Goal: Task Accomplishment & Management: Manage account settings

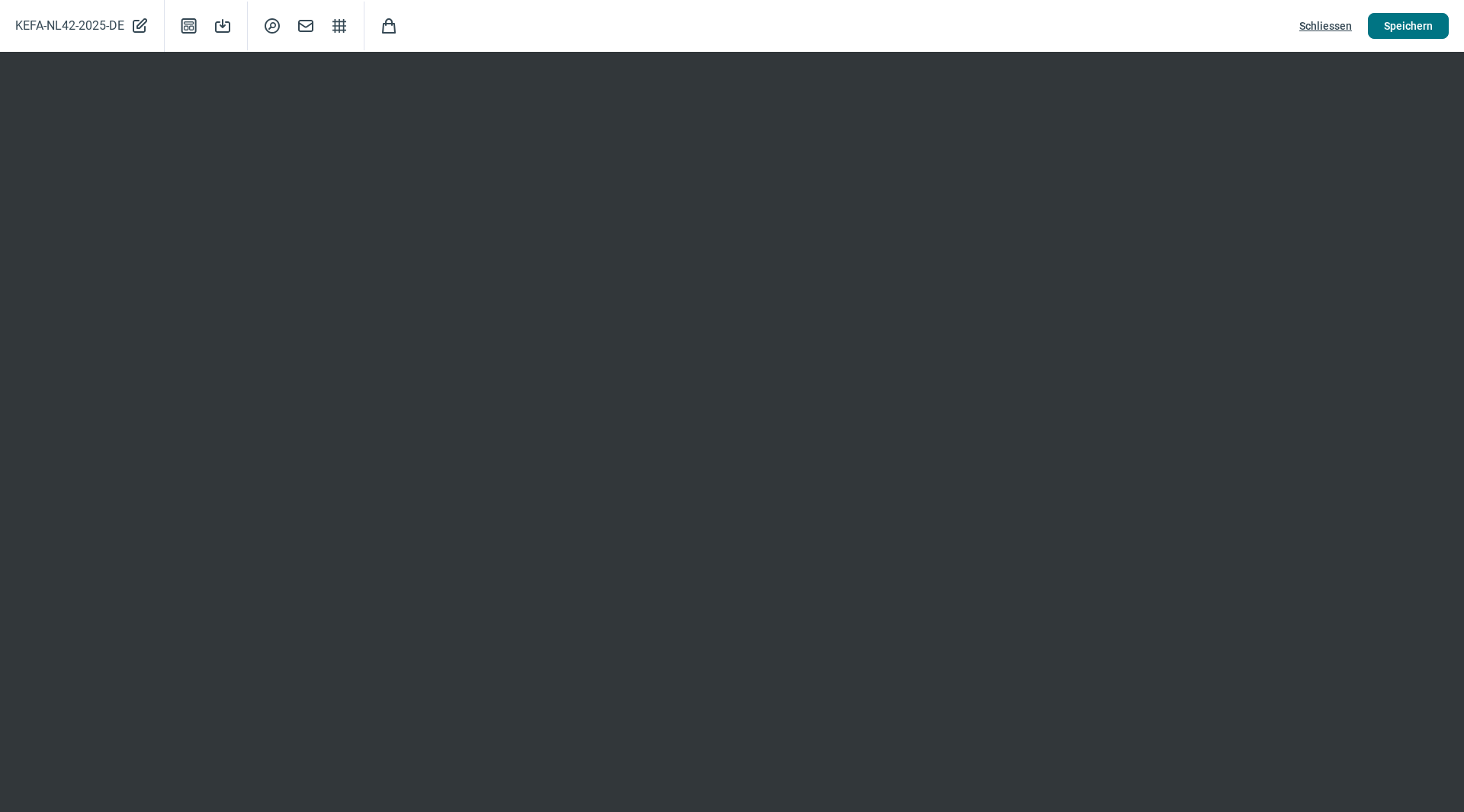
click at [1410, 22] on span "Speichern" at bounding box center [1408, 25] width 49 height 24
click at [1333, 20] on span "Schliessen" at bounding box center [1325, 25] width 53 height 24
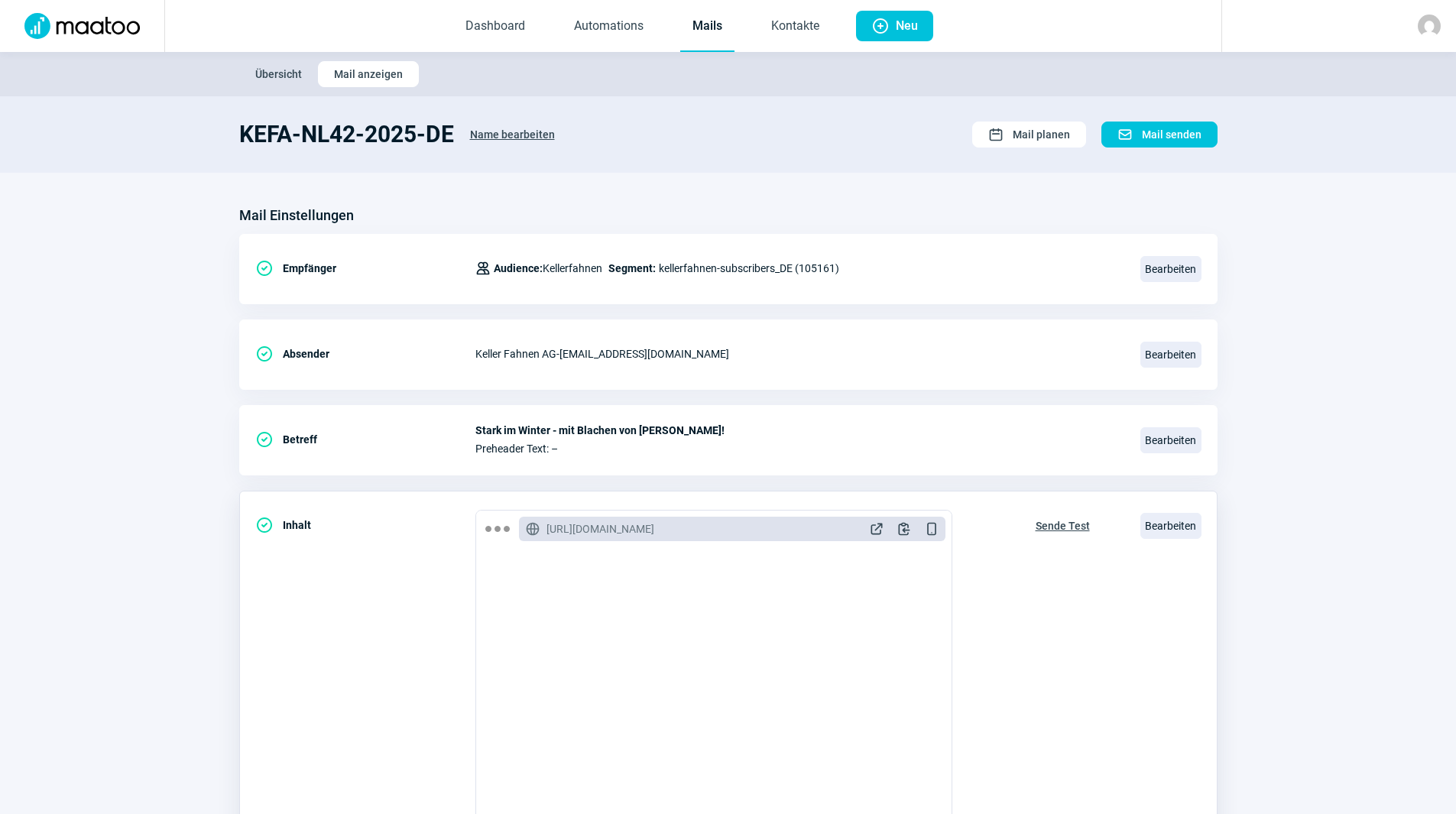
click at [1056, 522] on span "Sende Test" at bounding box center [1062, 526] width 54 height 24
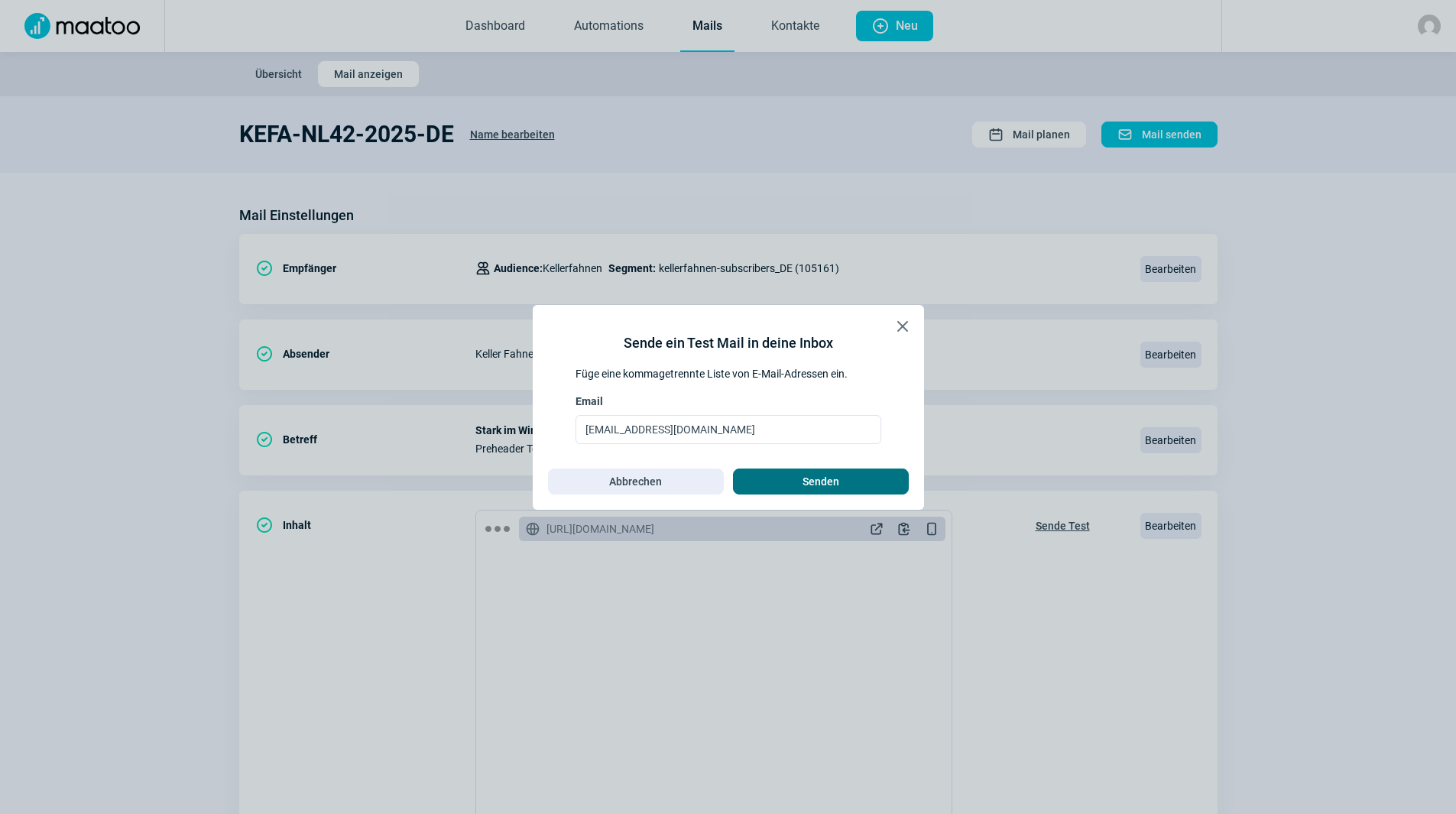
click at [833, 490] on span "Senden" at bounding box center [820, 481] width 37 height 24
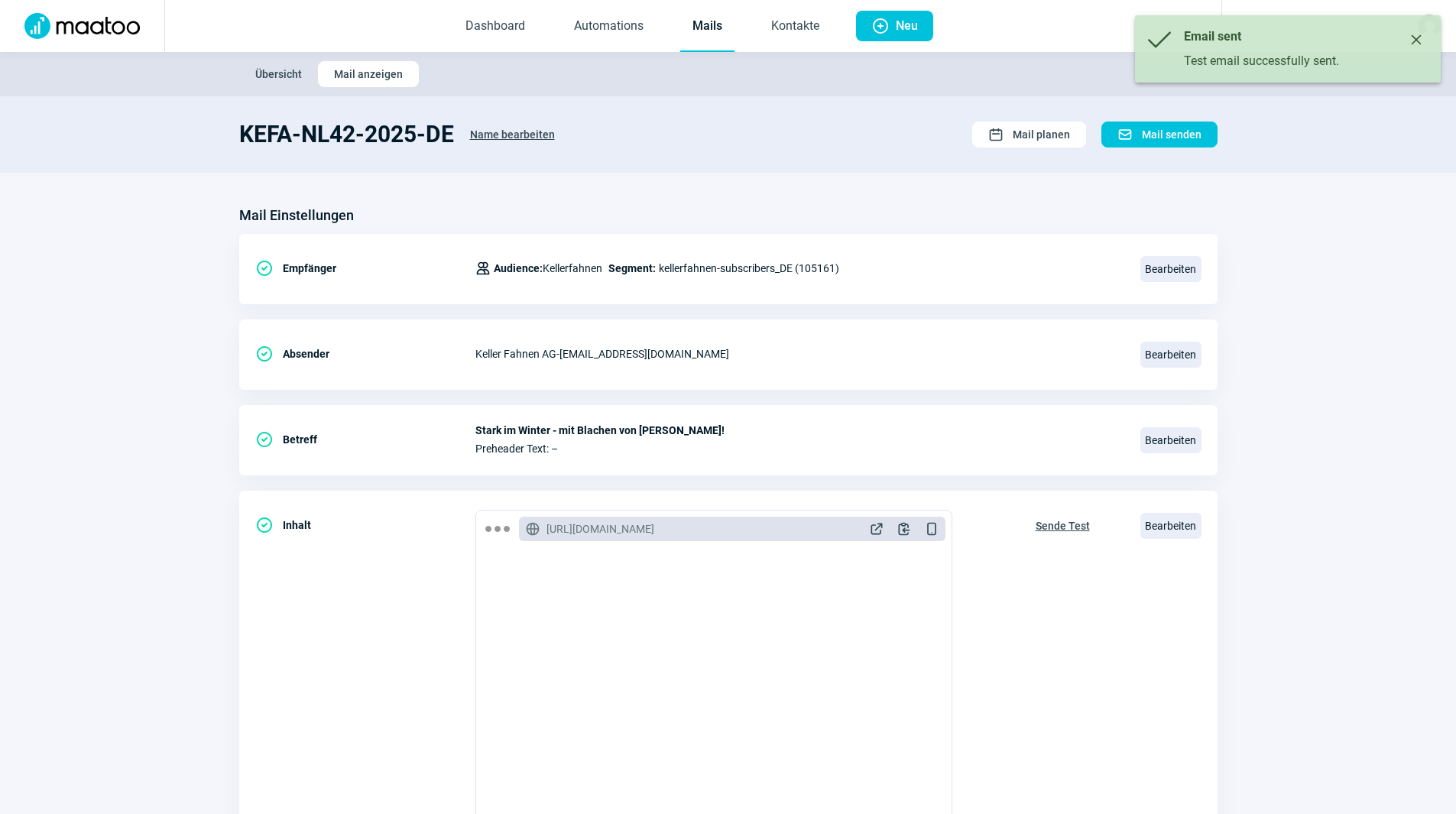
click at [724, 29] on link "Mails" at bounding box center [707, 27] width 54 height 51
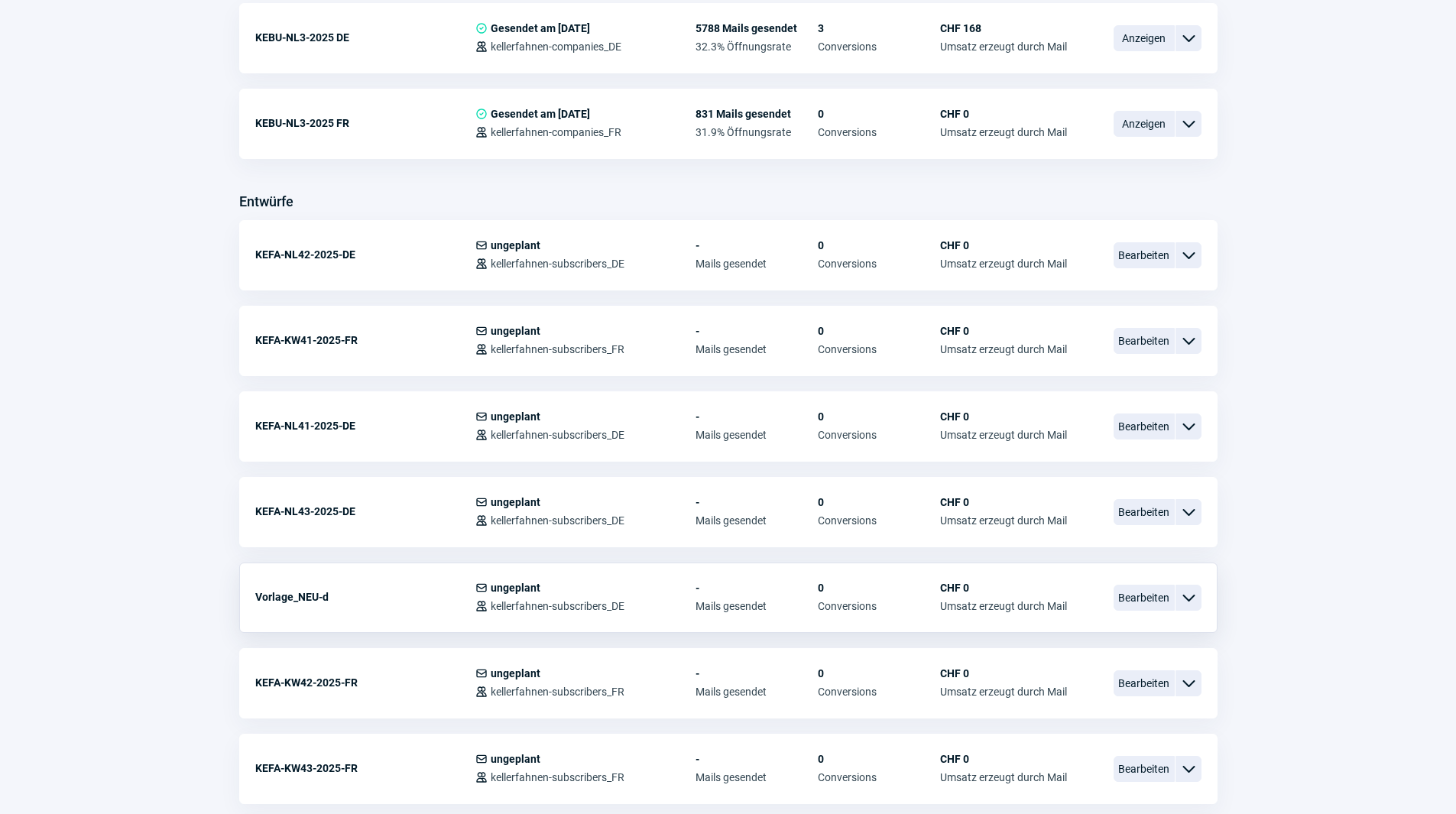
scroll to position [459, 0]
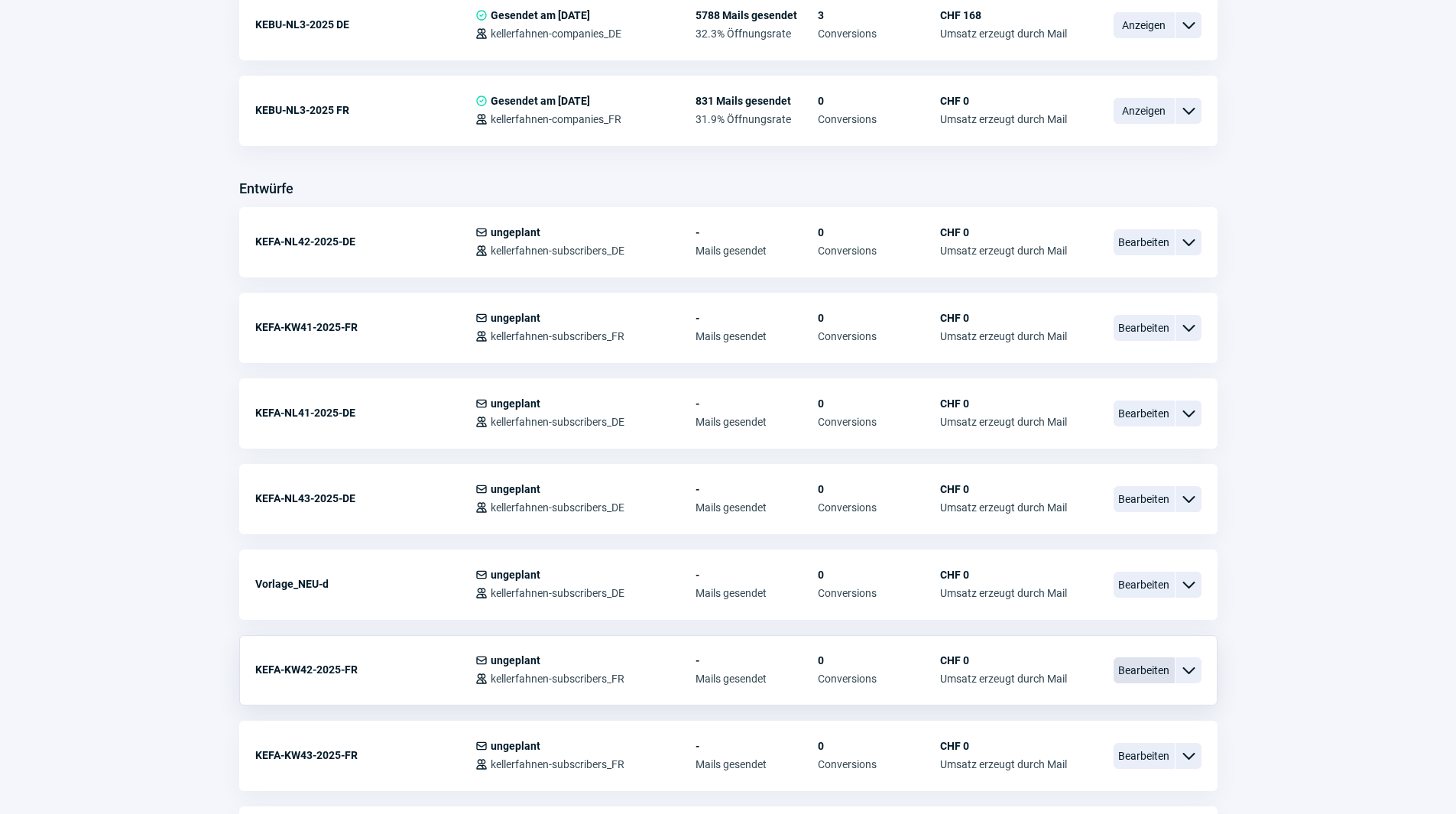
click at [1119, 669] on span "Bearbeiten" at bounding box center [1144, 670] width 62 height 26
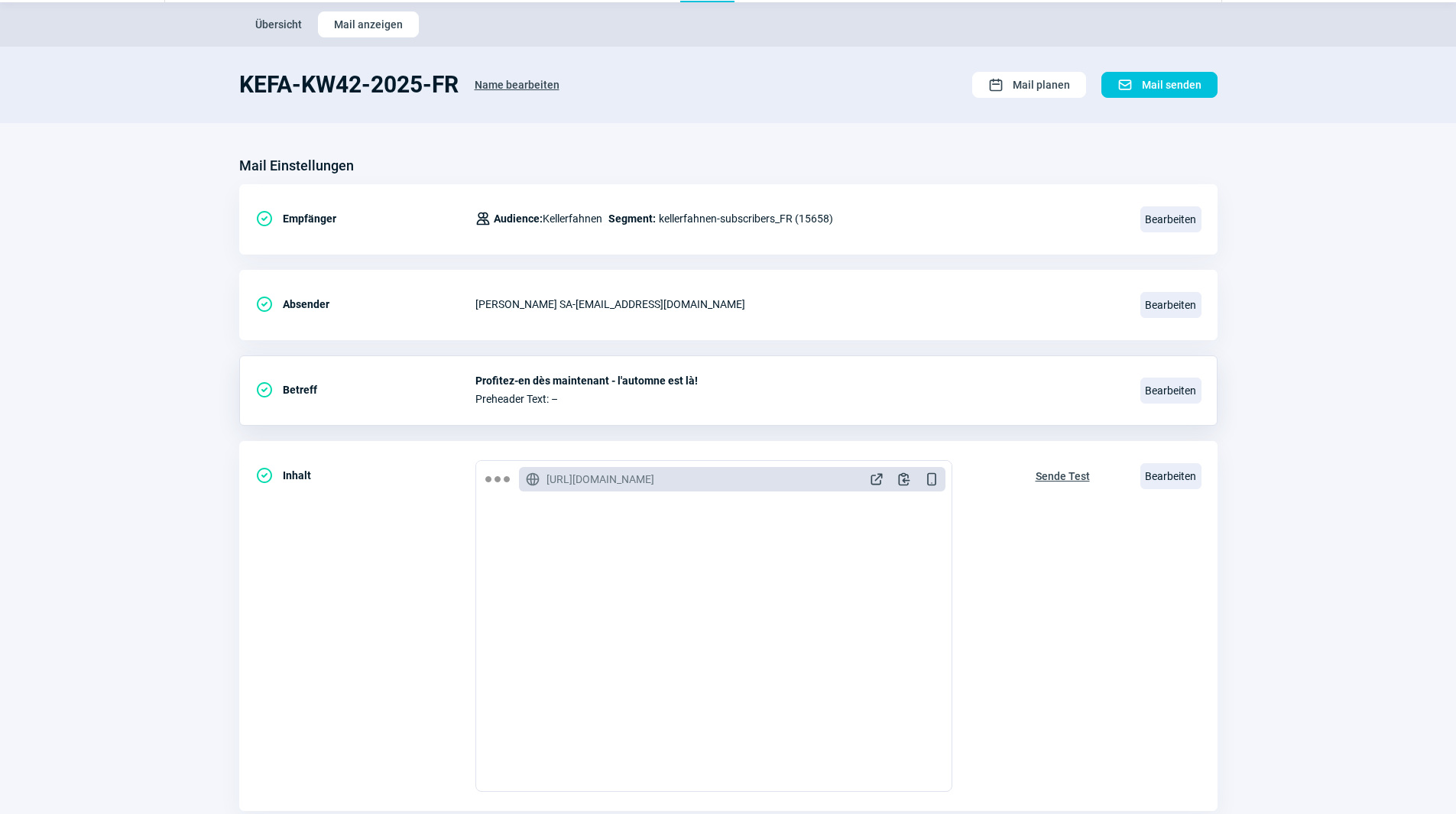
scroll to position [179, 0]
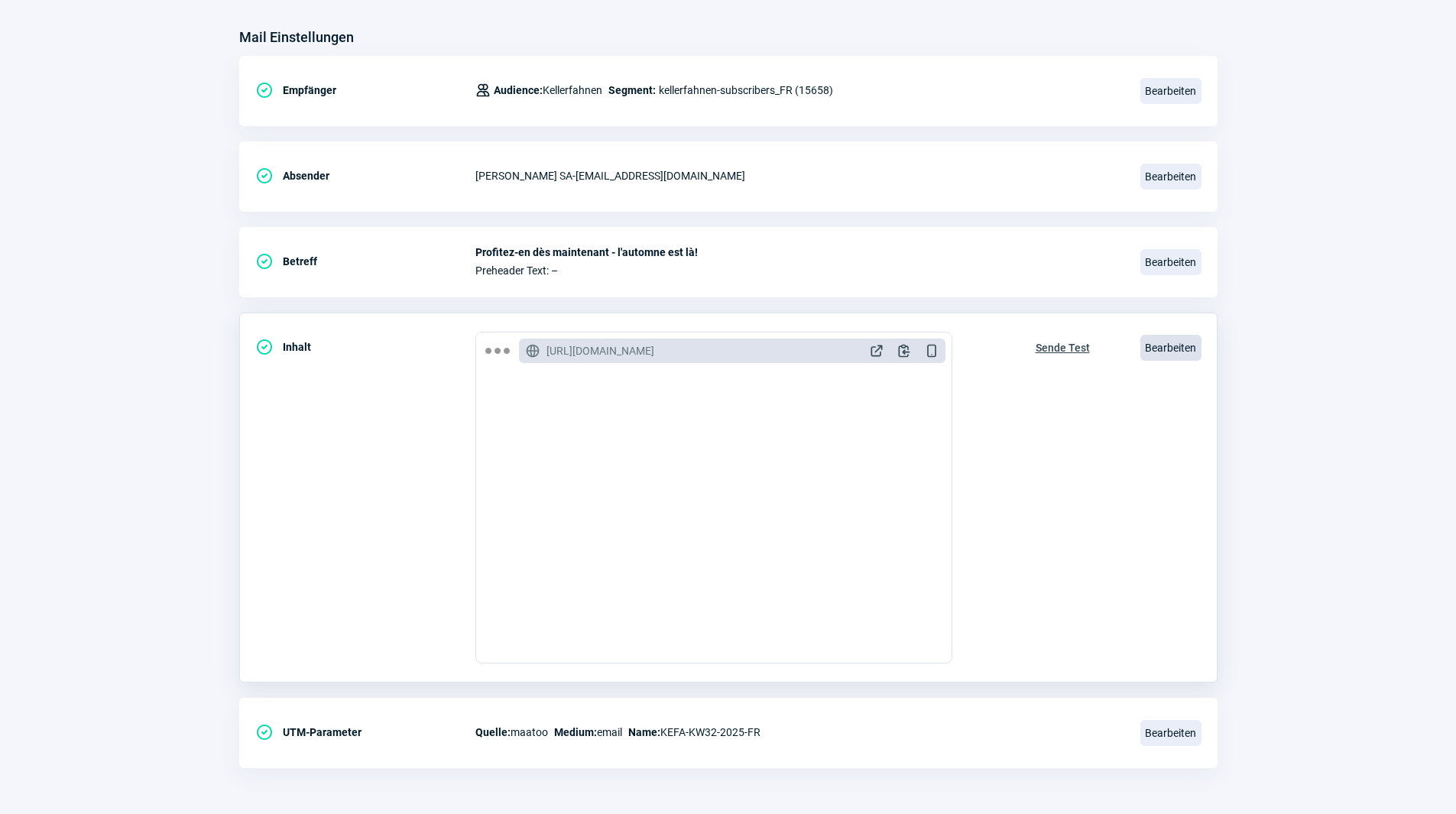
click at [1171, 349] on span "Bearbeiten" at bounding box center [1171, 347] width 62 height 26
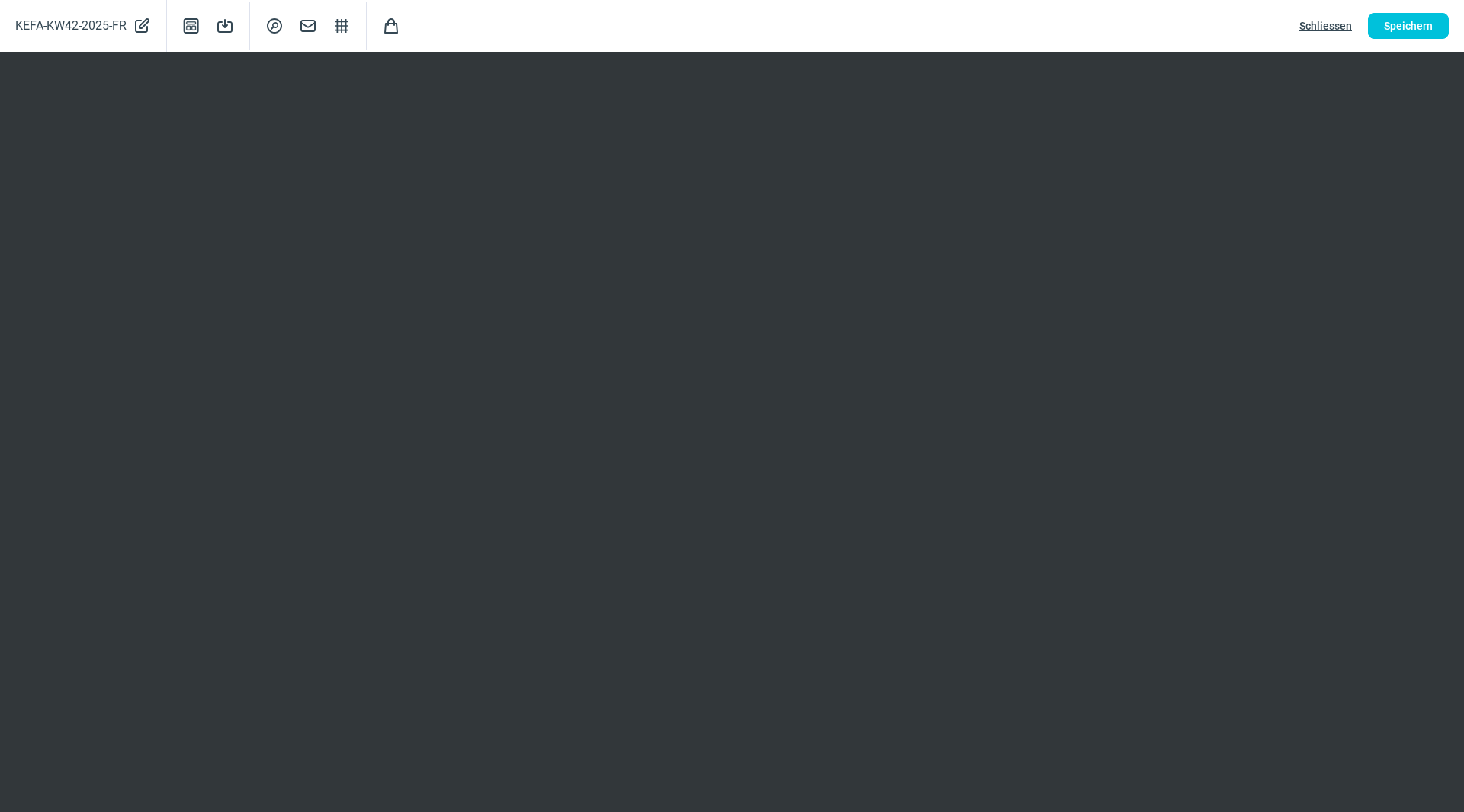
click at [1339, 28] on span "Schliessen" at bounding box center [1325, 25] width 53 height 24
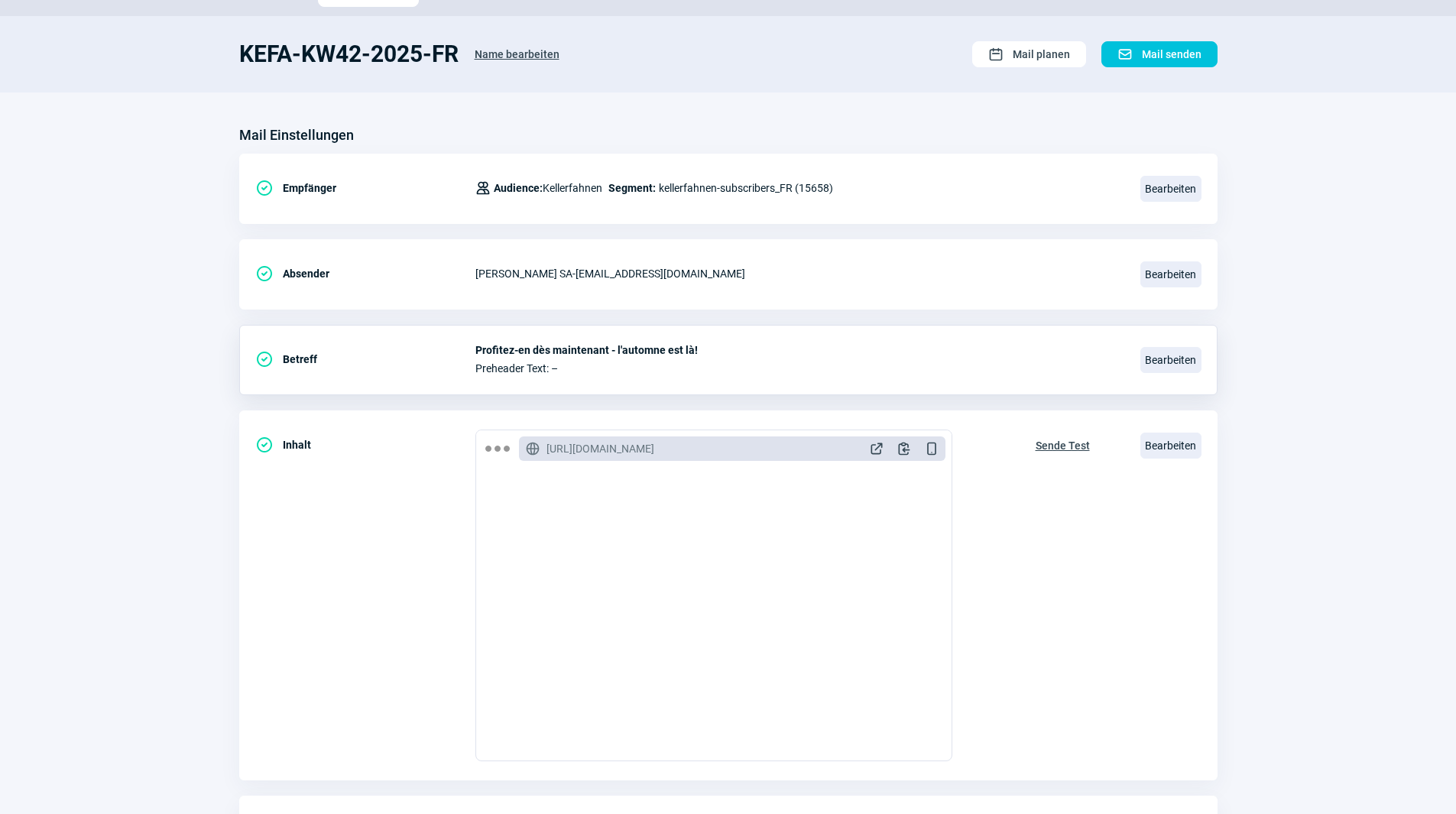
scroll to position [0, 0]
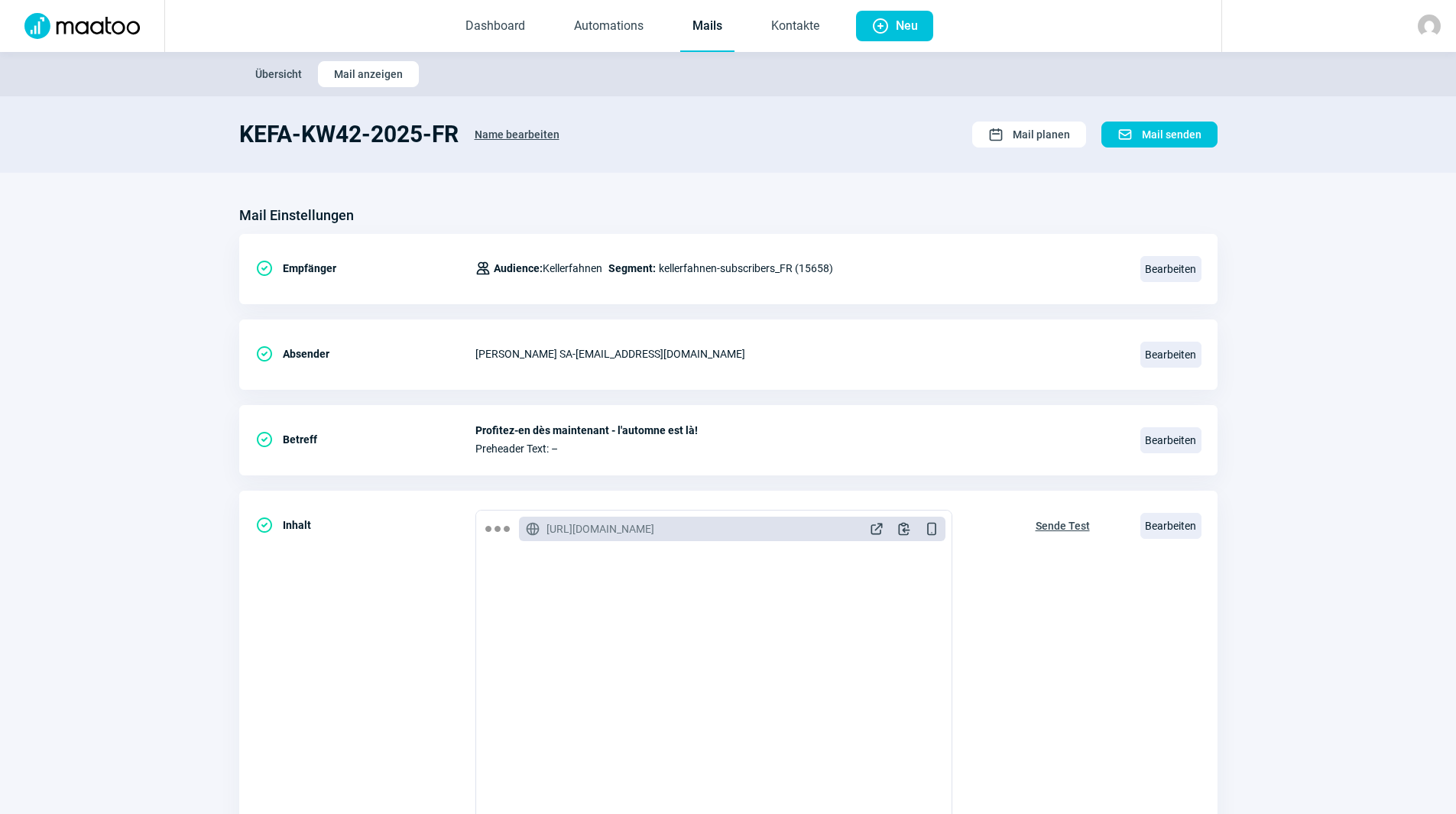
click at [716, 34] on link "Mails" at bounding box center [707, 27] width 54 height 51
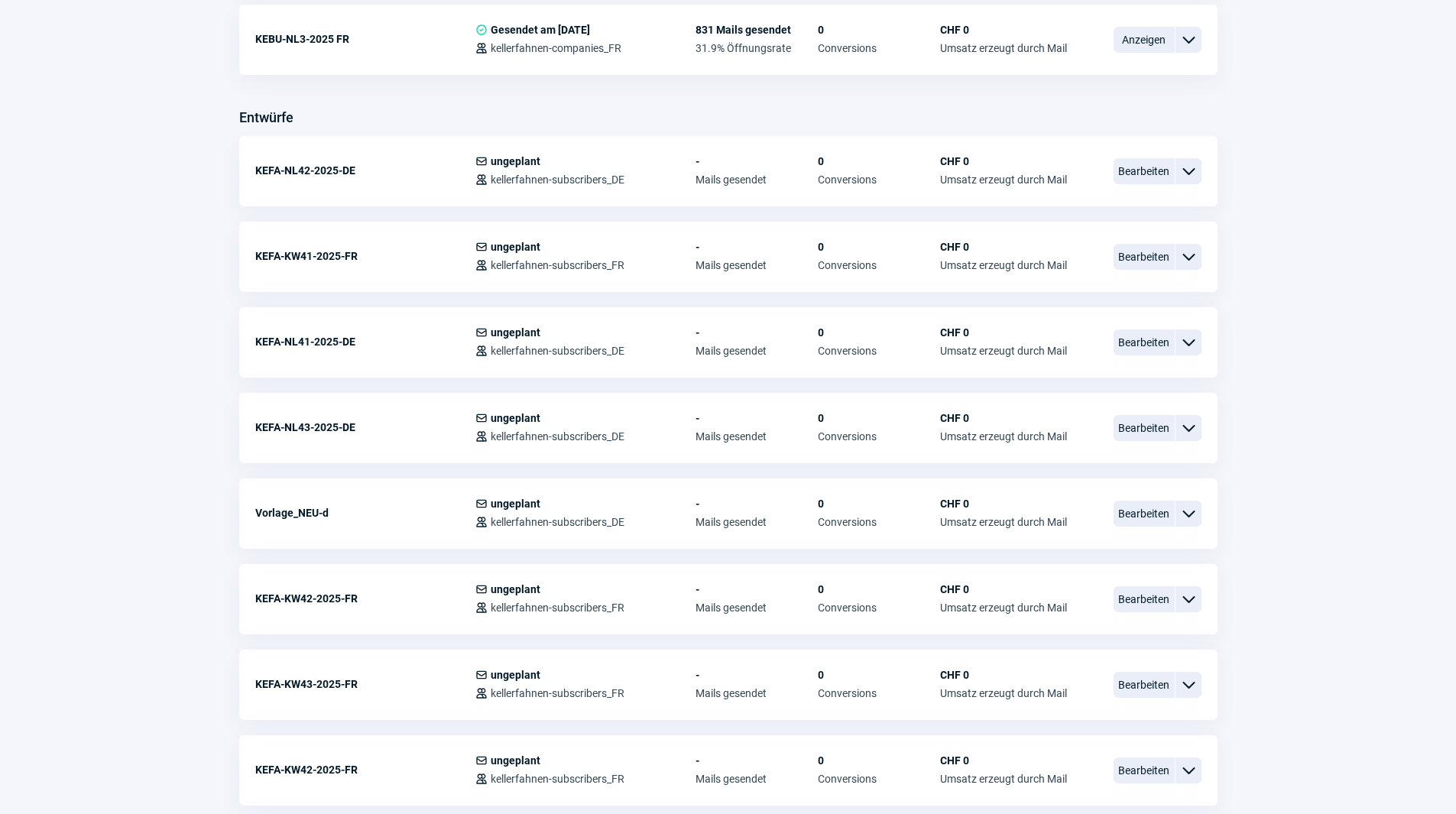
scroll to position [535, 0]
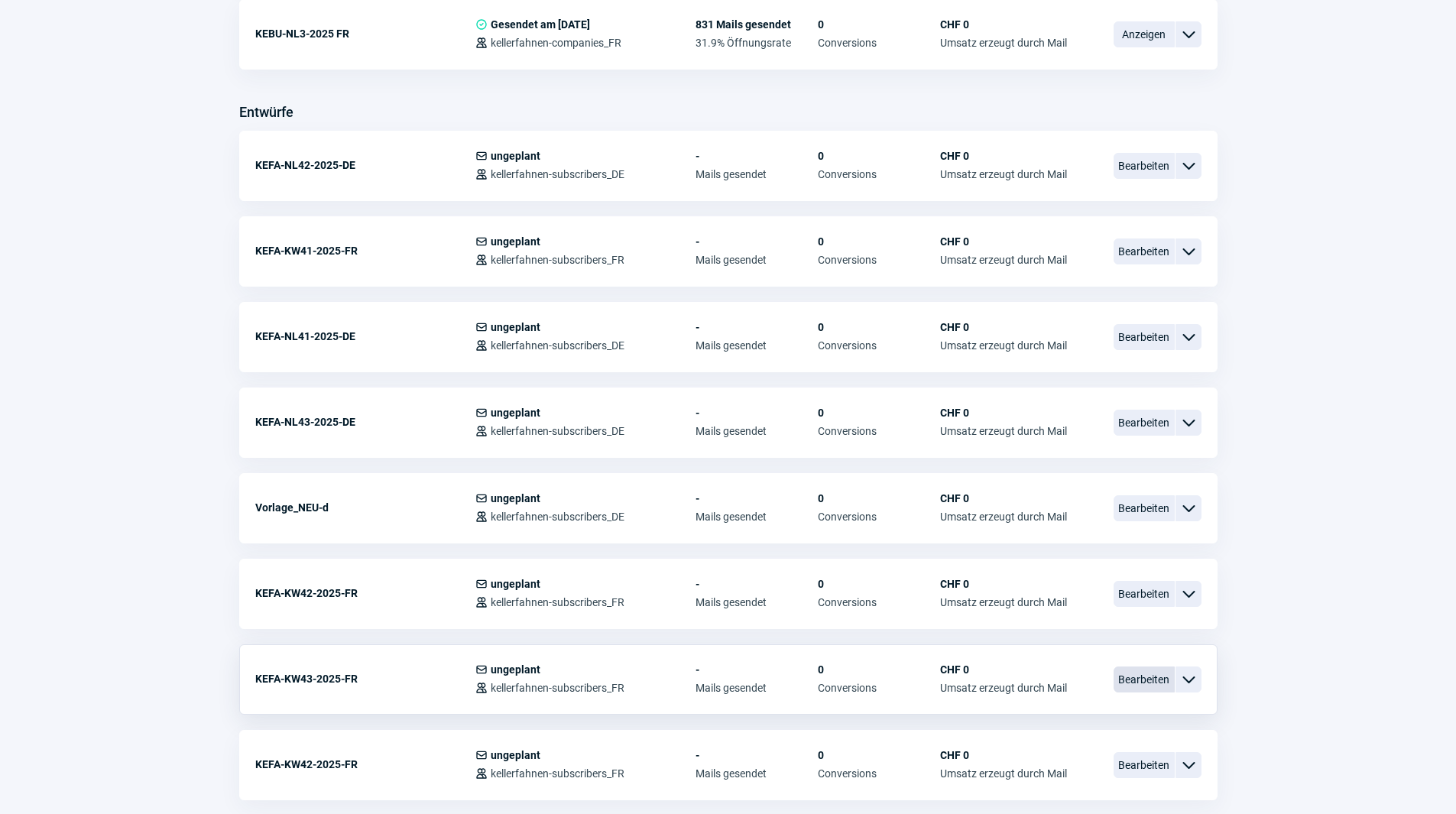
click at [1163, 679] on span "Bearbeiten" at bounding box center [1144, 679] width 62 height 26
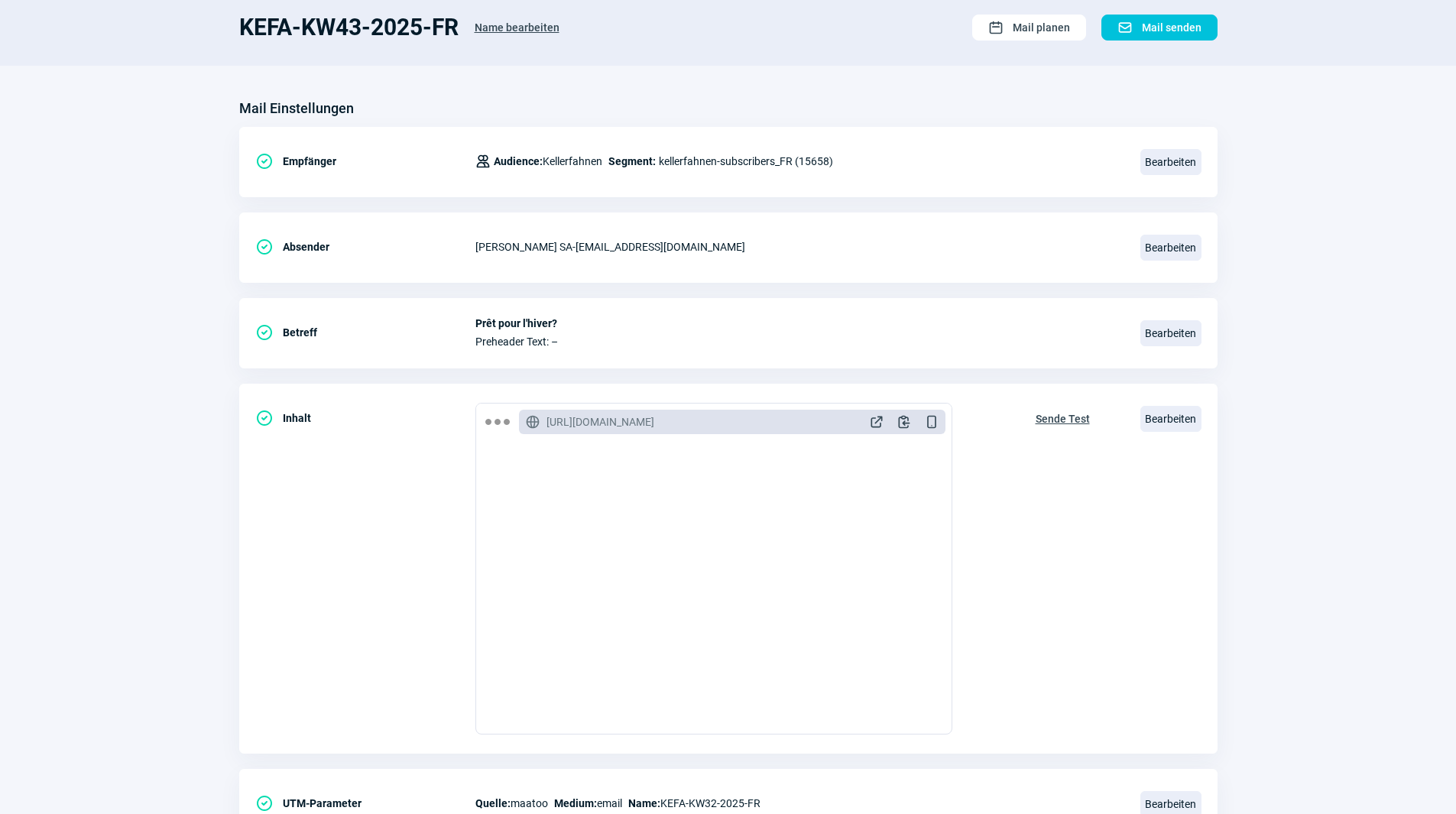
scroll to position [102, 0]
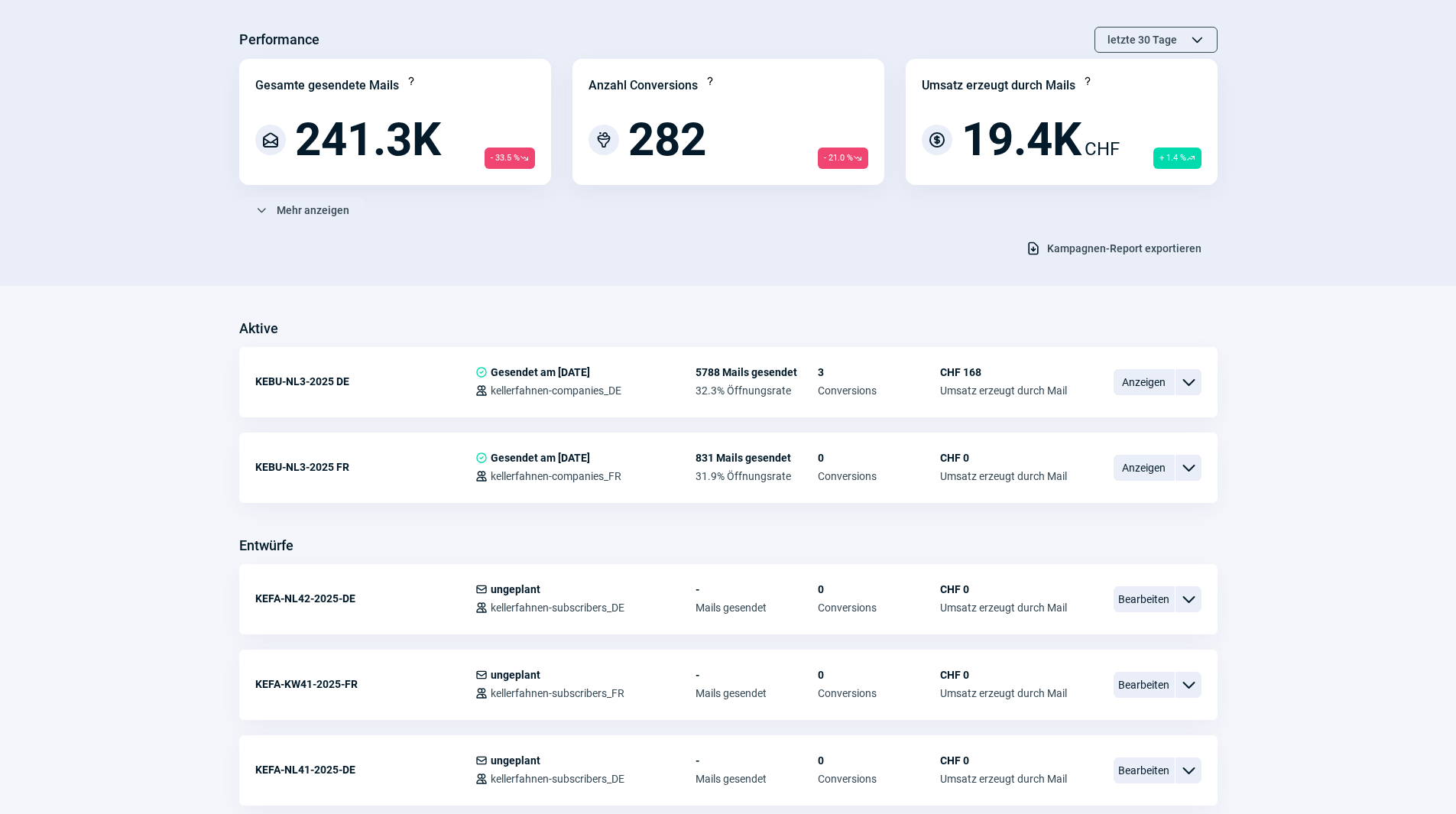
scroll to position [535, 0]
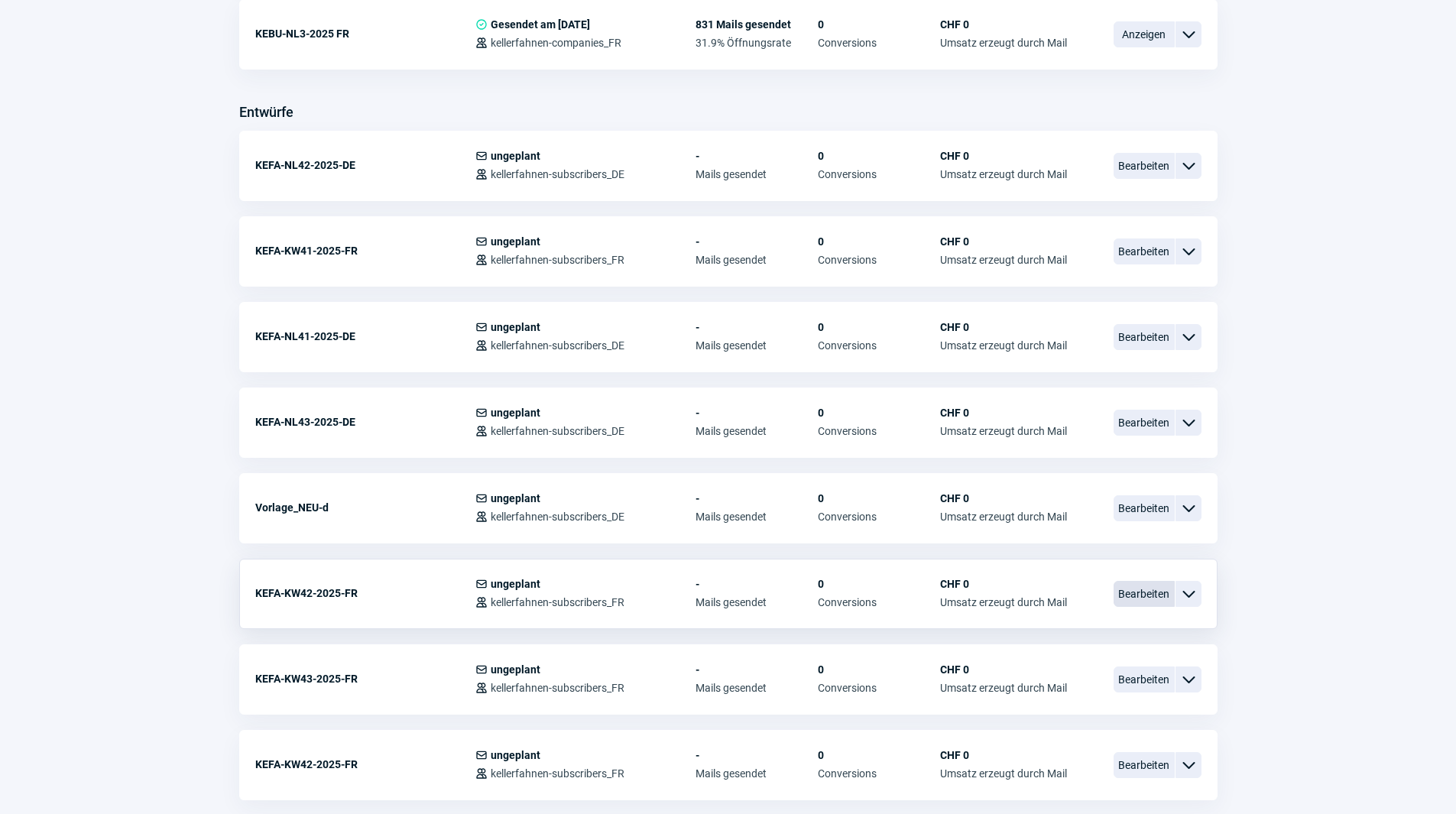
click at [1131, 590] on span "Bearbeiten" at bounding box center [1144, 594] width 62 height 26
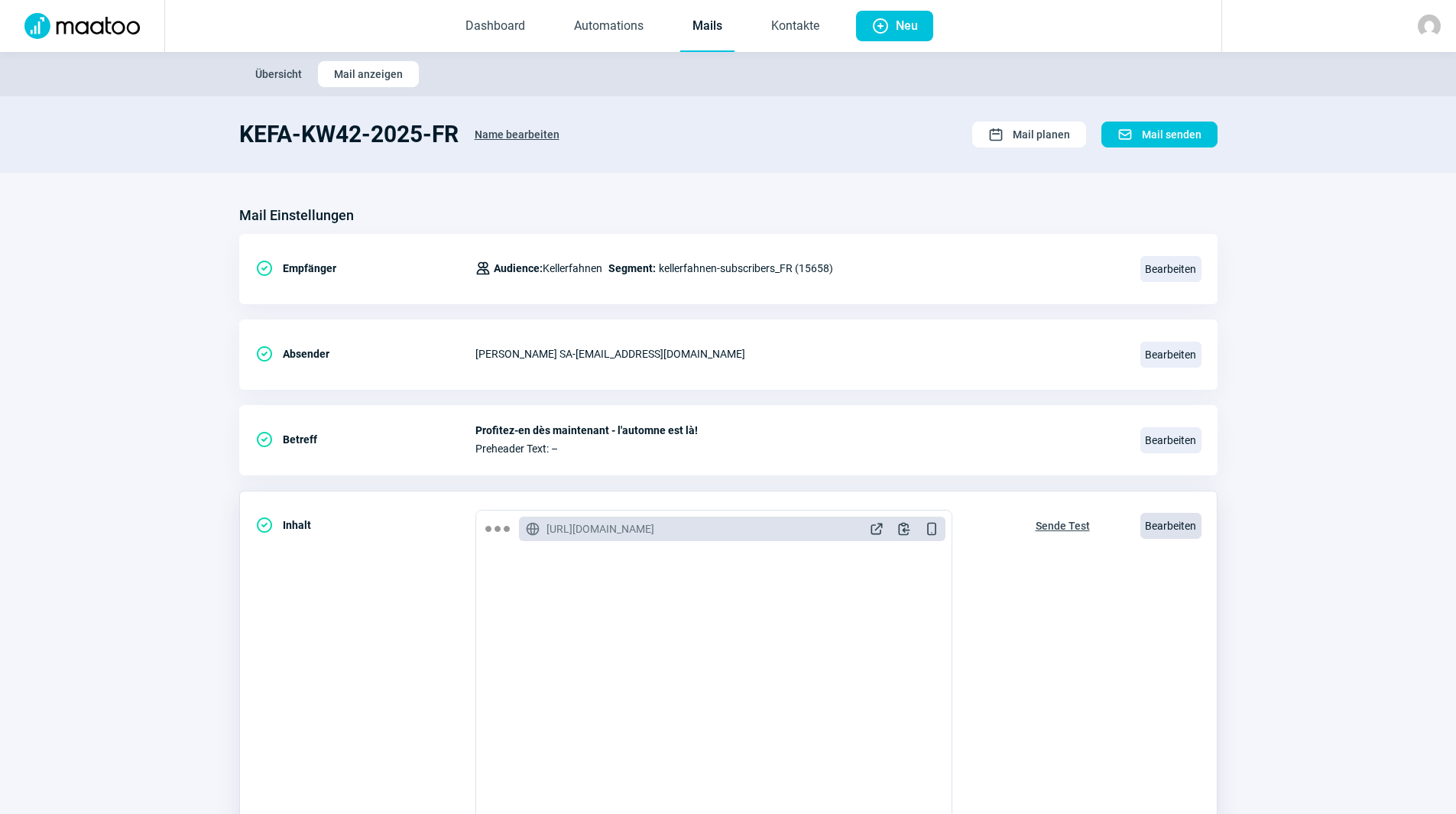
click at [1175, 520] on span "Bearbeiten" at bounding box center [1171, 526] width 62 height 26
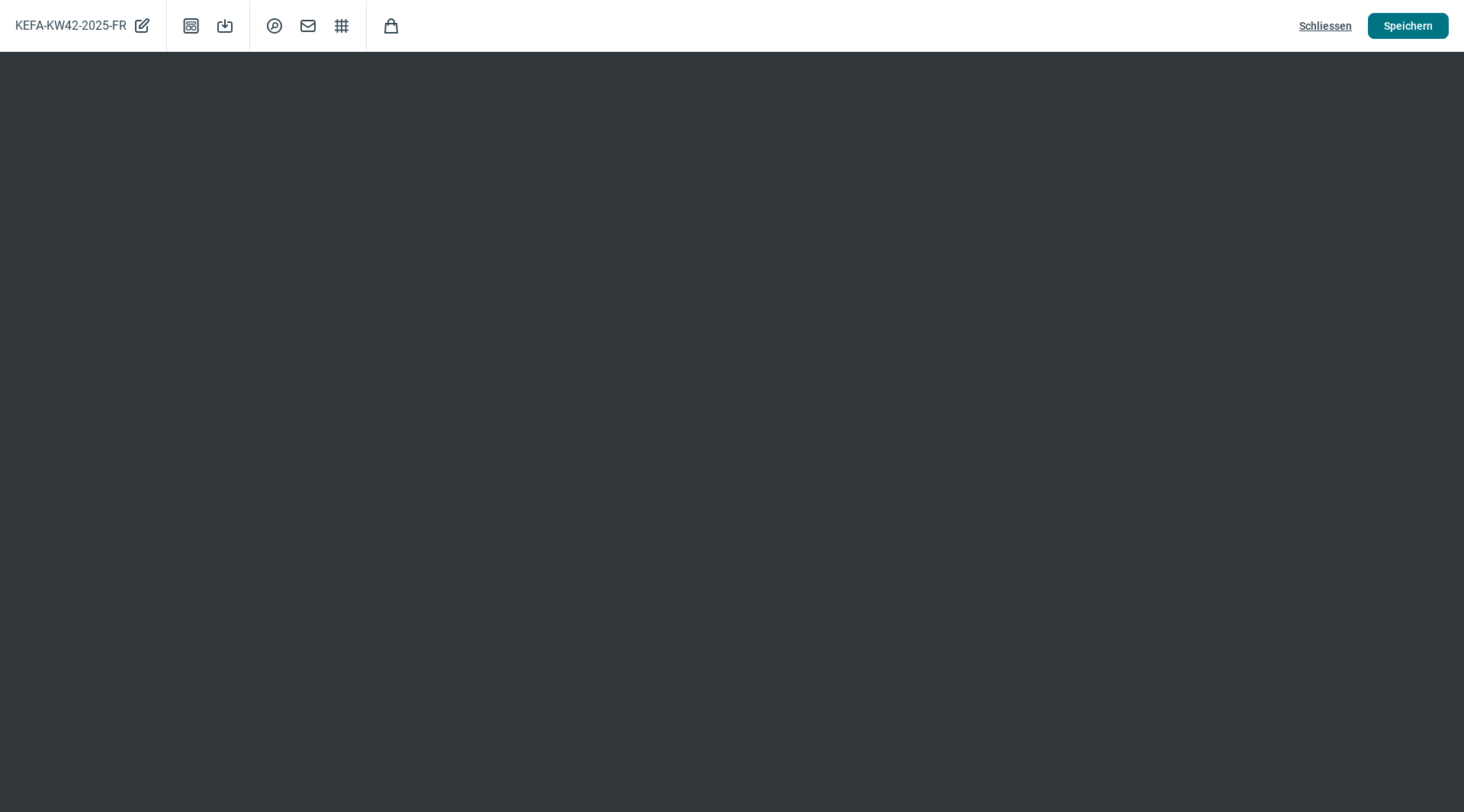
click at [1409, 33] on span "Speichern" at bounding box center [1408, 25] width 49 height 24
click at [1311, 31] on span "Schliessen" at bounding box center [1325, 25] width 53 height 24
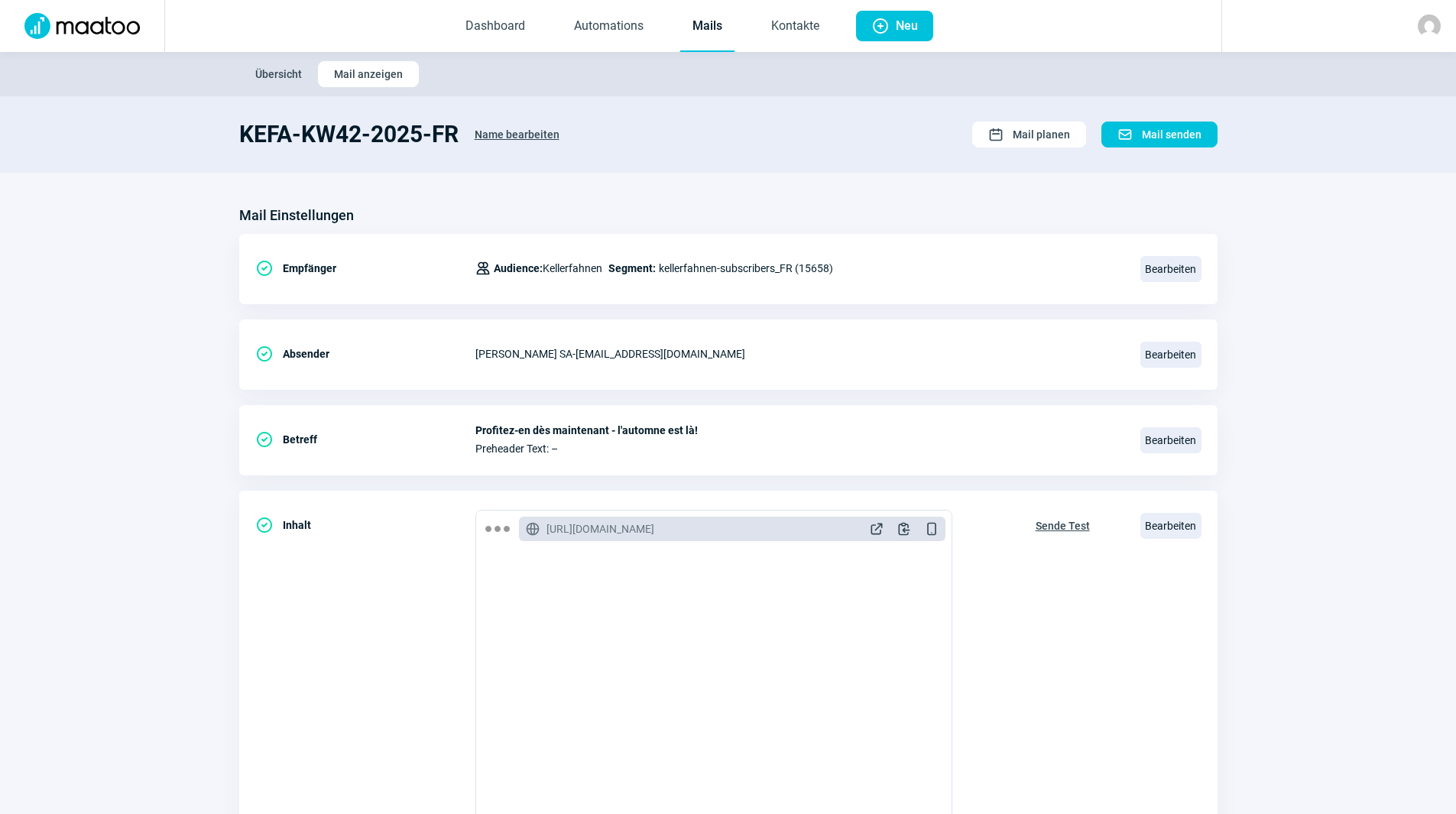
click at [693, 17] on link "Mails" at bounding box center [707, 27] width 54 height 51
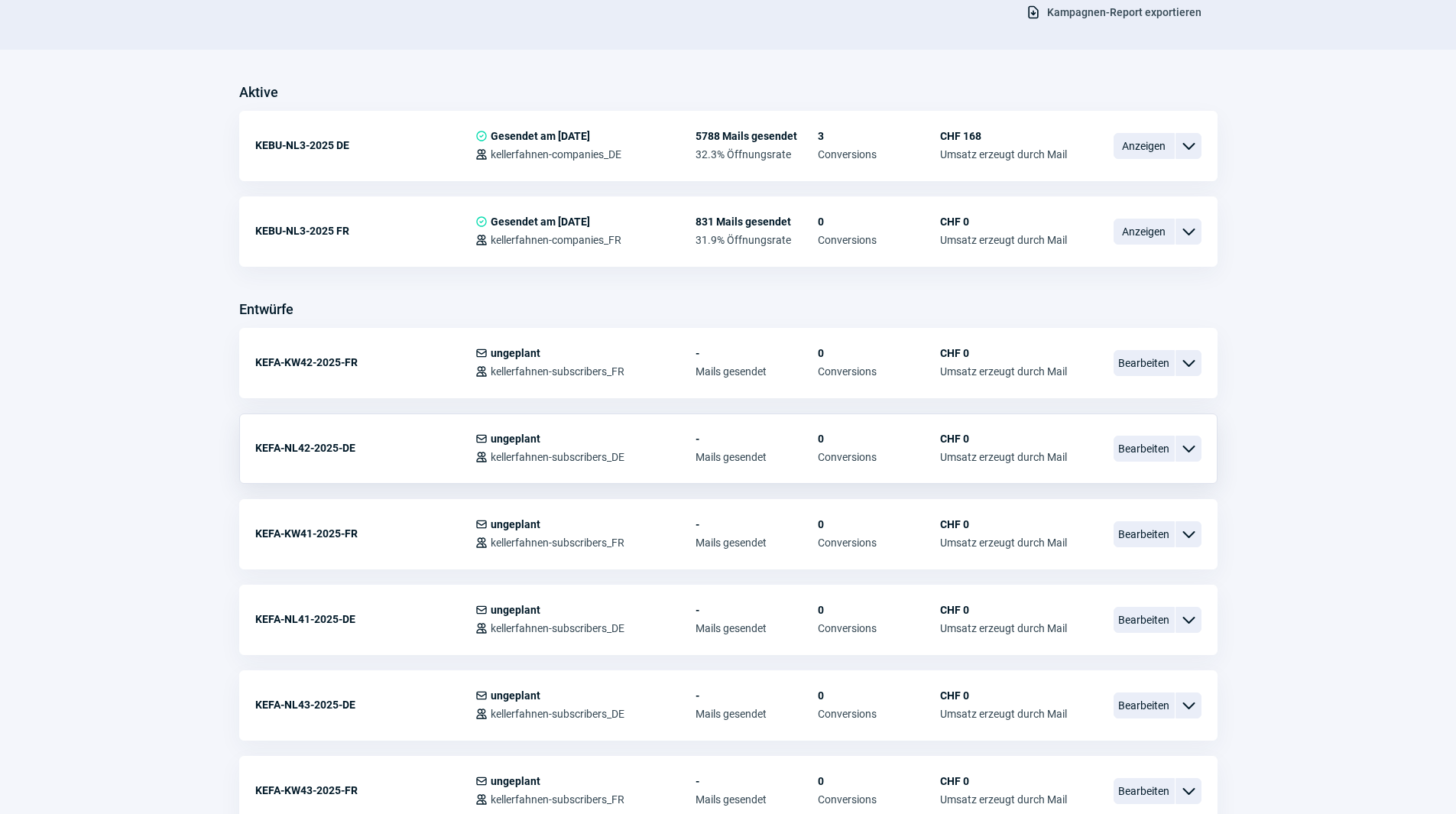
scroll to position [382, 0]
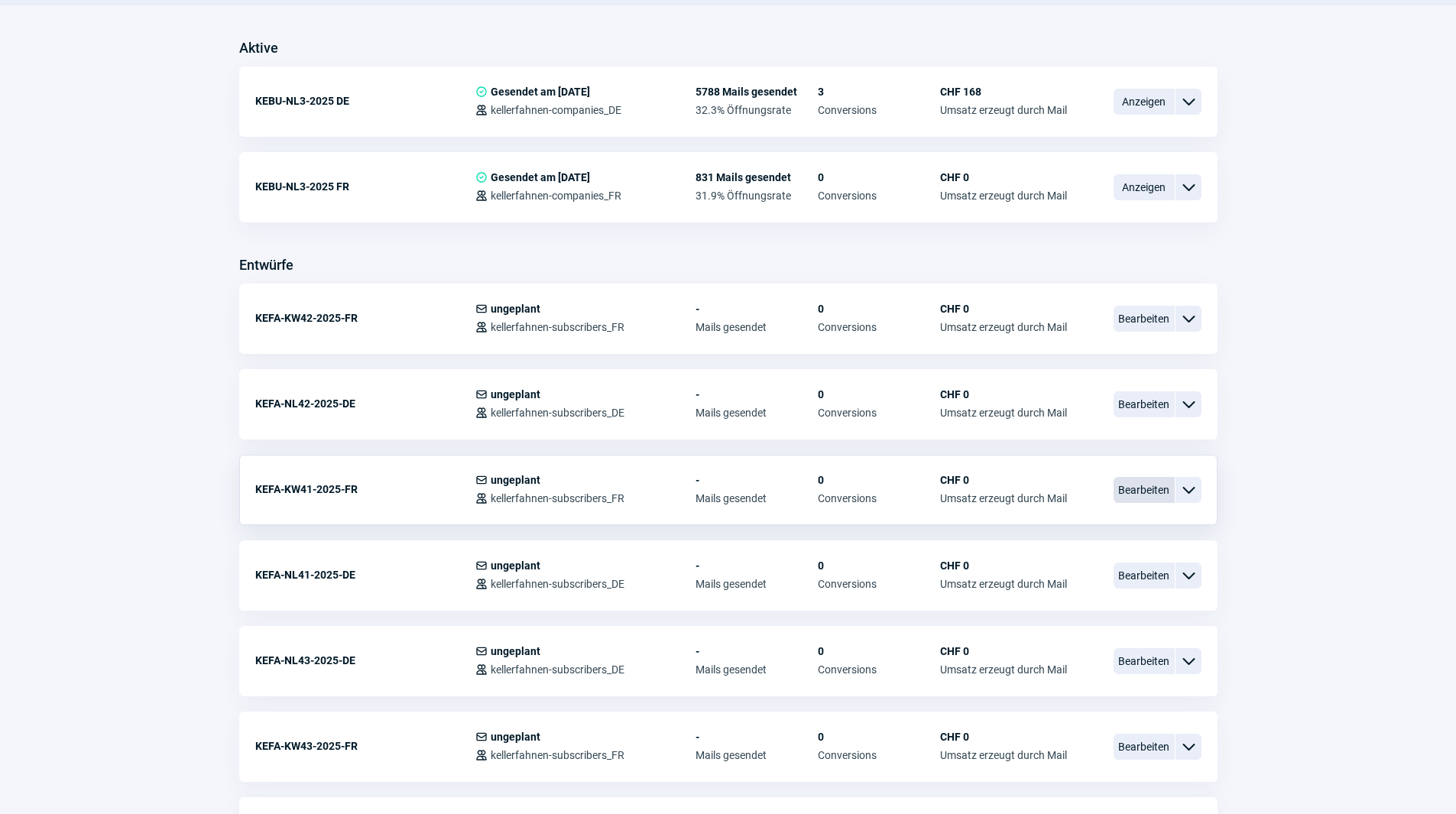
click at [1156, 498] on span "Bearbeiten" at bounding box center [1144, 489] width 62 height 26
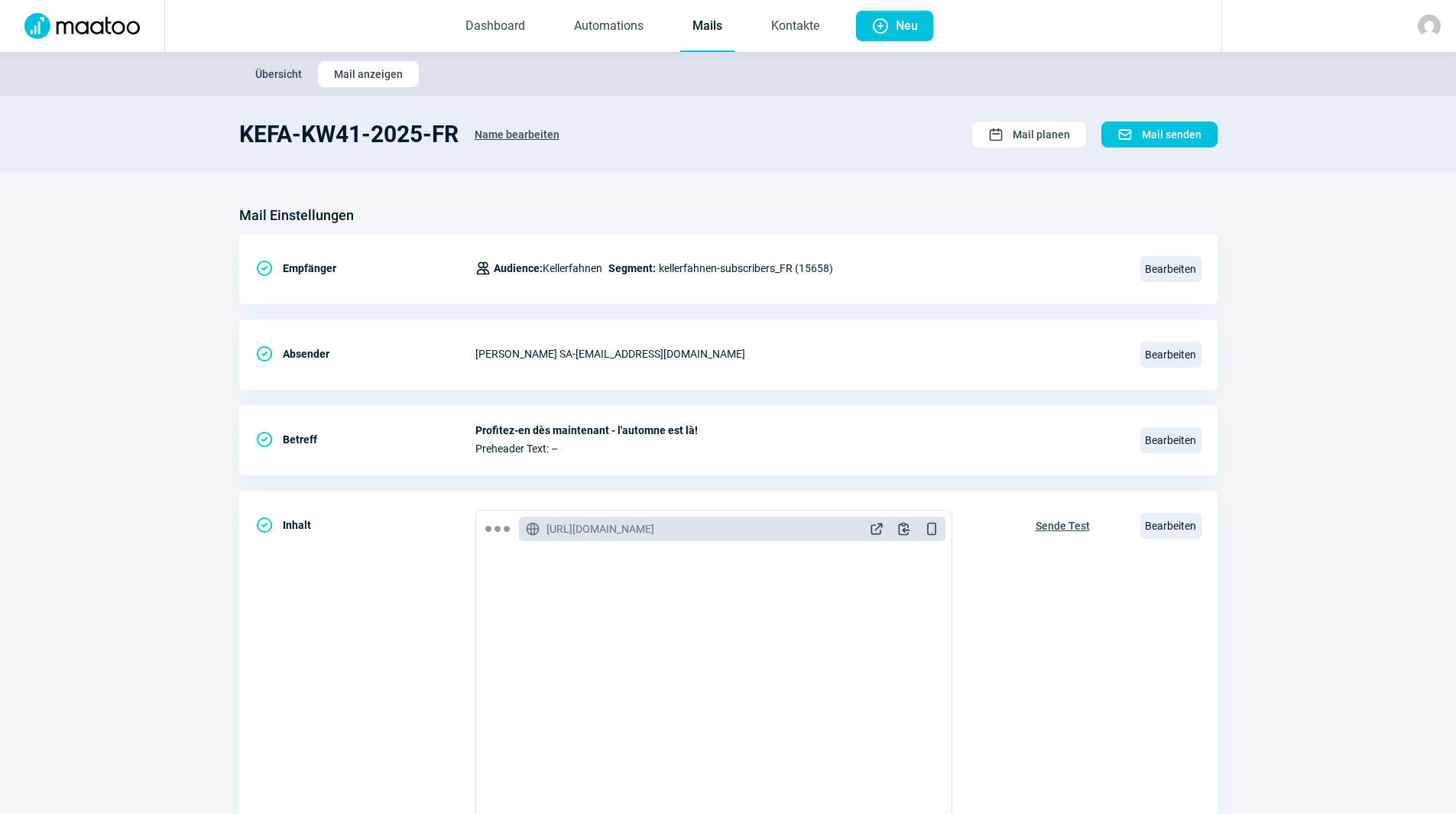
click at [714, 19] on link "Mails" at bounding box center [707, 27] width 54 height 51
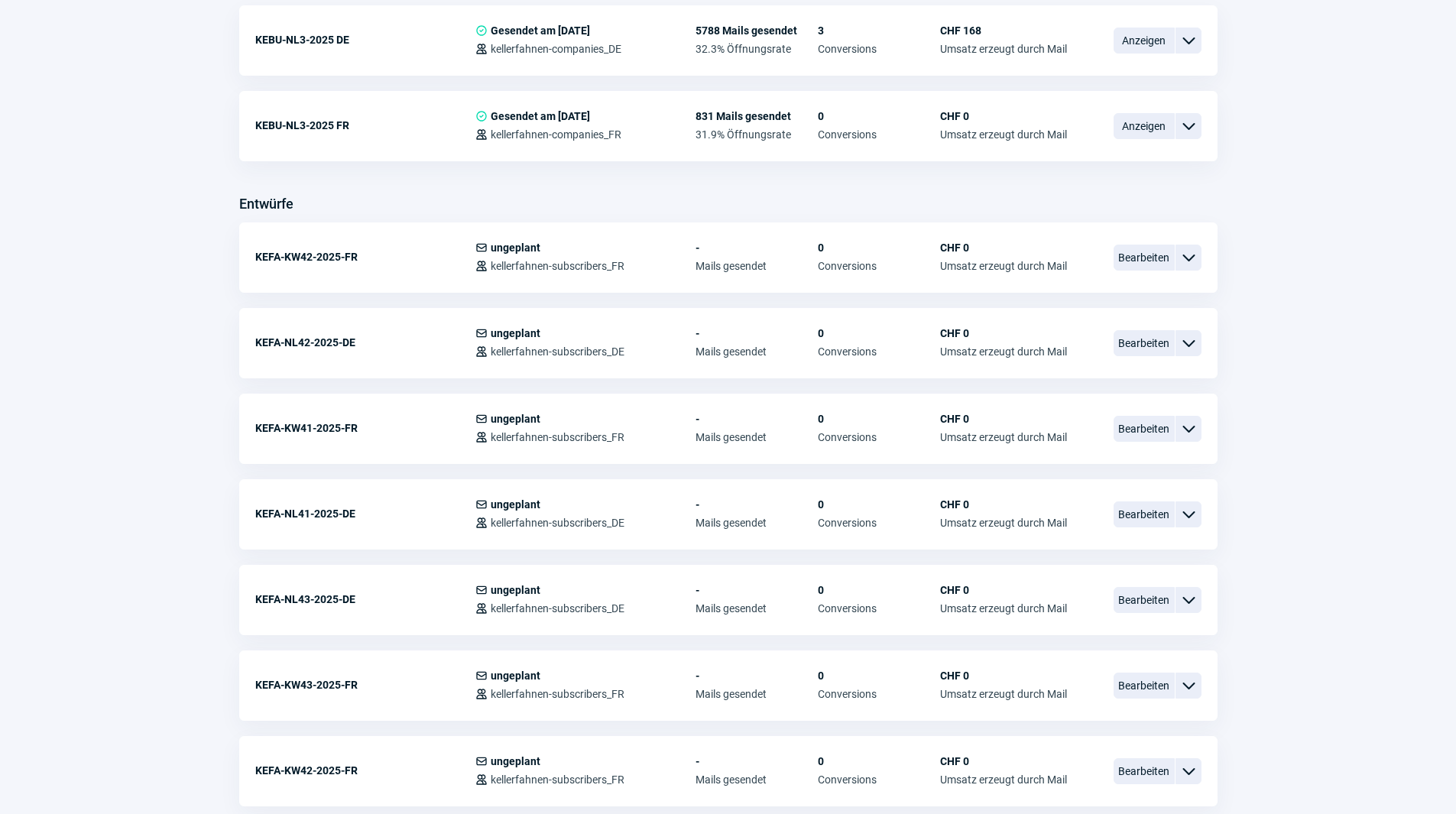
scroll to position [459, 0]
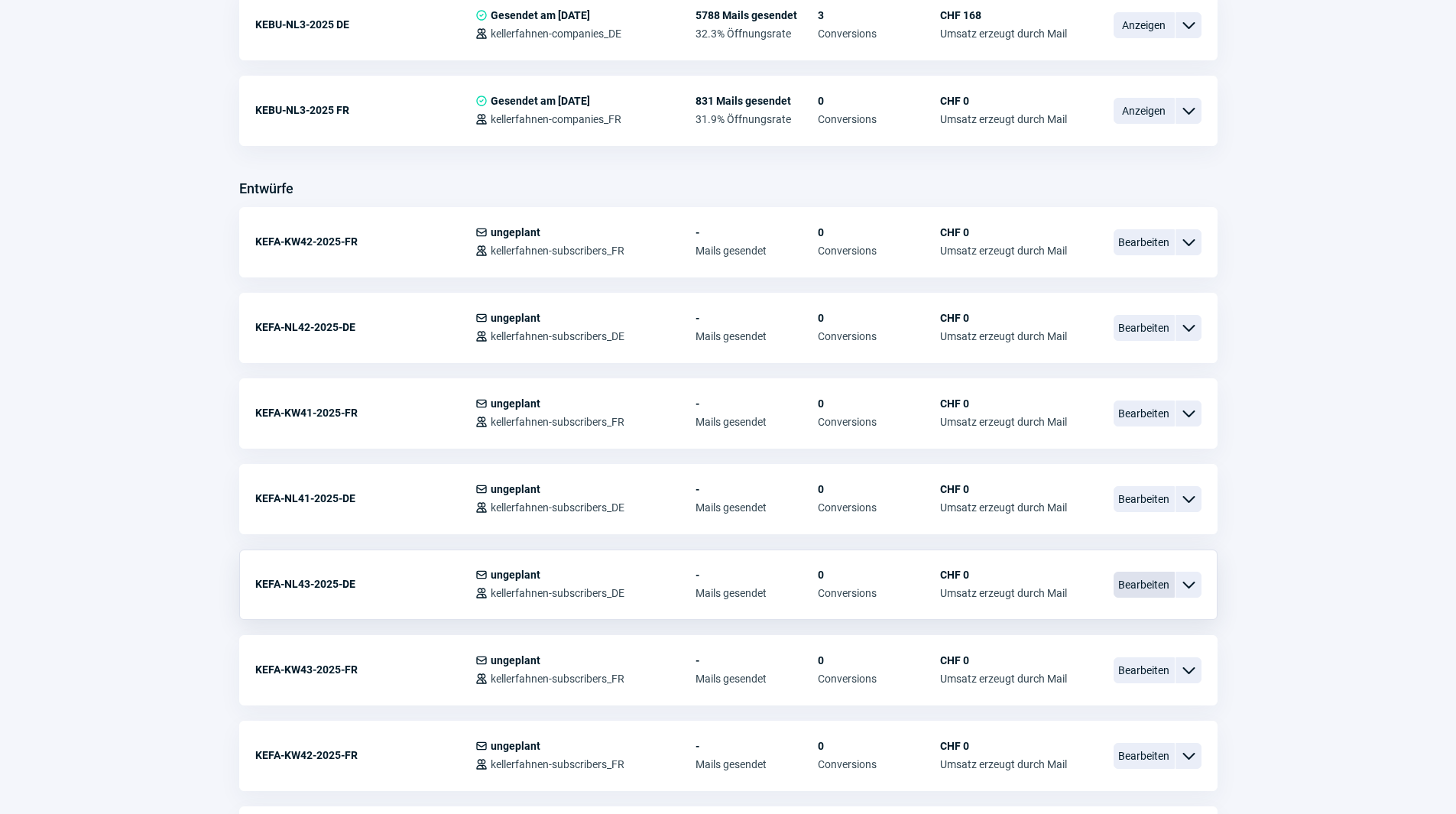
click at [1136, 586] on span "Bearbeiten" at bounding box center [1144, 585] width 62 height 26
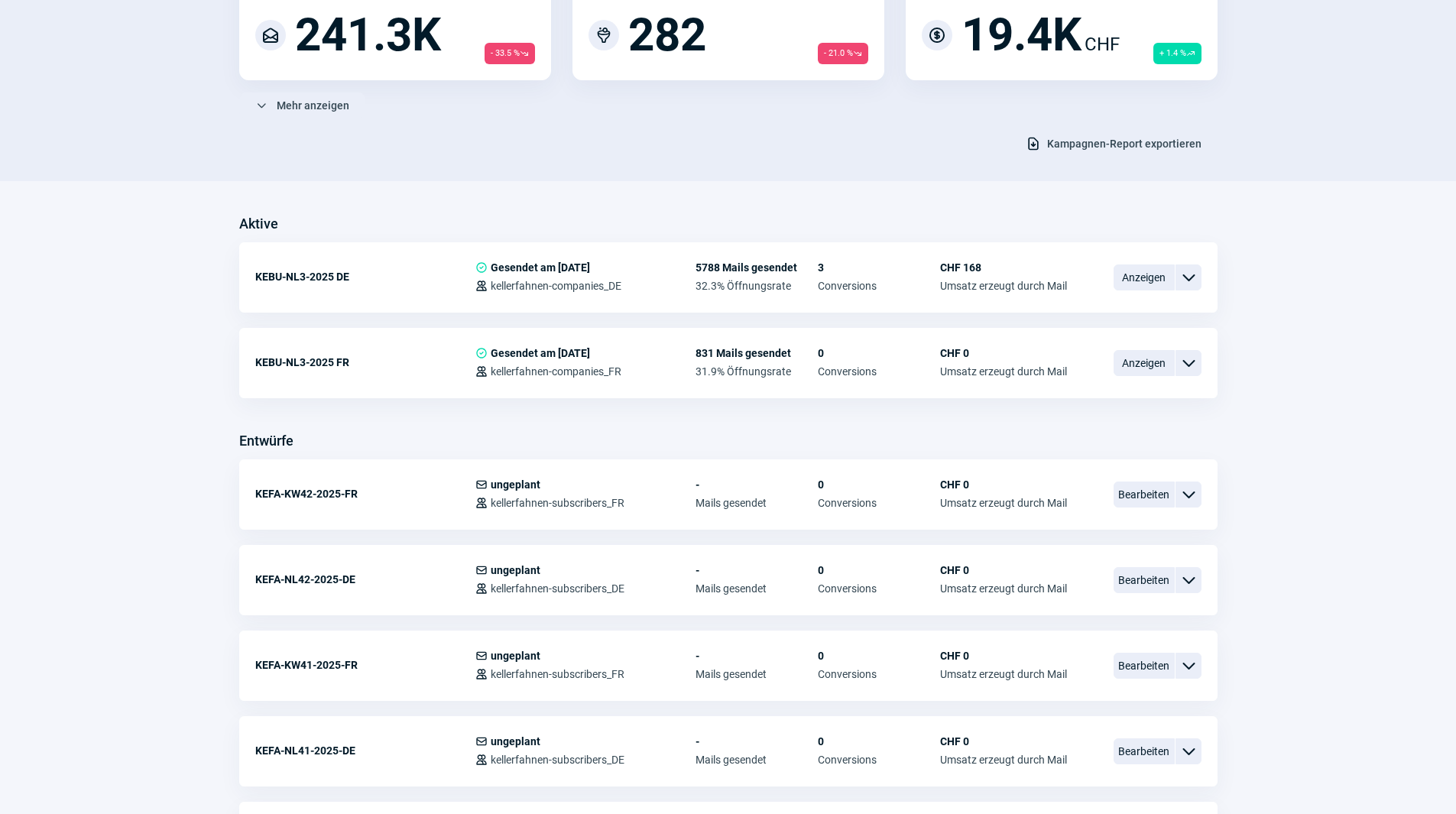
scroll to position [153, 0]
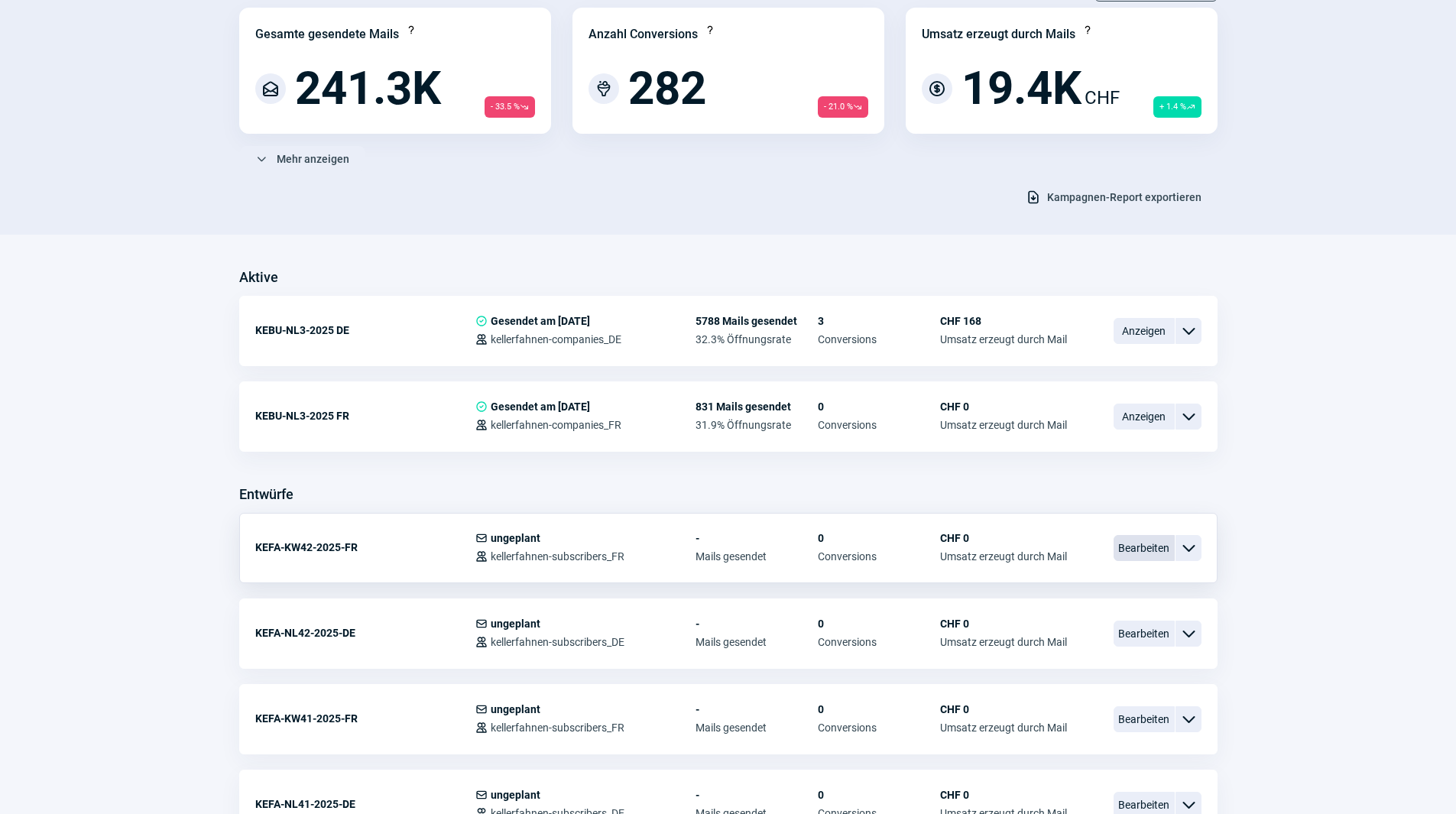
click at [1144, 544] on span "Bearbeiten" at bounding box center [1144, 547] width 62 height 26
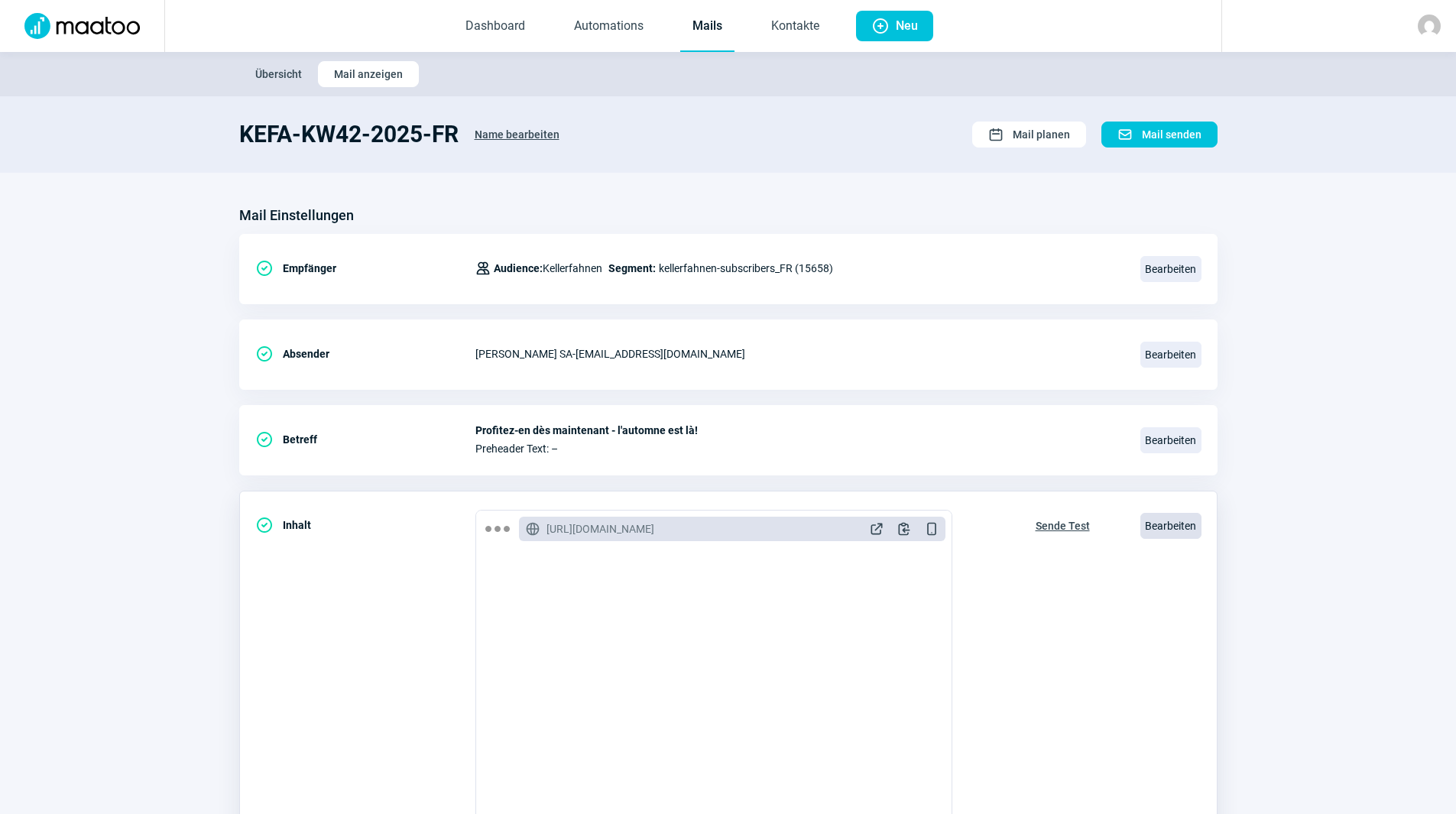
click at [1170, 532] on span "Bearbeiten" at bounding box center [1171, 526] width 62 height 26
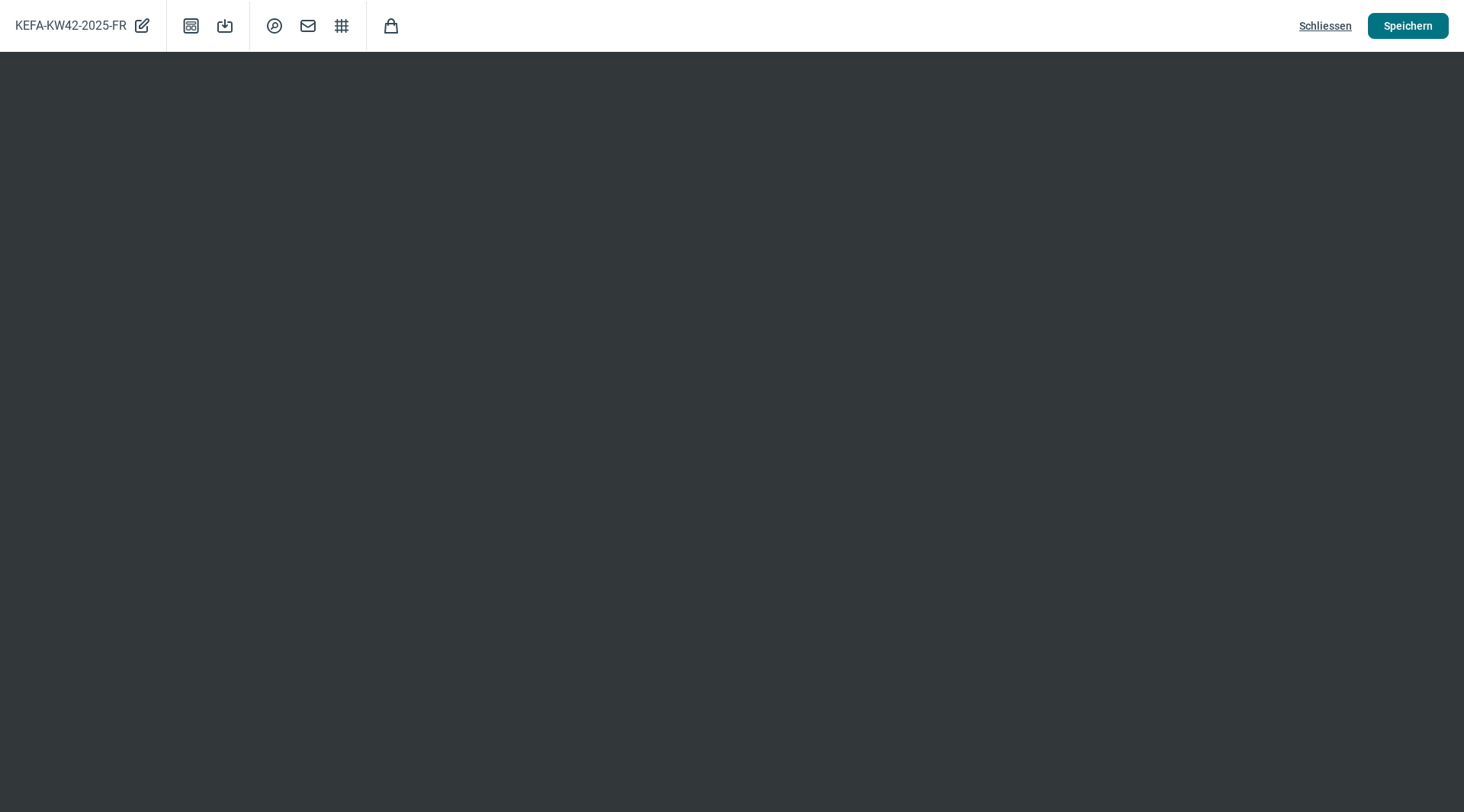
click at [1447, 23] on button "Speichern" at bounding box center [1408, 26] width 81 height 26
click at [1431, 34] on span "Speichern" at bounding box center [1408, 25] width 49 height 24
click at [1395, 18] on span "Speichern" at bounding box center [1408, 25] width 49 height 24
click at [1411, 28] on span "Speichern" at bounding box center [1408, 25] width 49 height 24
click at [1424, 24] on span "Speichern" at bounding box center [1408, 25] width 49 height 24
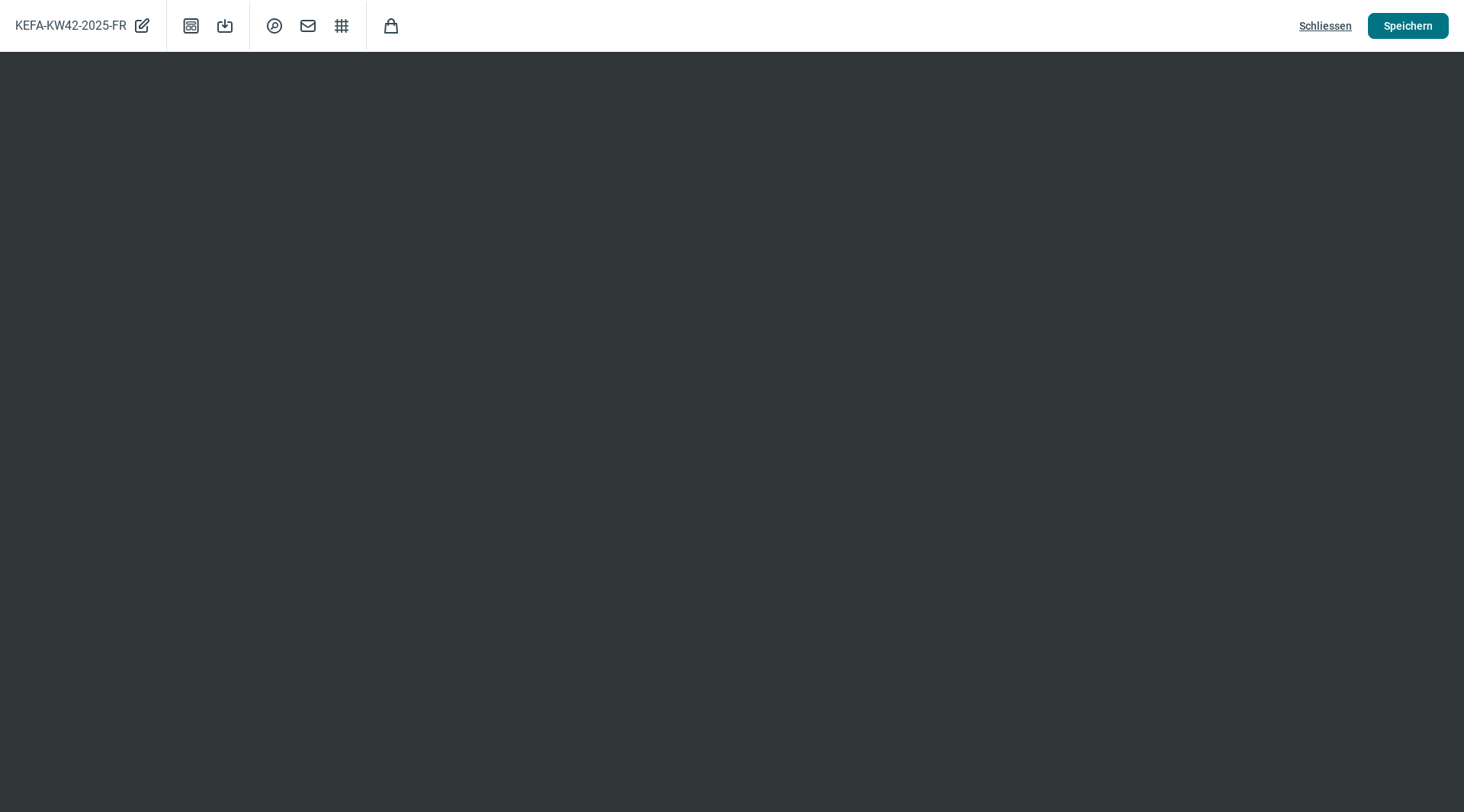
click at [1403, 26] on span "Speichern" at bounding box center [1408, 25] width 49 height 24
click at [1425, 25] on span "Speichern" at bounding box center [1408, 25] width 49 height 24
click at [1403, 20] on span "Speichern" at bounding box center [1408, 25] width 49 height 24
click at [1400, 28] on span "Speichern" at bounding box center [1408, 25] width 49 height 24
click at [1422, 28] on span "Speichern" at bounding box center [1408, 25] width 49 height 24
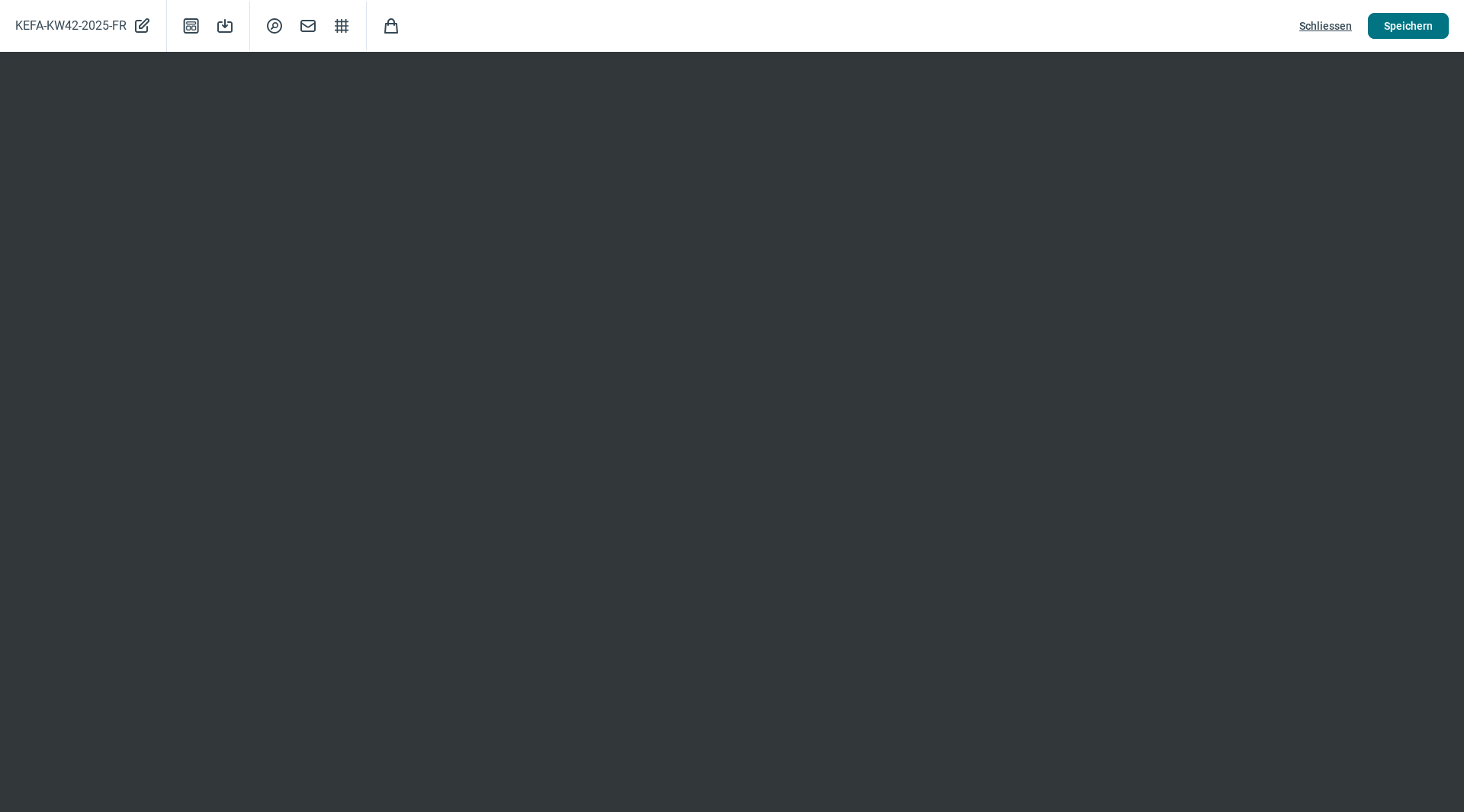
click at [1414, 29] on span "Speichern" at bounding box center [1408, 25] width 49 height 24
click at [1327, 25] on span "Schliessen" at bounding box center [1325, 25] width 53 height 24
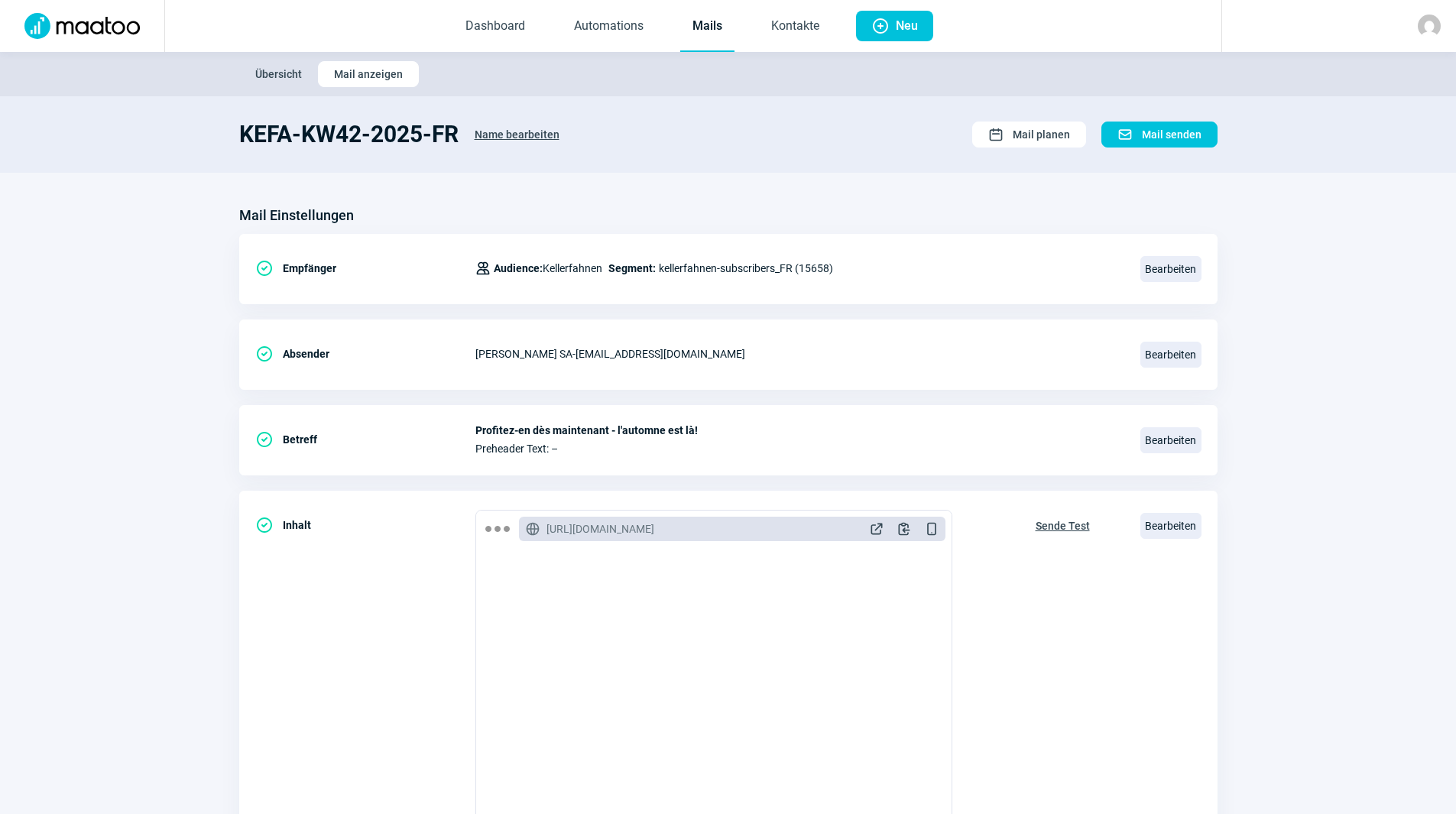
click at [711, 24] on link "Mails" at bounding box center [707, 27] width 54 height 51
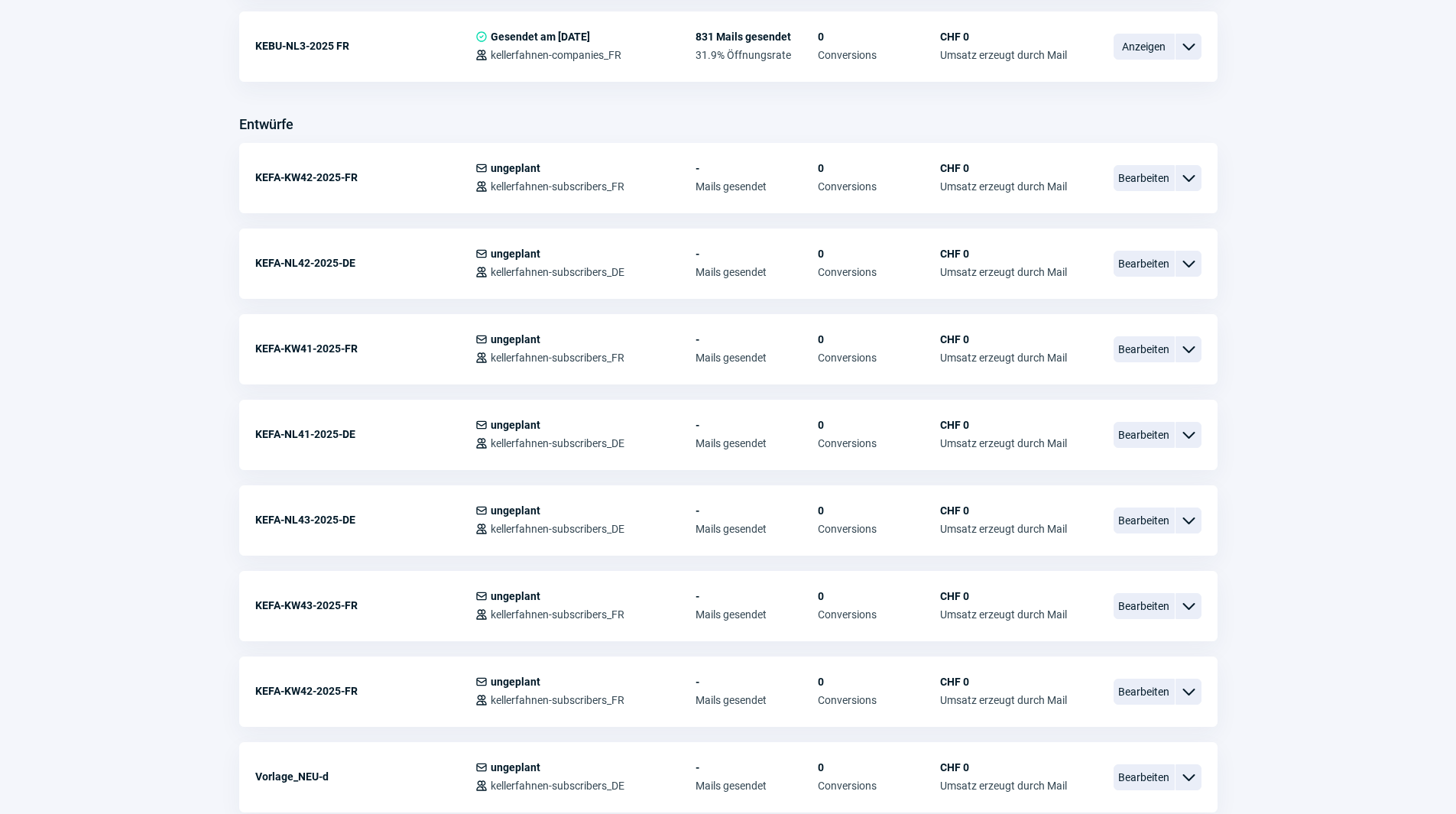
scroll to position [535, 0]
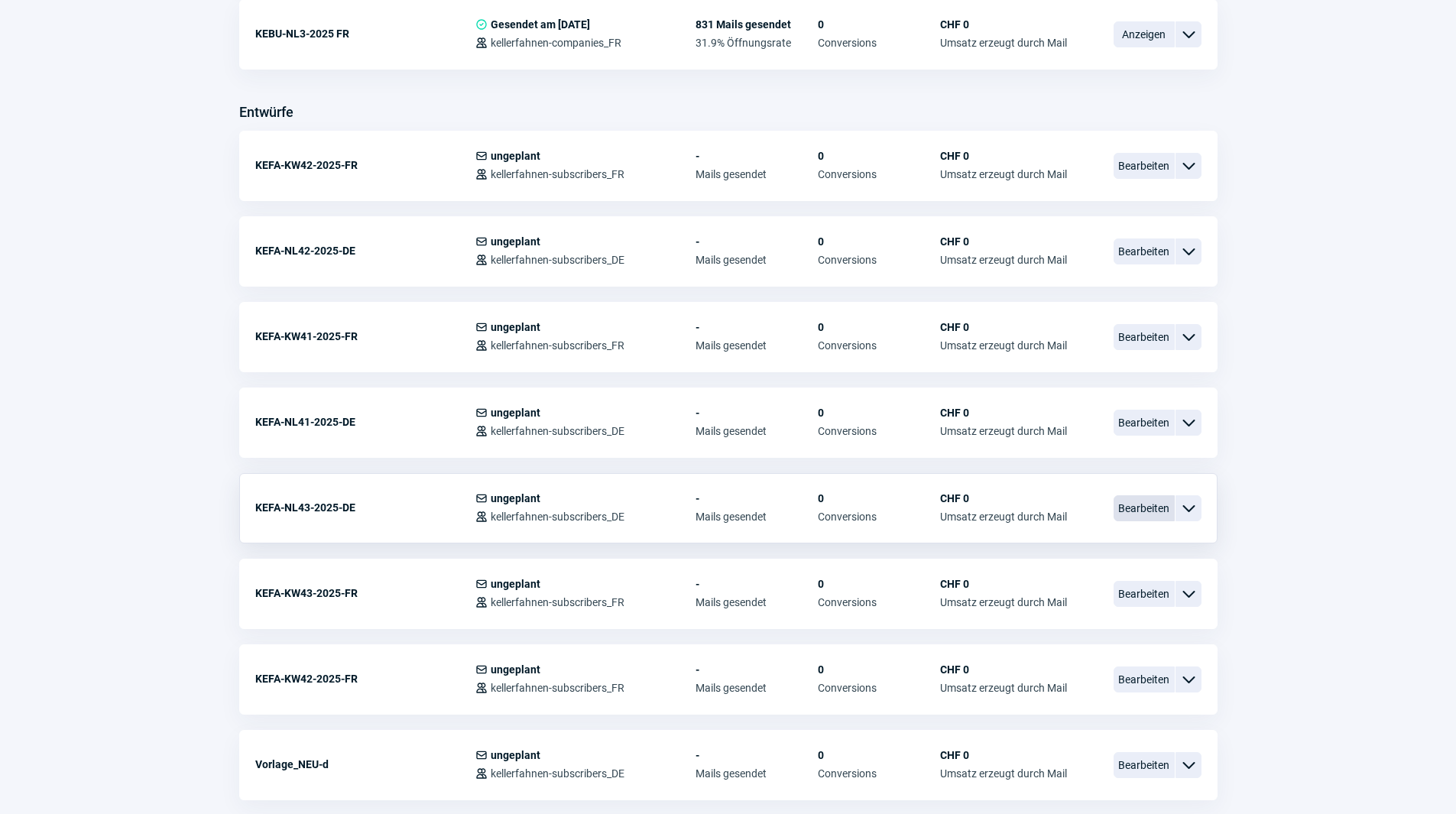
click at [1129, 509] on span "Bearbeiten" at bounding box center [1144, 508] width 62 height 26
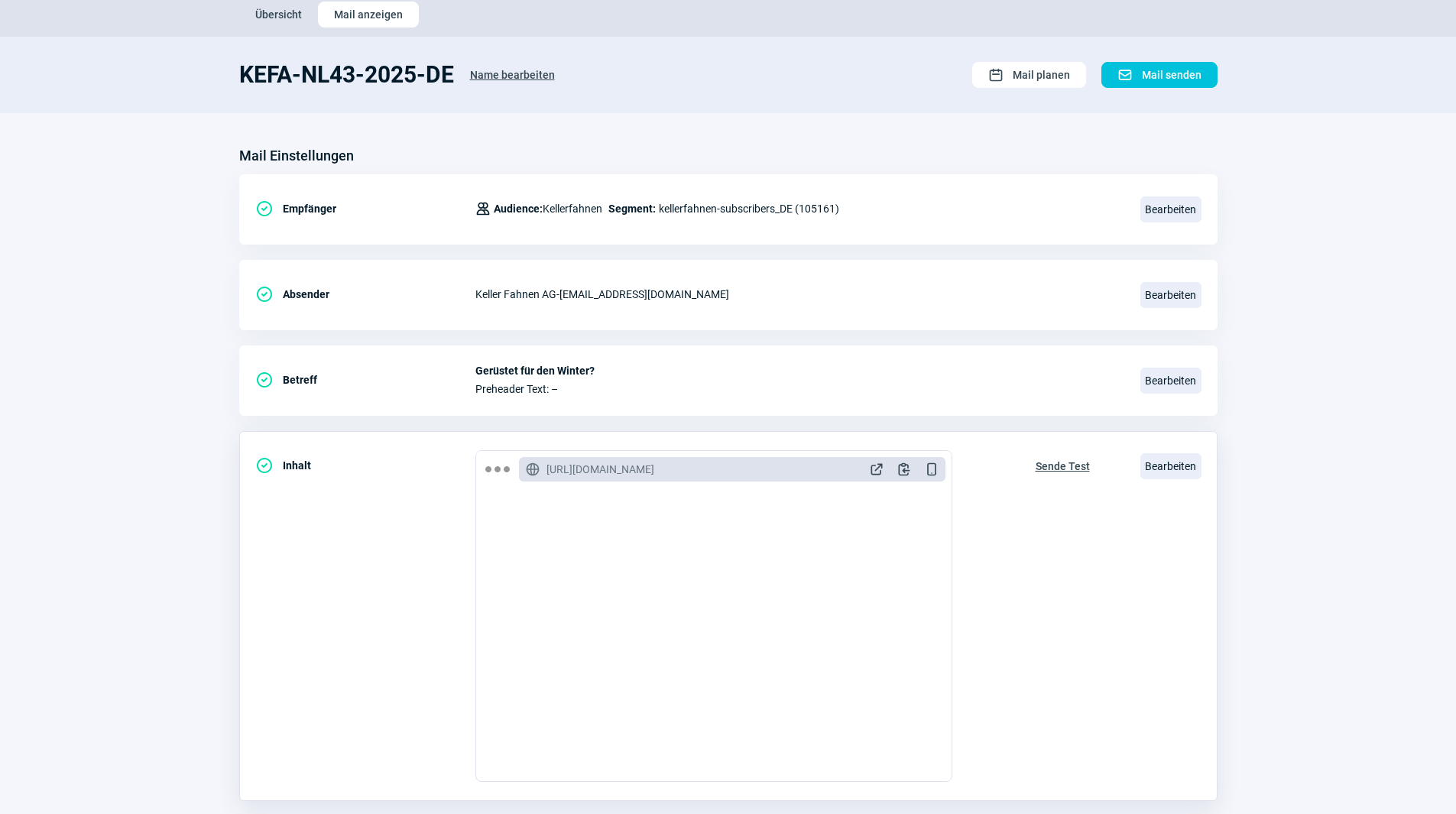
scroll to position [179, 0]
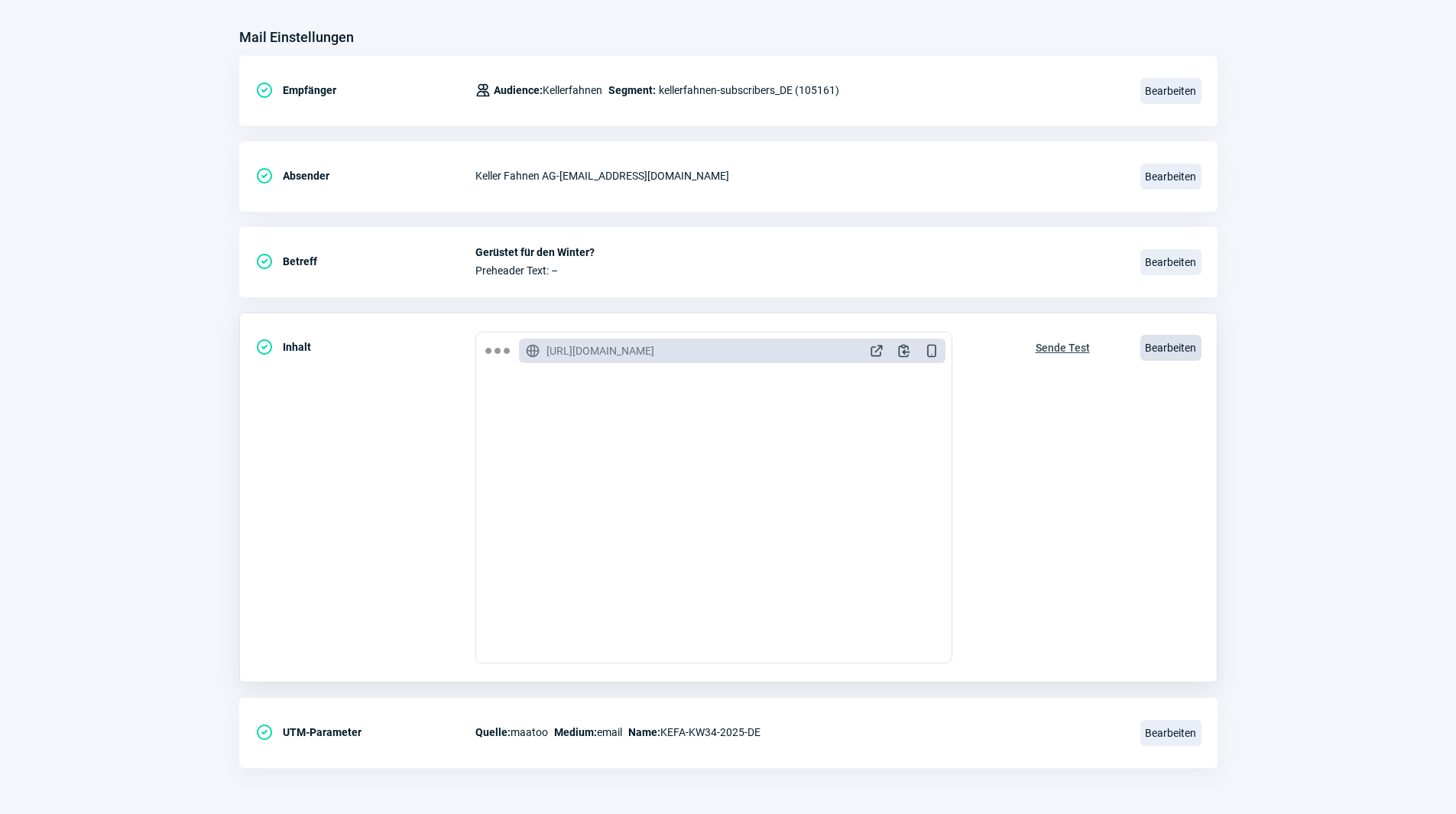
click at [1174, 354] on span "Bearbeiten" at bounding box center [1171, 347] width 62 height 26
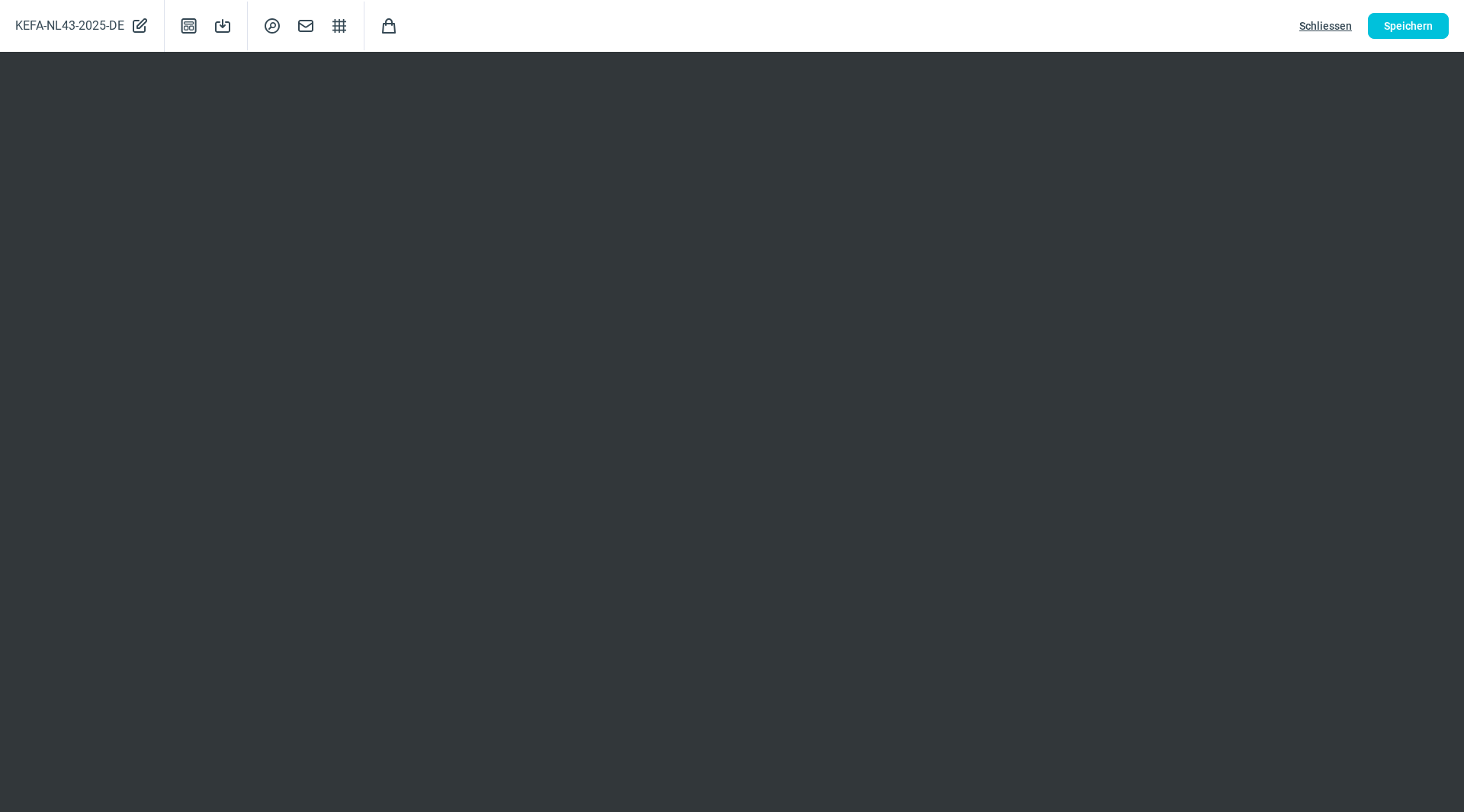
click at [1320, 25] on span "Schliessen" at bounding box center [1325, 25] width 53 height 24
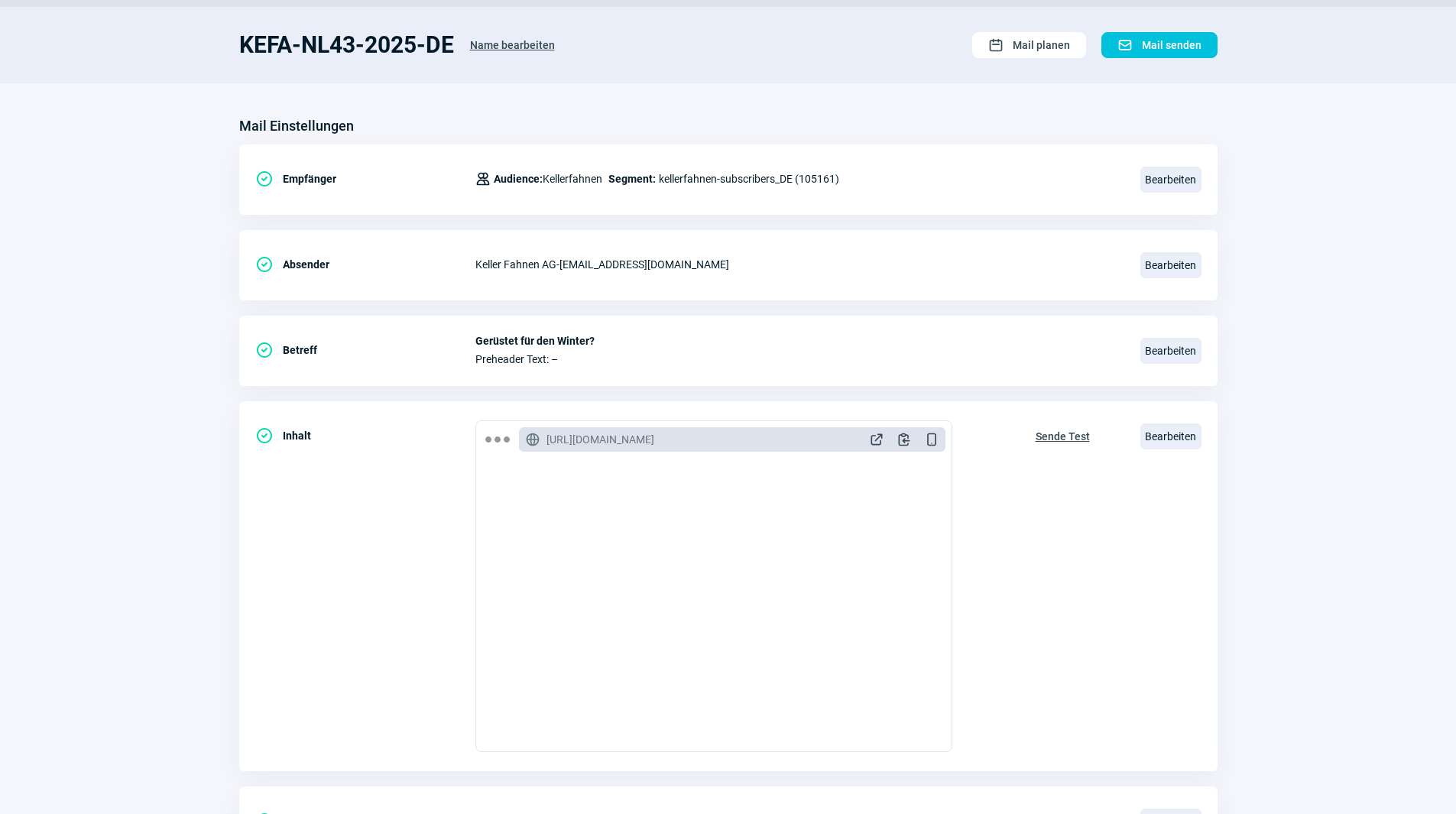
scroll to position [0, 0]
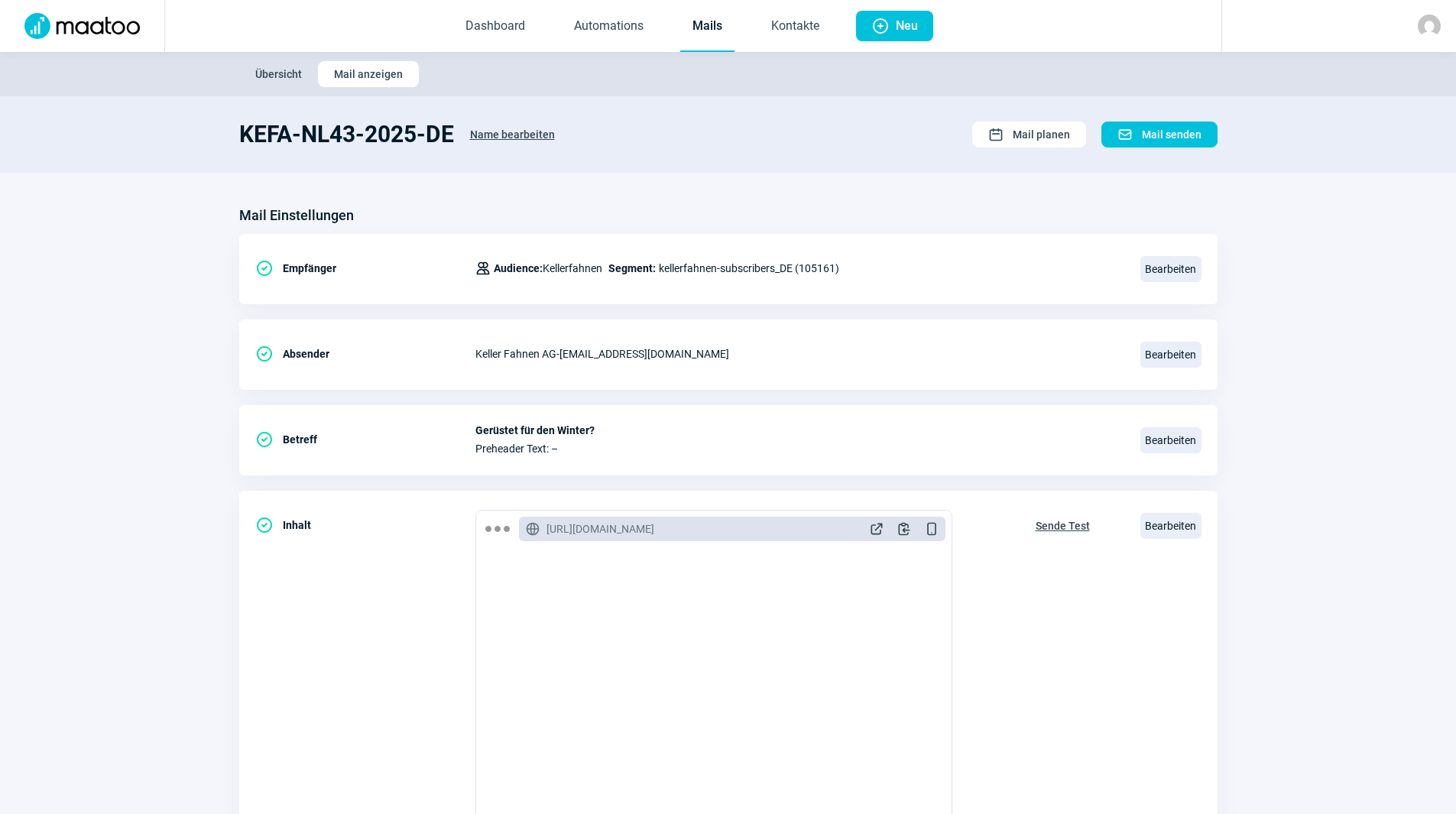
click at [709, 27] on link "Mails" at bounding box center [707, 27] width 54 height 51
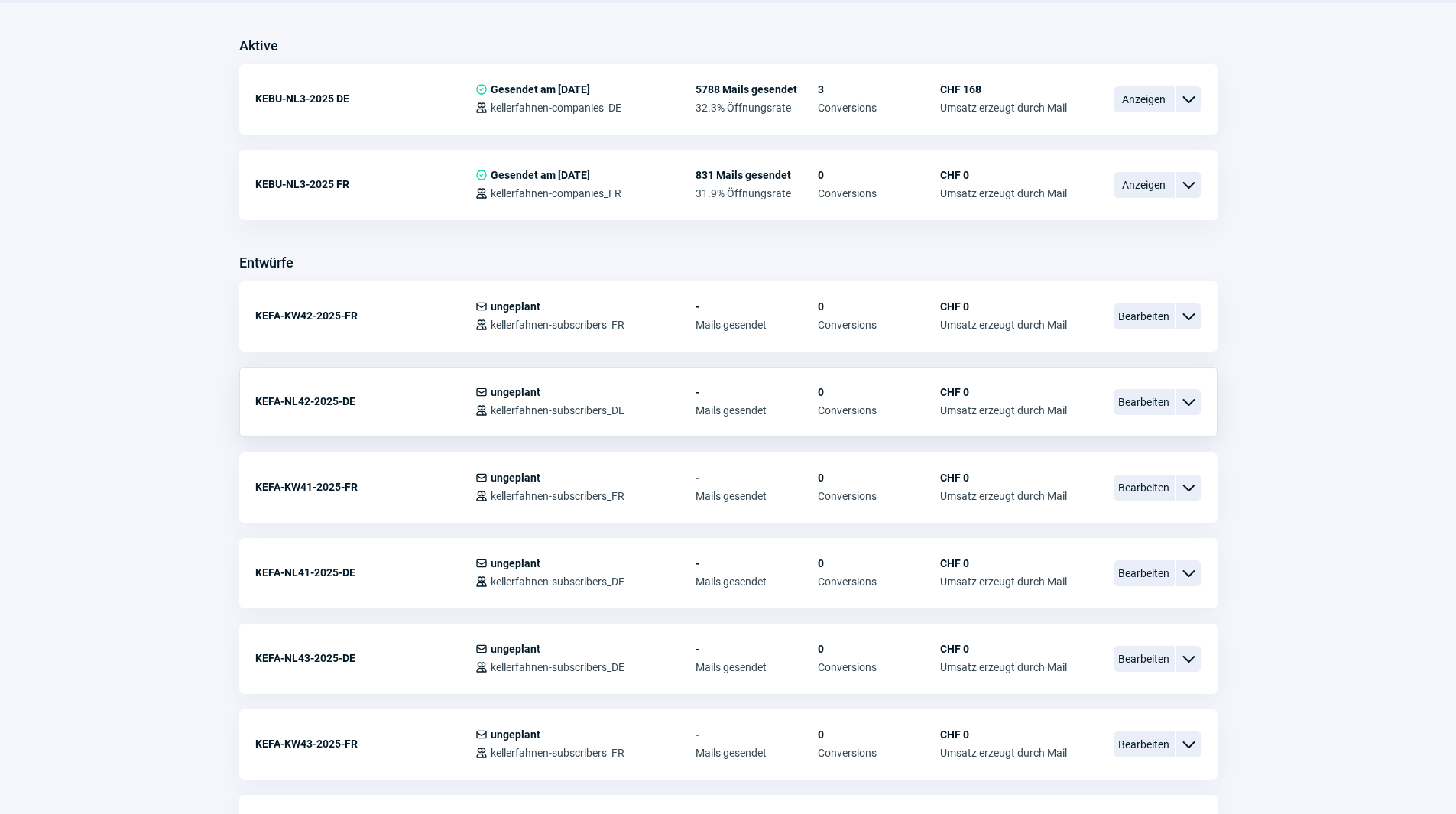
scroll to position [459, 0]
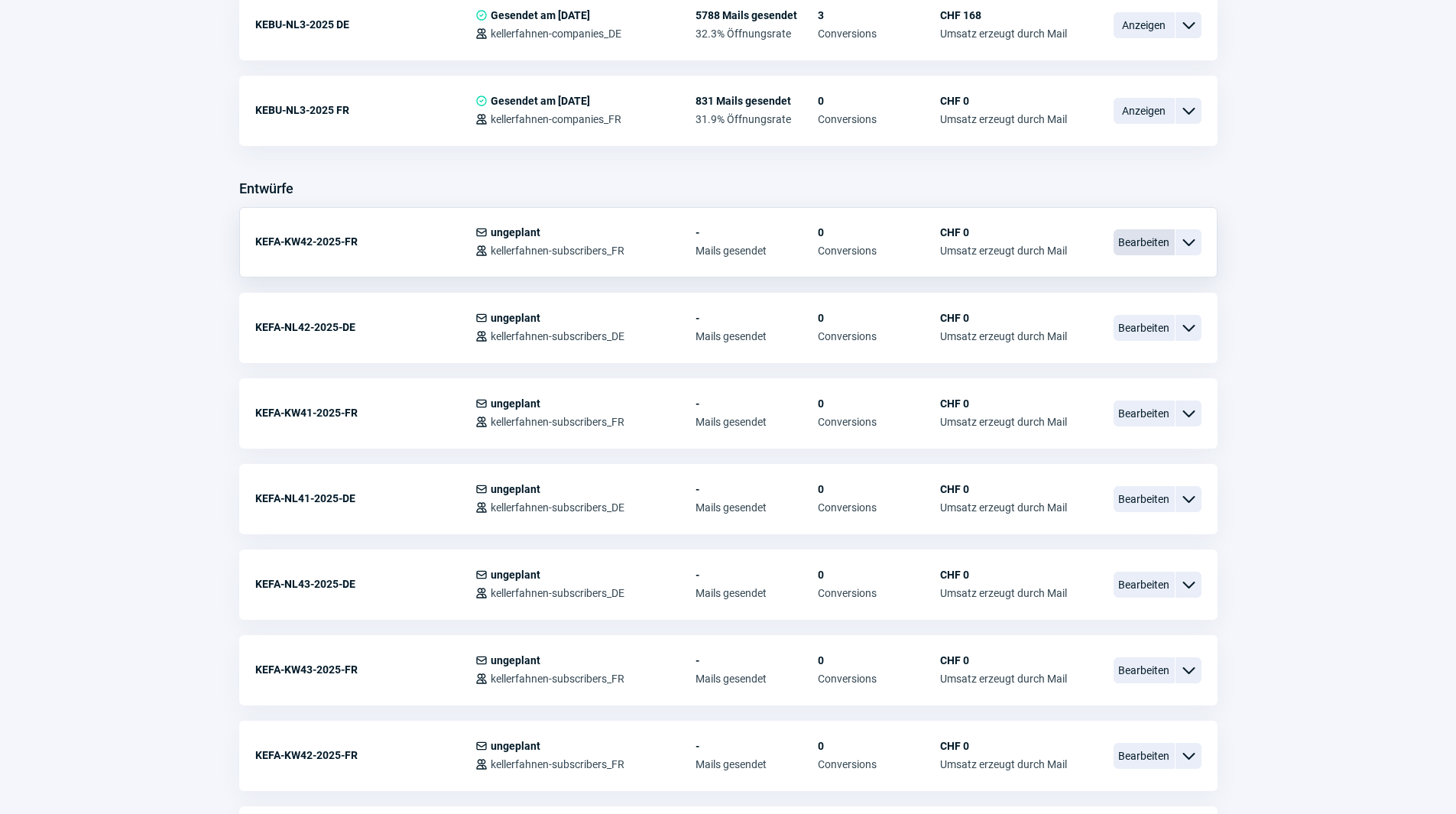
click at [1149, 235] on span "Bearbeiten" at bounding box center [1144, 242] width 62 height 26
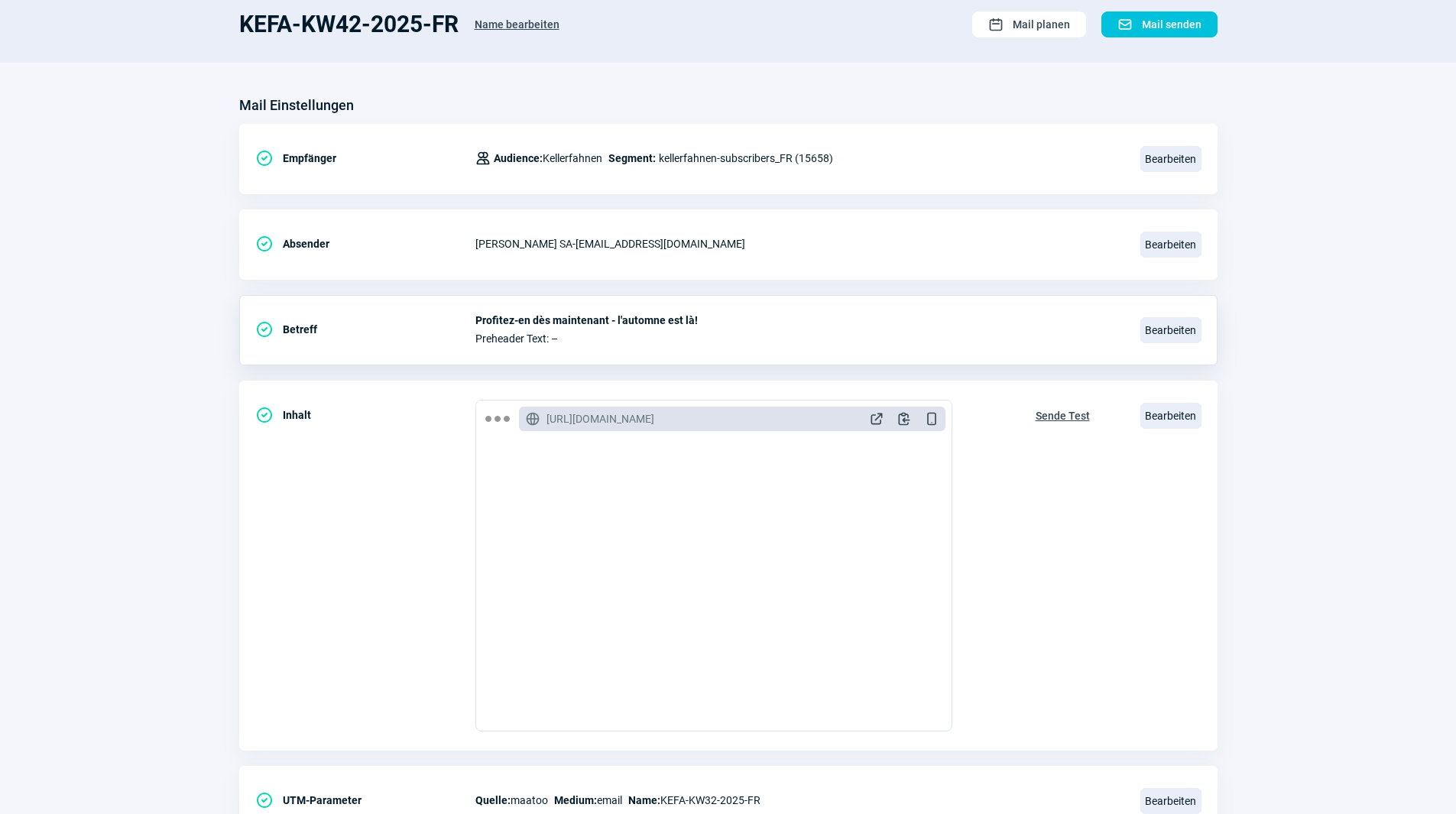
scroll to position [179, 0]
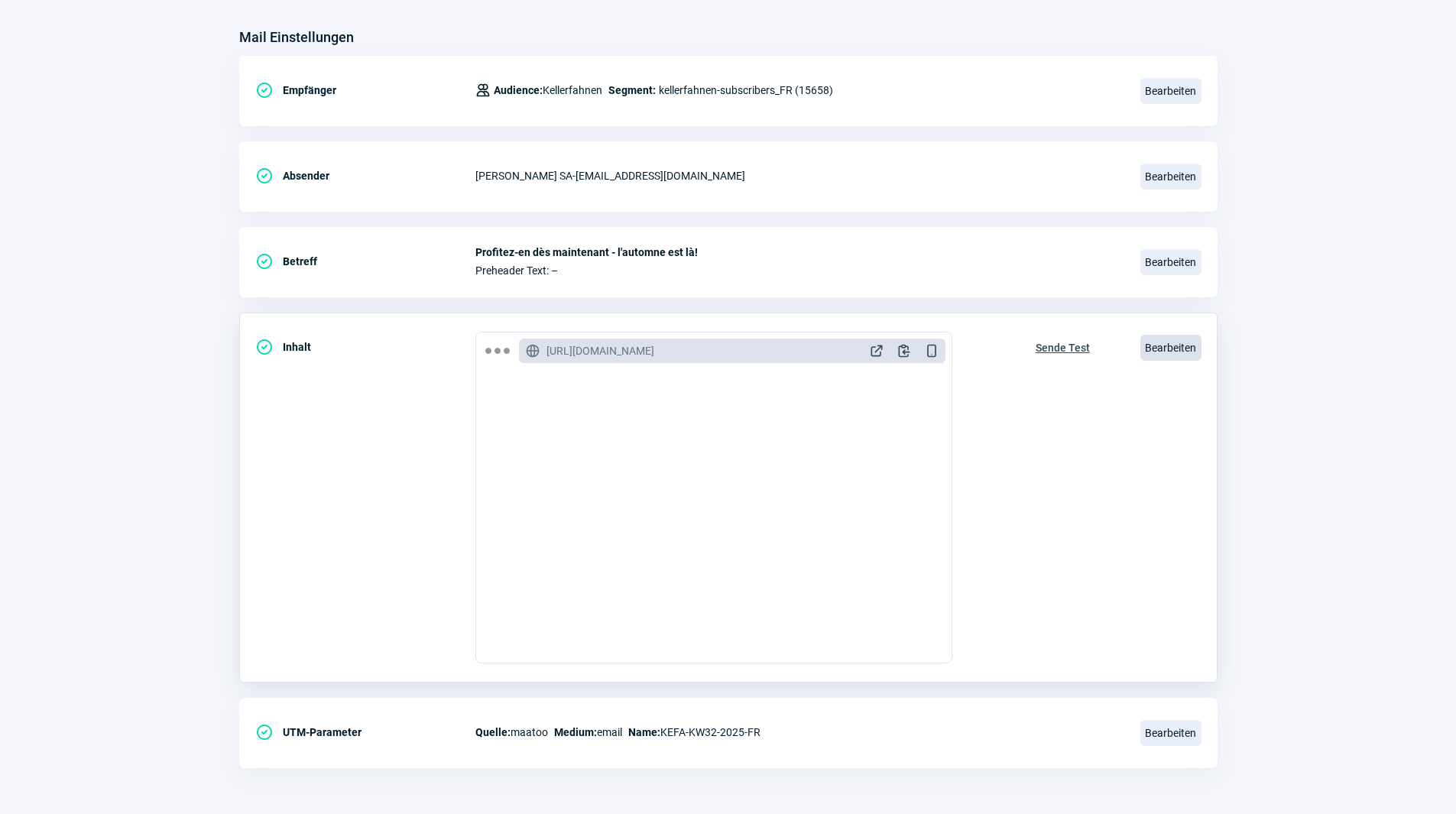
click at [1182, 348] on span "Bearbeiten" at bounding box center [1171, 347] width 62 height 26
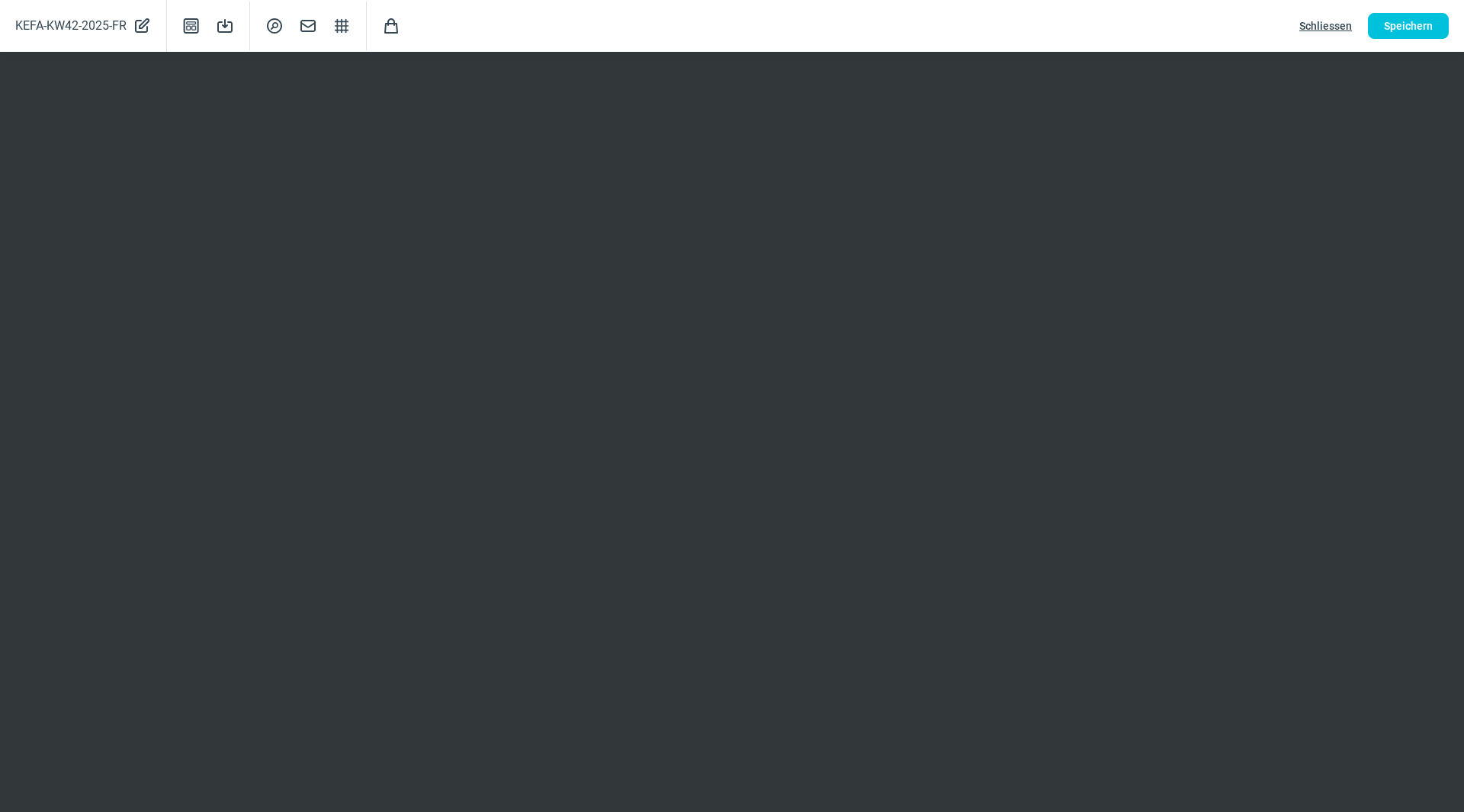
click at [1310, 25] on span "Schliessen" at bounding box center [1325, 25] width 53 height 24
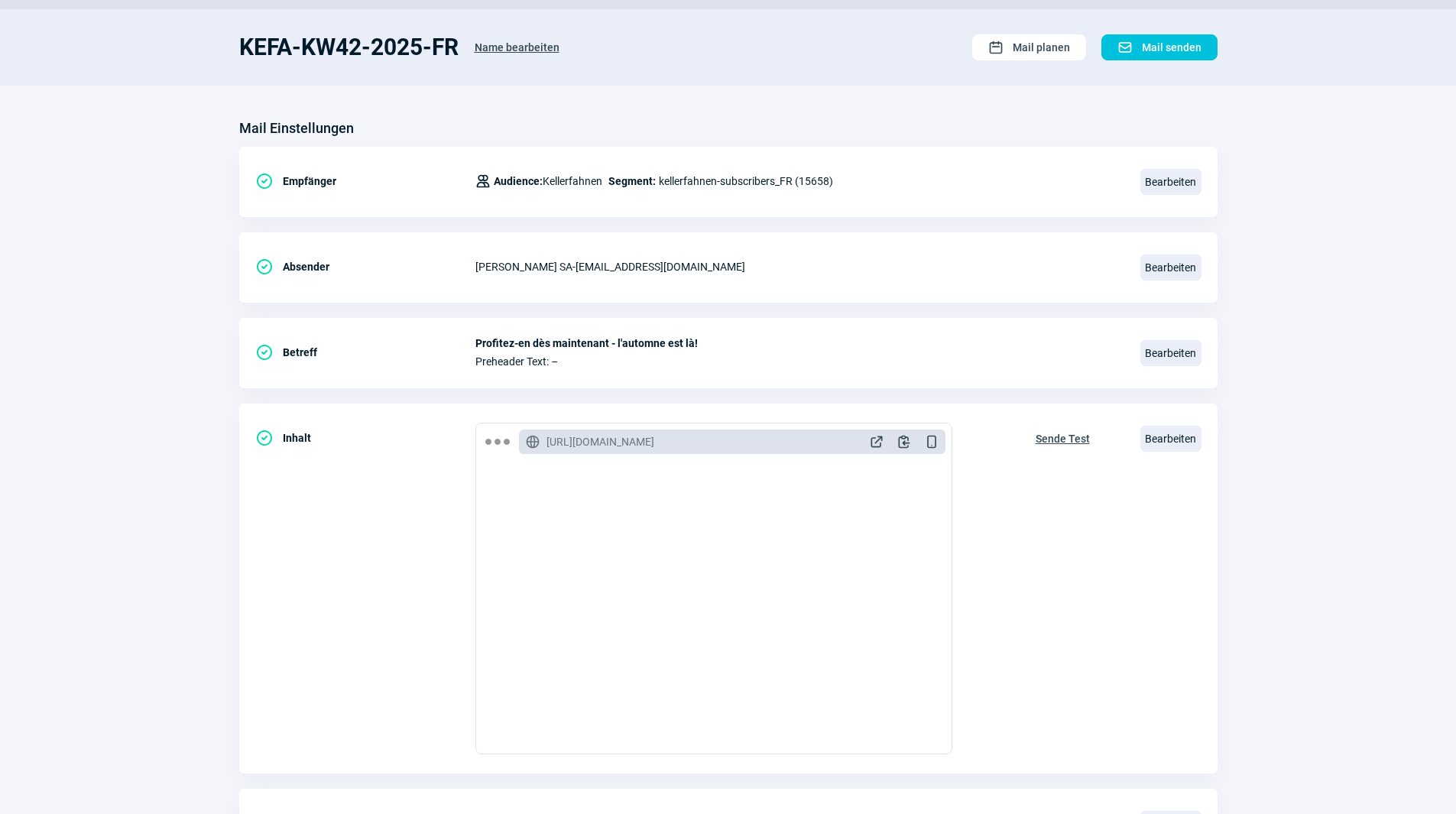
scroll to position [0, 0]
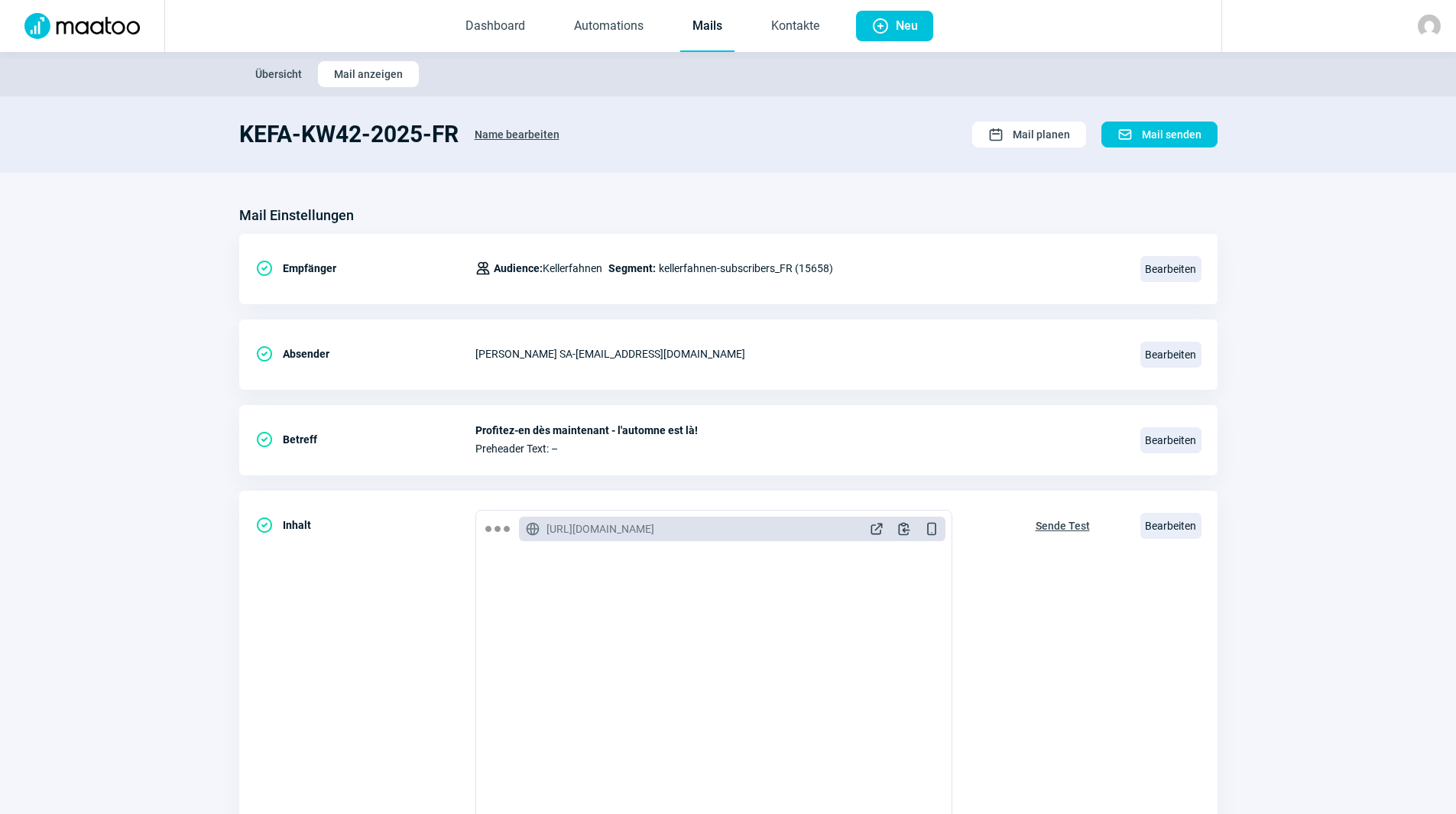
click at [697, 8] on link "Mails" at bounding box center [707, 27] width 54 height 51
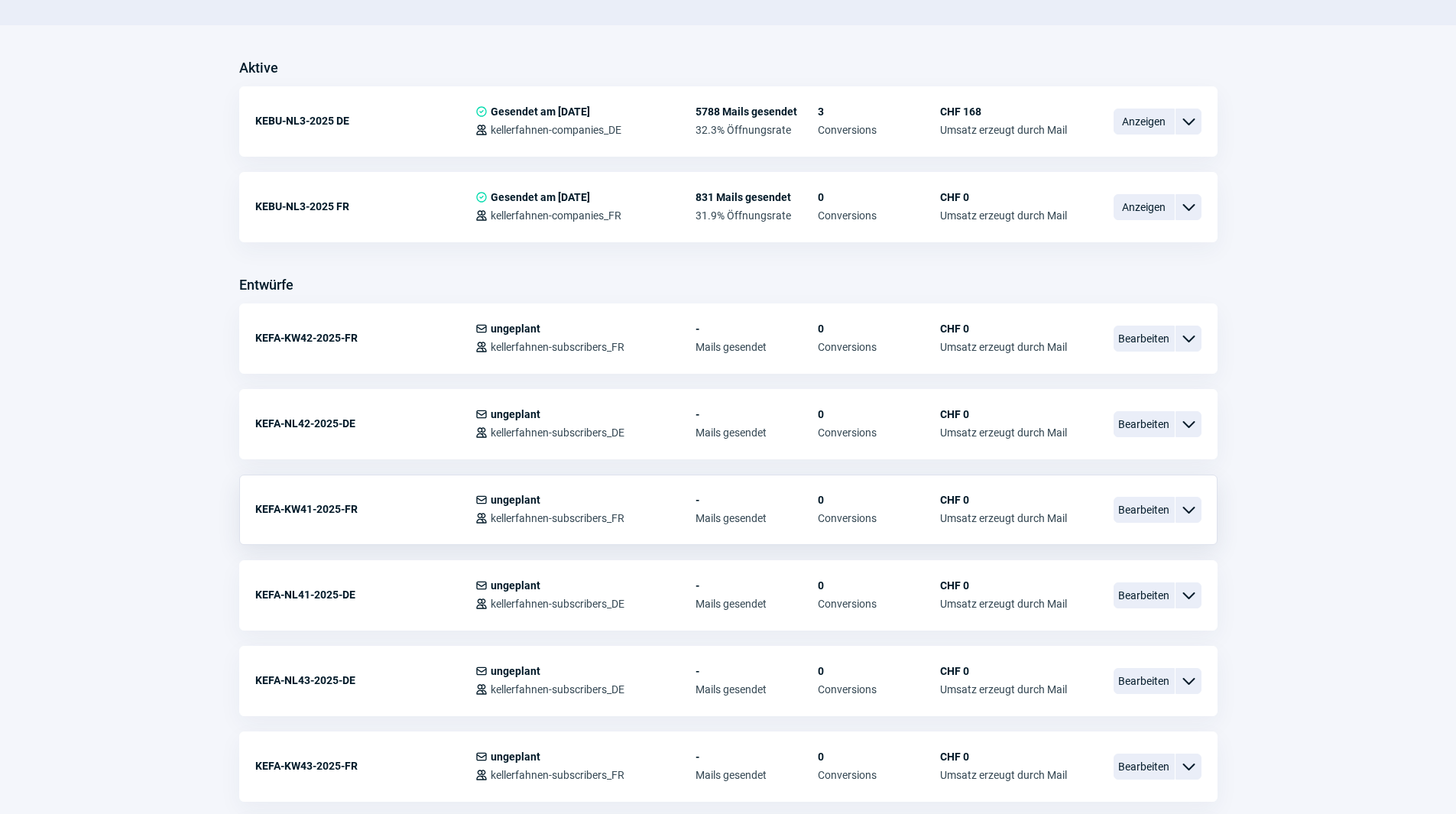
scroll to position [382, 0]
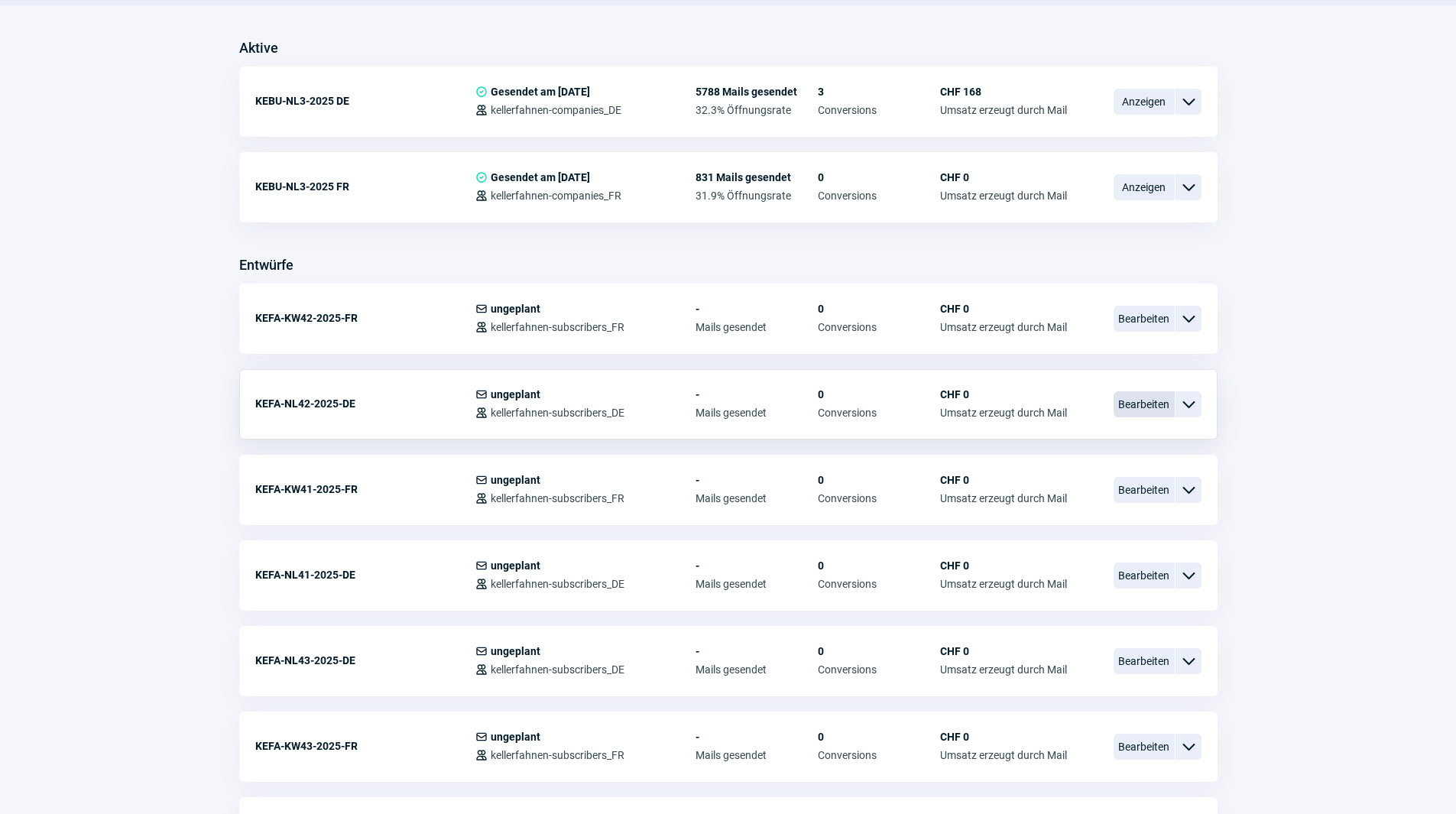
click at [1147, 399] on span "Bearbeiten" at bounding box center [1144, 403] width 62 height 26
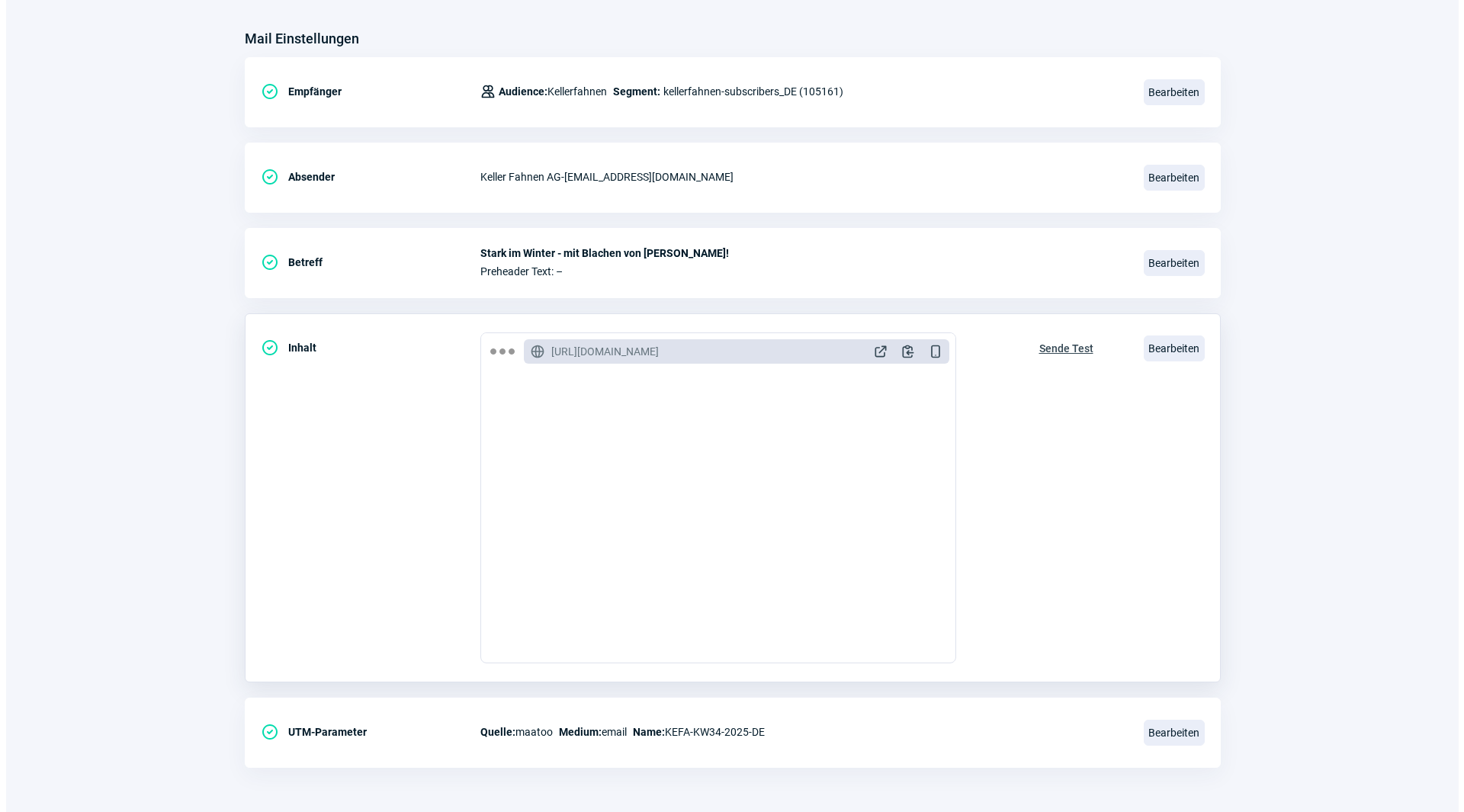
scroll to position [178, 0]
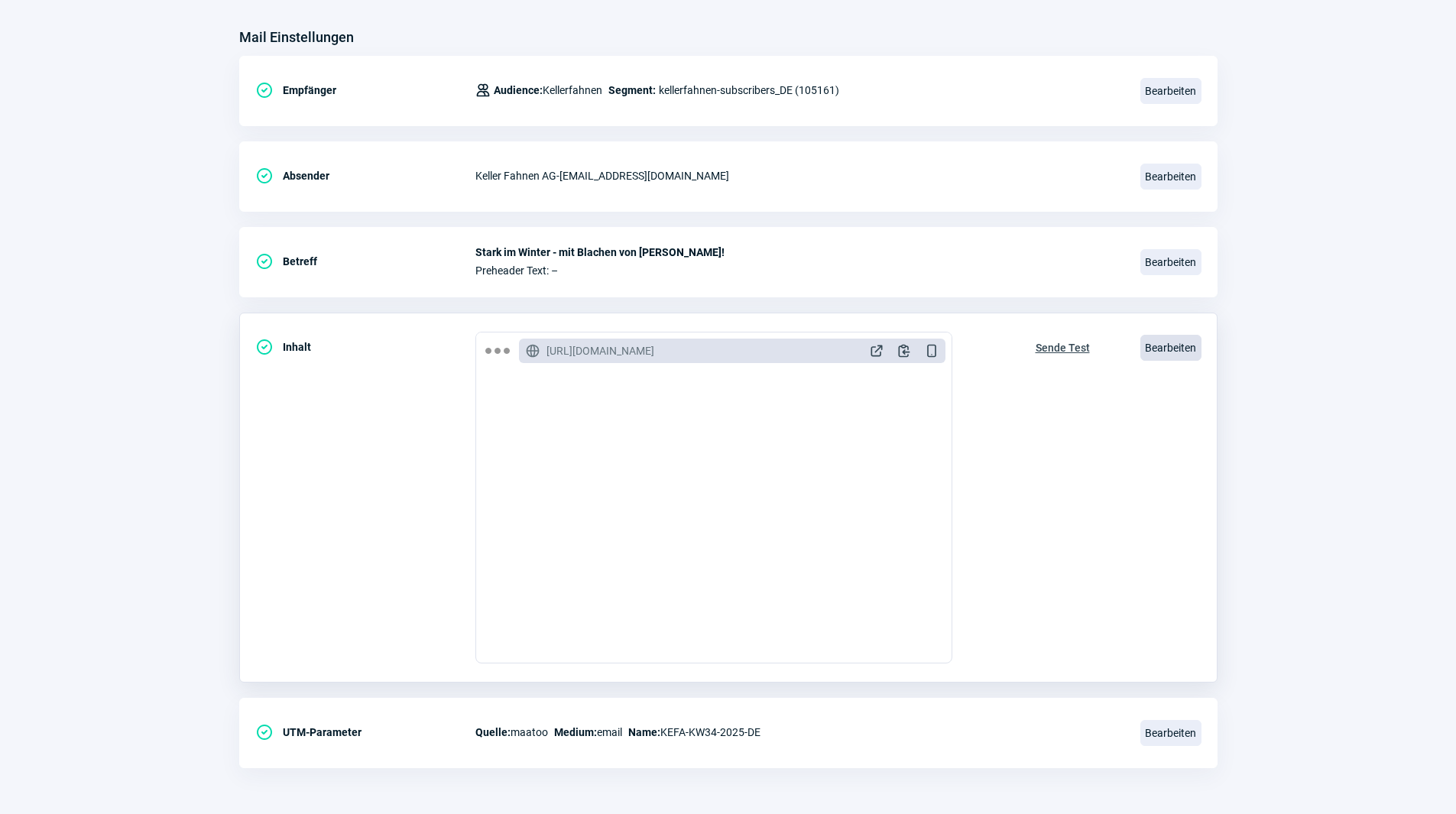
click at [1179, 347] on span "Bearbeiten" at bounding box center [1171, 347] width 62 height 26
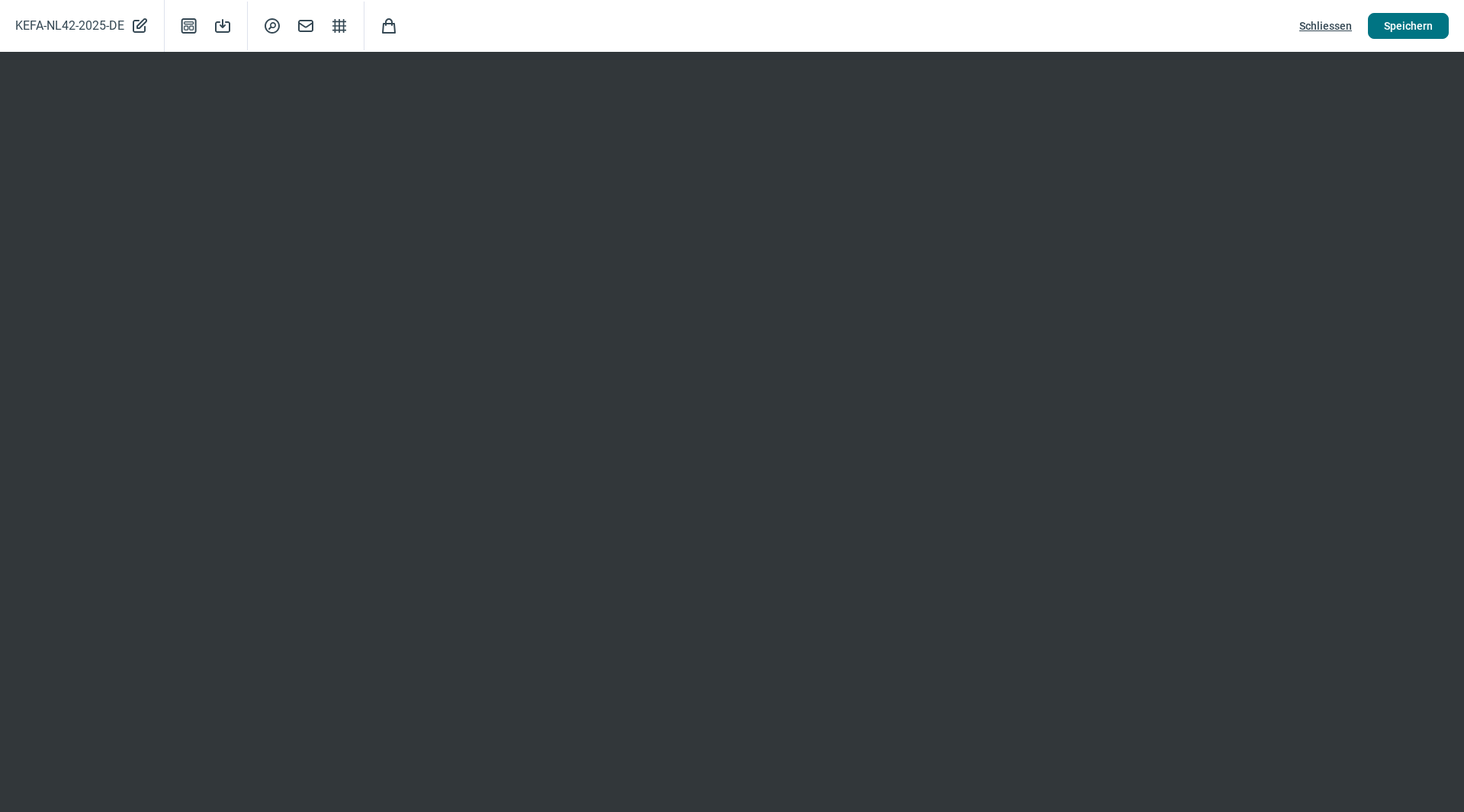
click at [1411, 37] on span "Speichern" at bounding box center [1408, 25] width 49 height 24
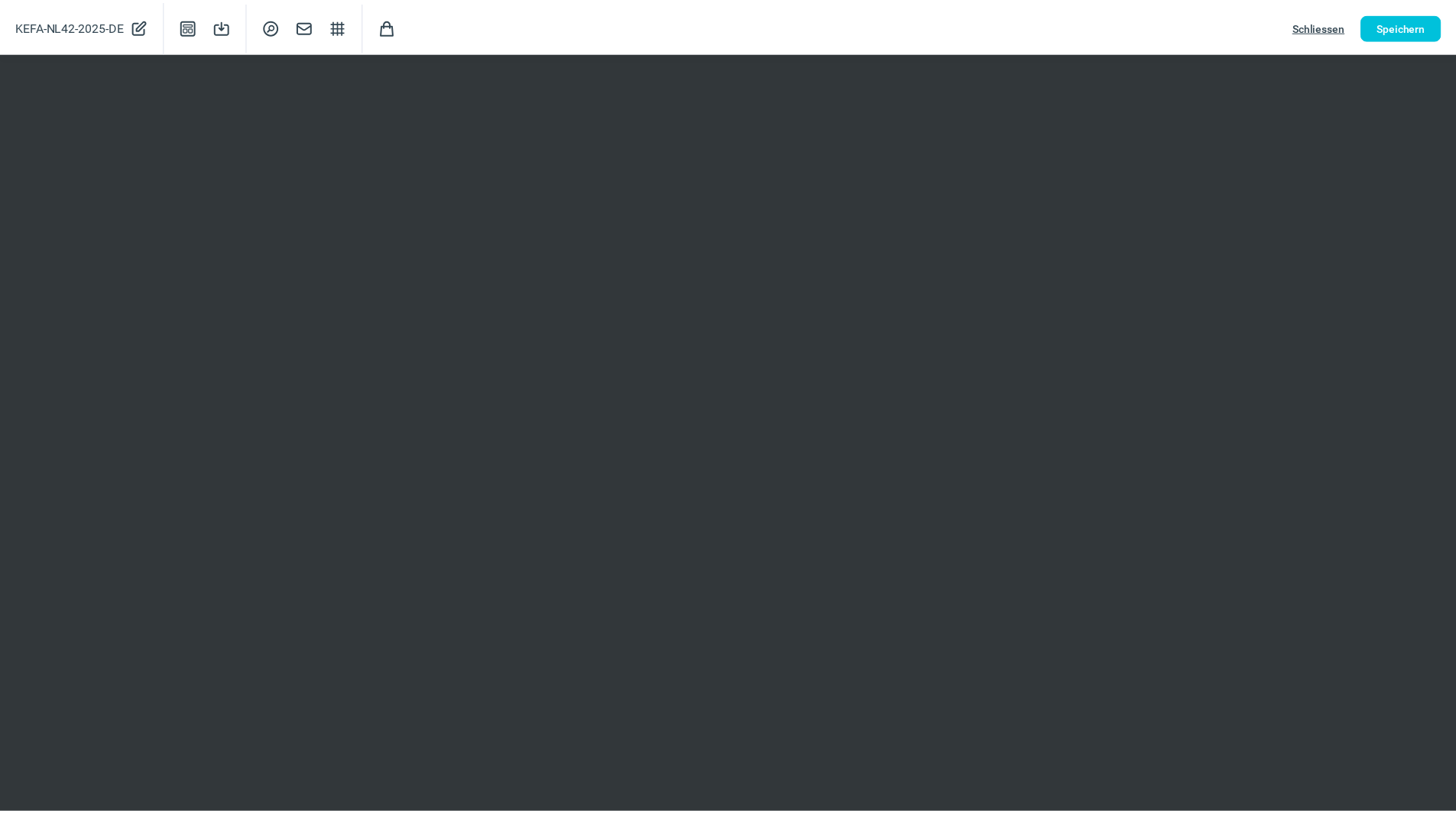
scroll to position [0, 0]
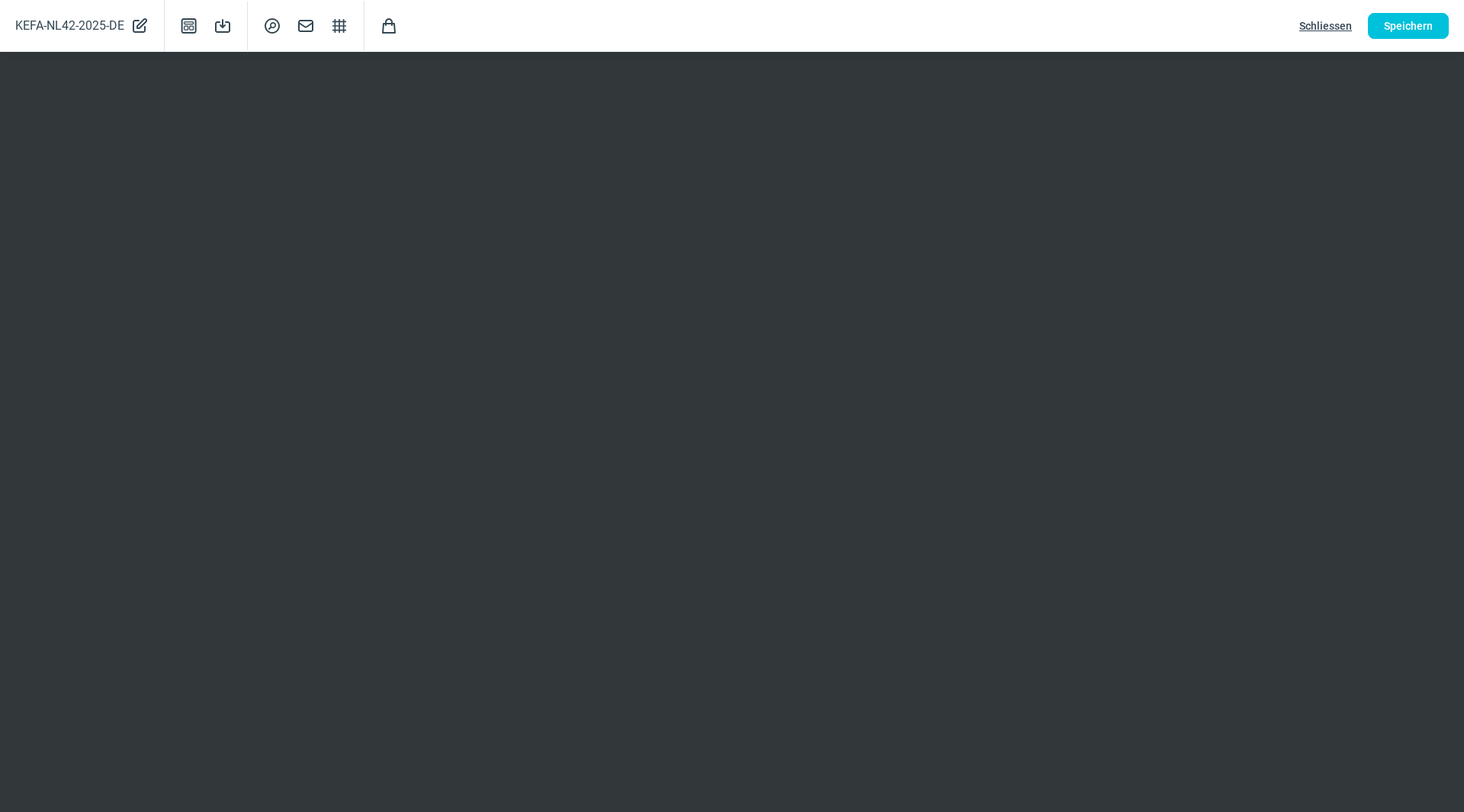
click at [1313, 26] on span "Schliessen" at bounding box center [1325, 25] width 53 height 24
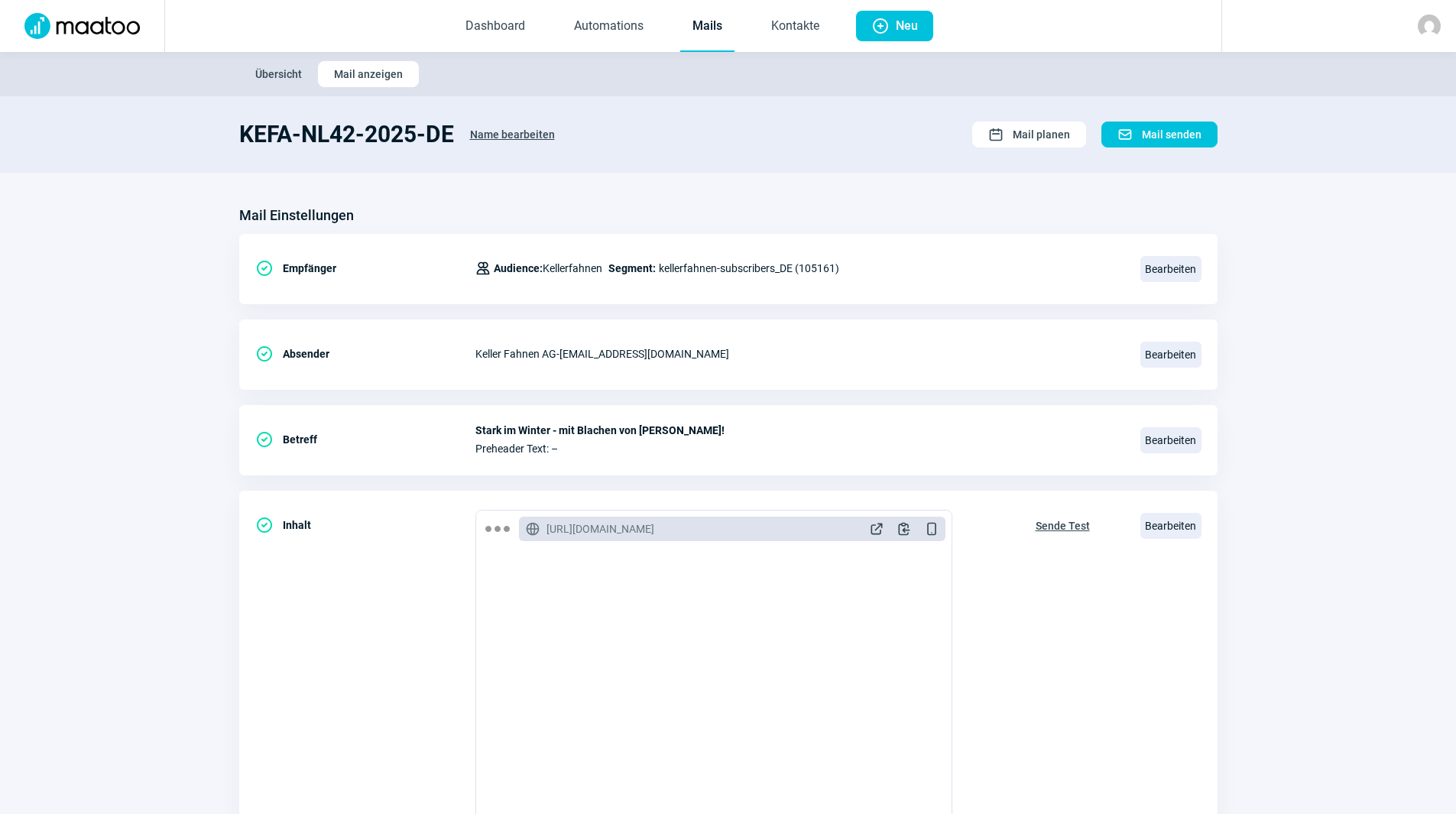
click at [702, 29] on link "Mails" at bounding box center [707, 27] width 54 height 51
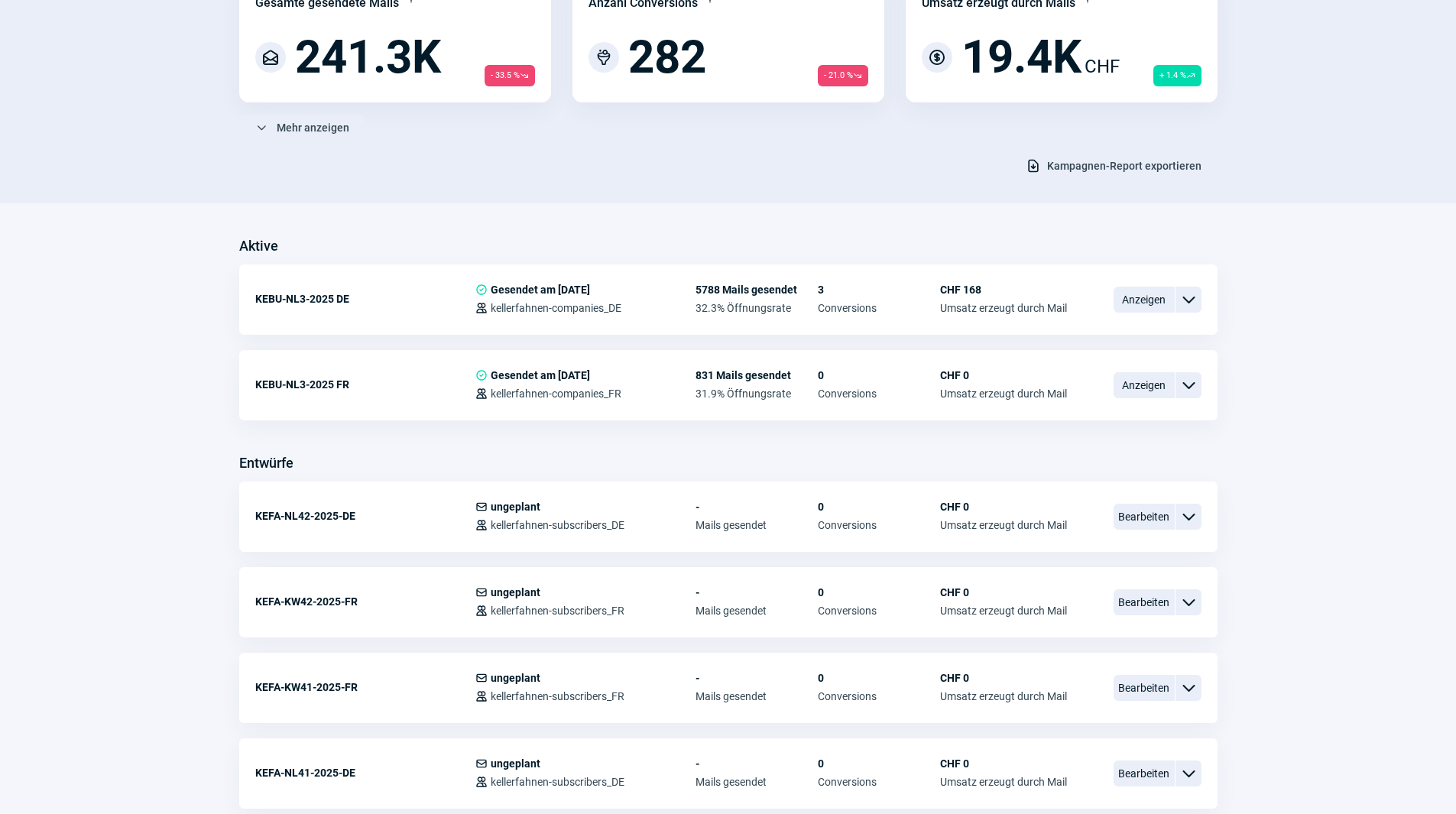
scroll to position [306, 0]
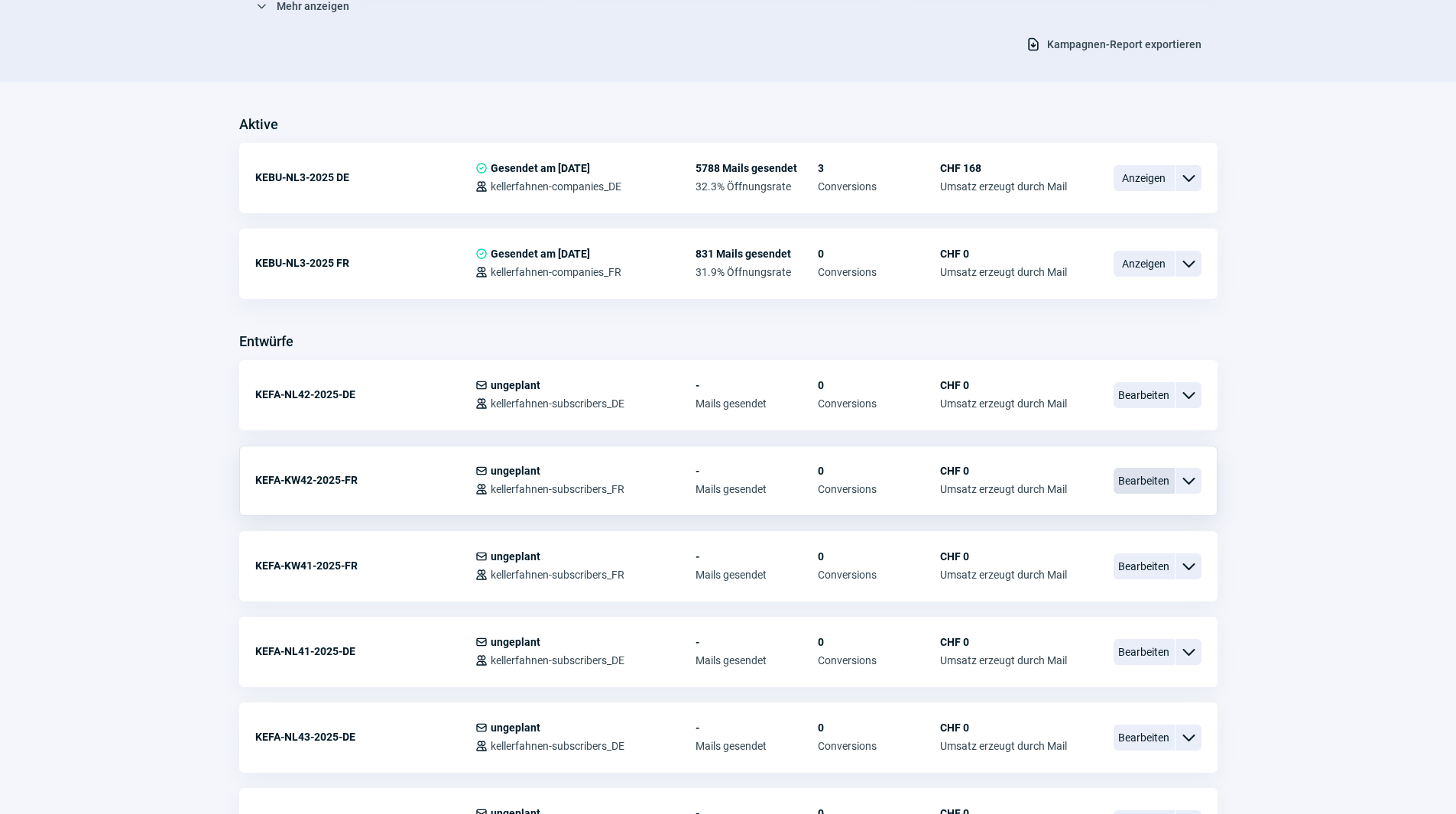
click at [1143, 480] on span "Bearbeiten" at bounding box center [1144, 480] width 62 height 26
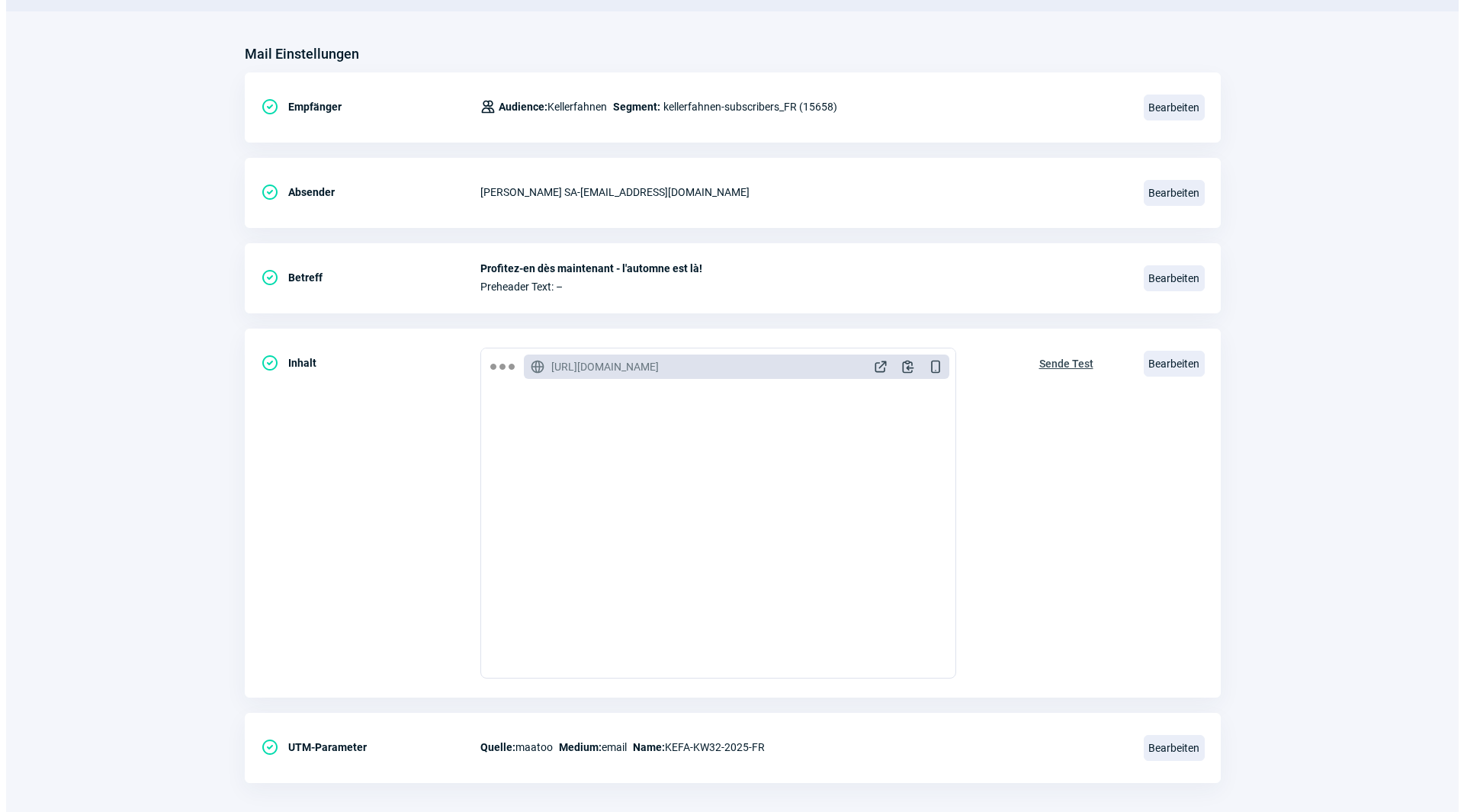
scroll to position [178, 0]
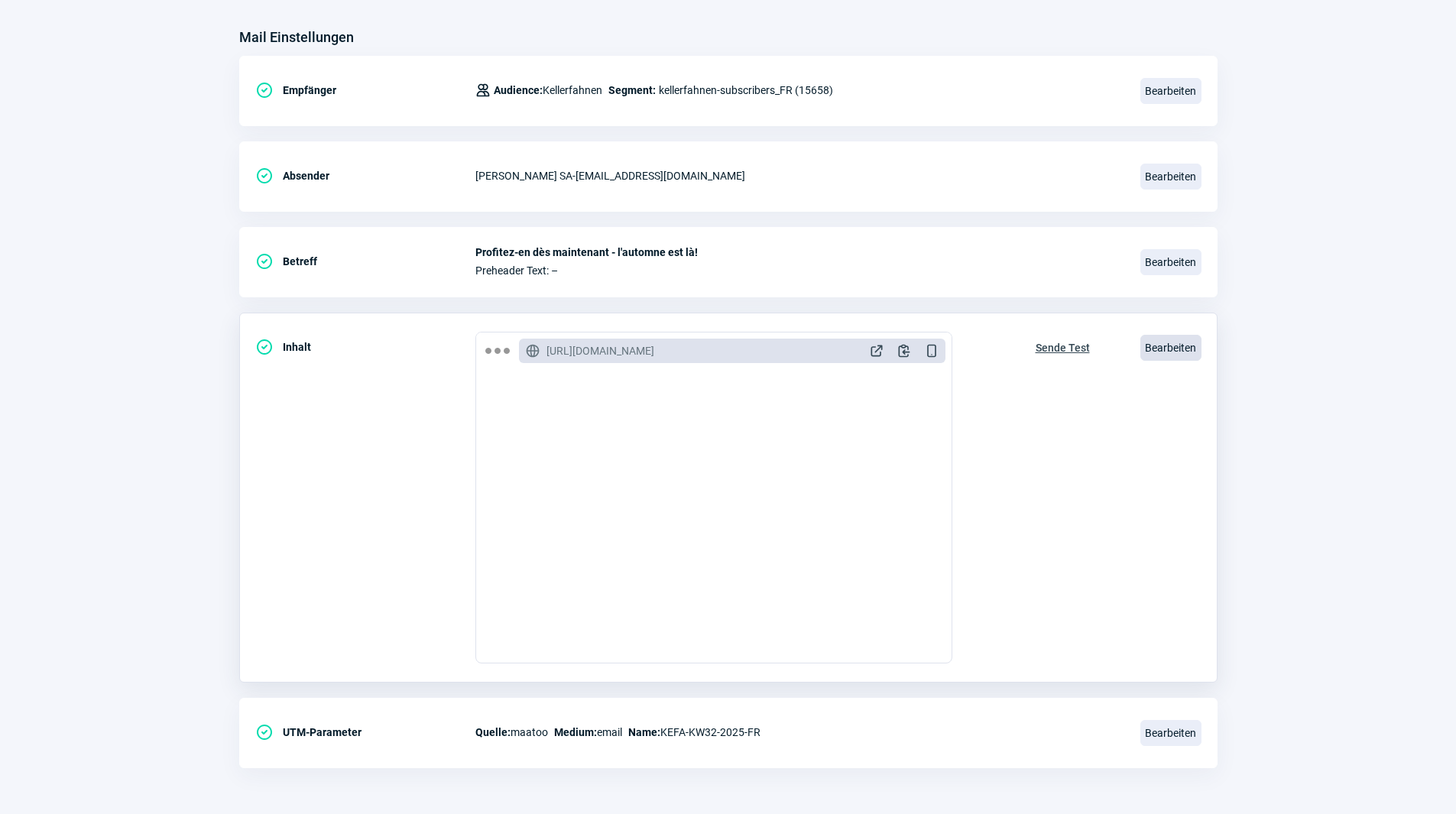
click at [1173, 352] on span "Bearbeiten" at bounding box center [1171, 347] width 62 height 26
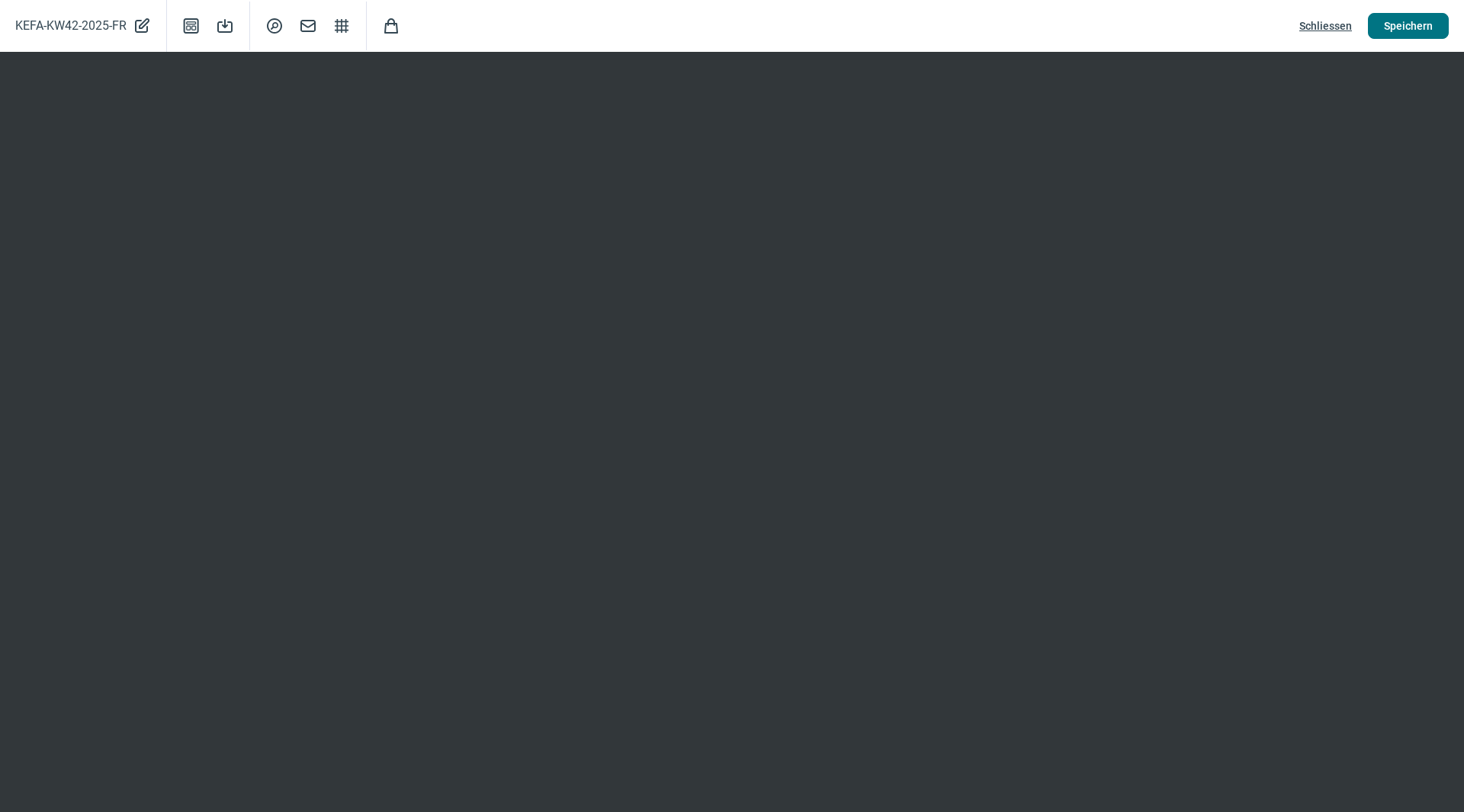
click at [1410, 26] on span "Speichern" at bounding box center [1408, 25] width 49 height 24
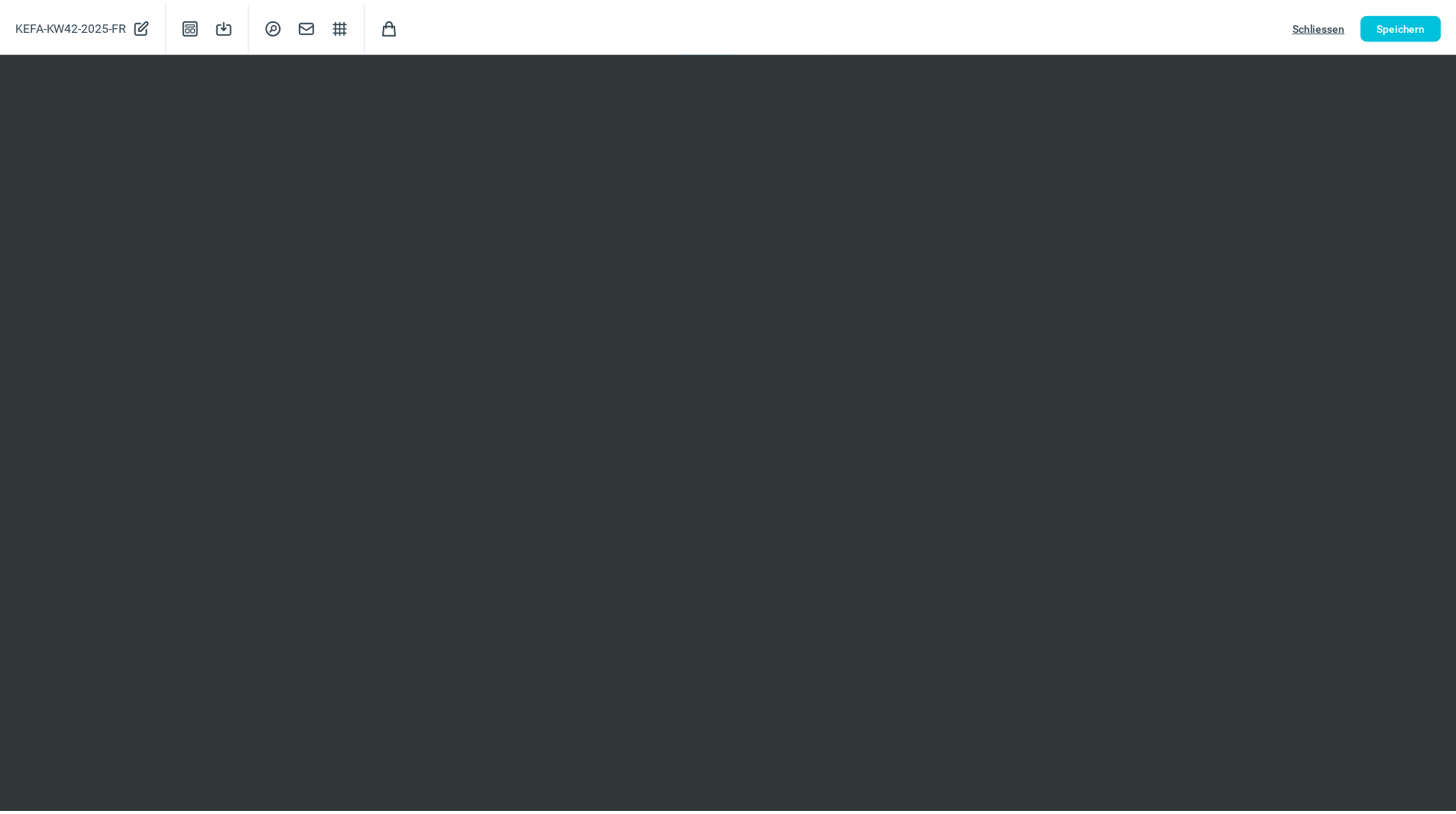
scroll to position [0, 0]
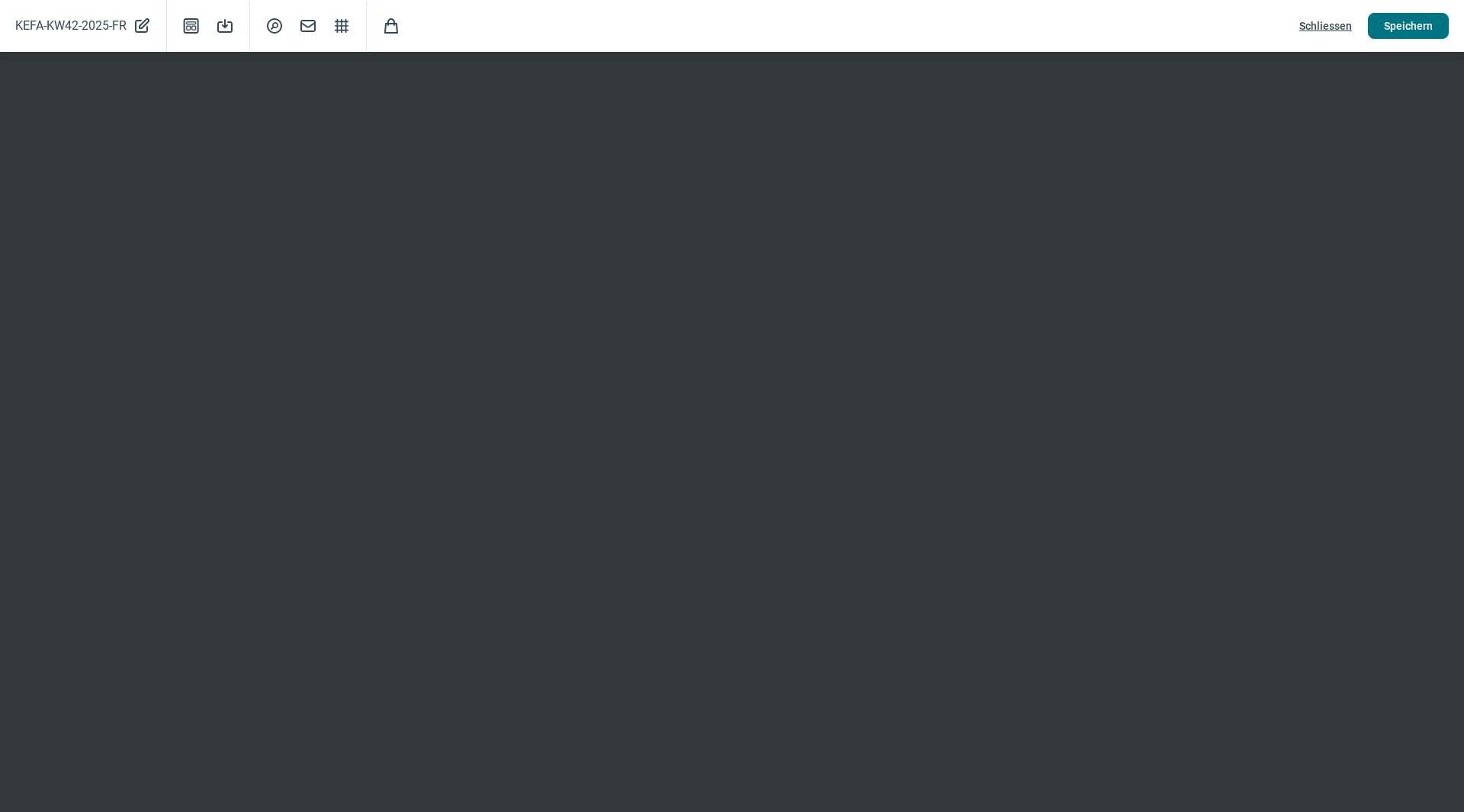
click at [1437, 23] on button "Speichern" at bounding box center [1408, 26] width 81 height 26
click at [1395, 32] on span "Speichern" at bounding box center [1408, 25] width 49 height 24
click at [1417, 24] on span "Speichern" at bounding box center [1408, 25] width 49 height 24
click at [1403, 28] on span "Speichern" at bounding box center [1408, 25] width 49 height 24
click at [1413, 24] on span "Speichern" at bounding box center [1408, 25] width 49 height 24
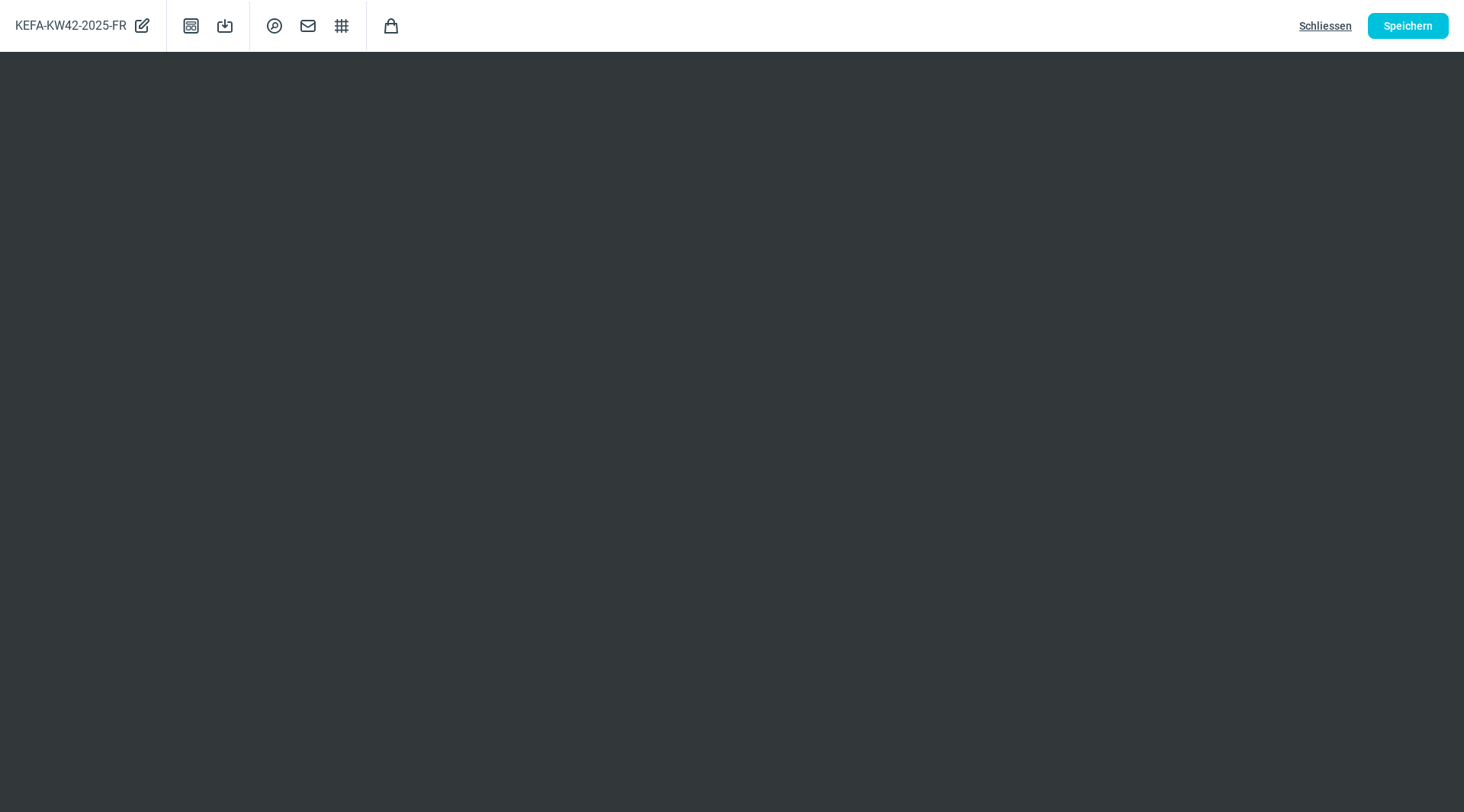
click at [1339, 24] on span "Schliessen" at bounding box center [1325, 25] width 53 height 24
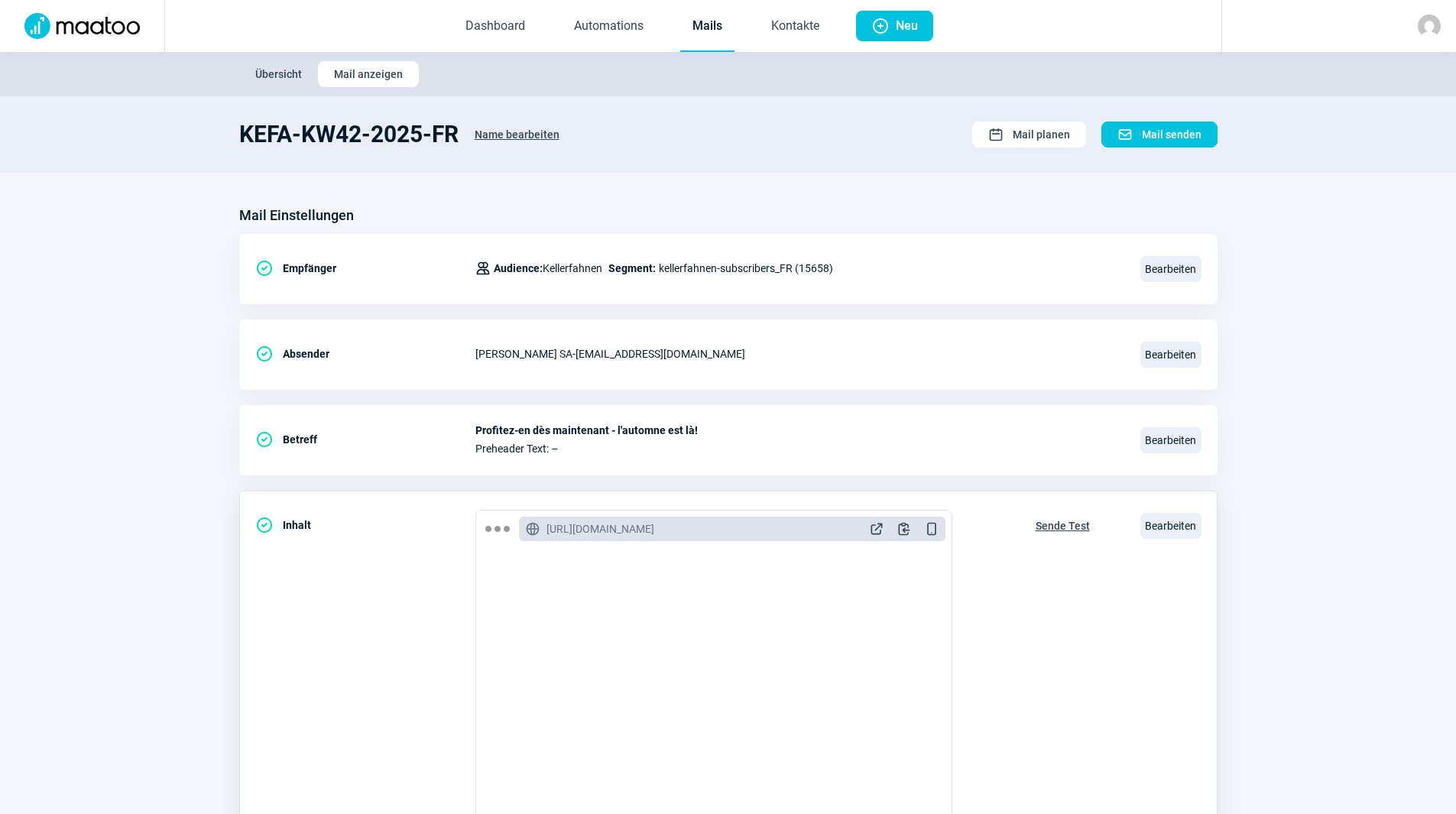
click at [1069, 523] on span "Sende Test" at bounding box center [1062, 526] width 54 height 24
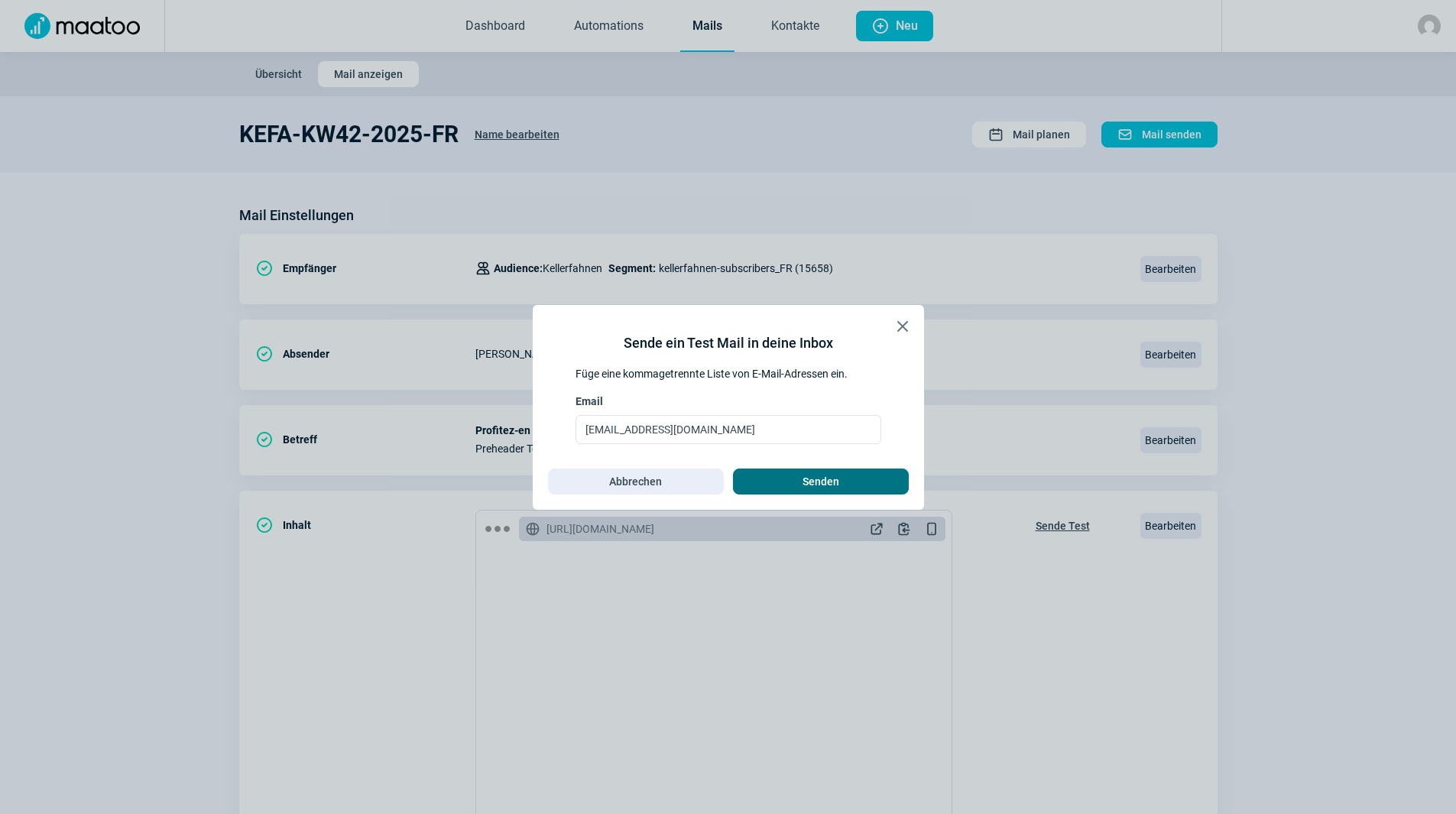
click at [881, 486] on span "Senden" at bounding box center [820, 481] width 144 height 24
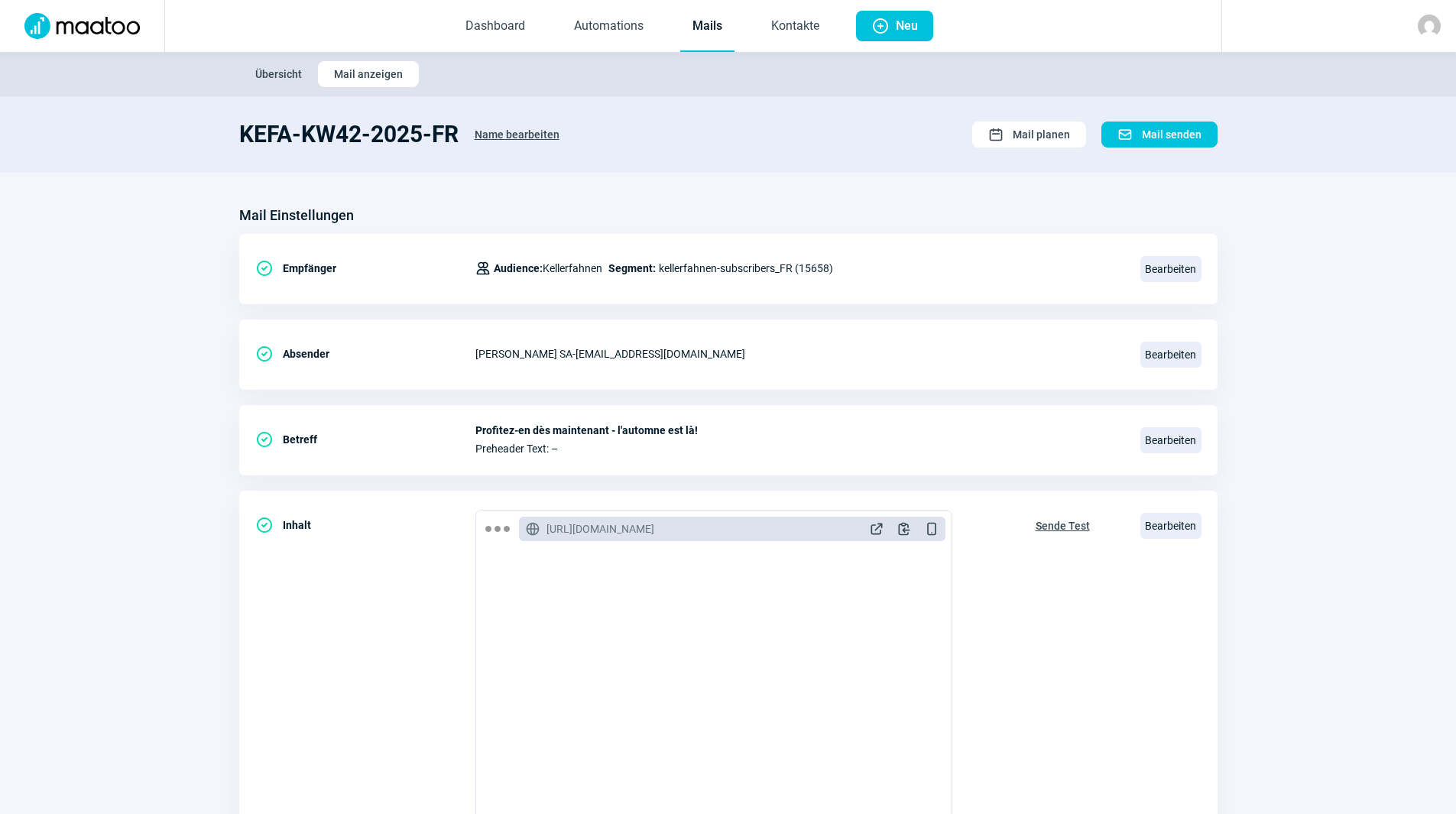
click at [702, 9] on link "Mails" at bounding box center [707, 27] width 54 height 51
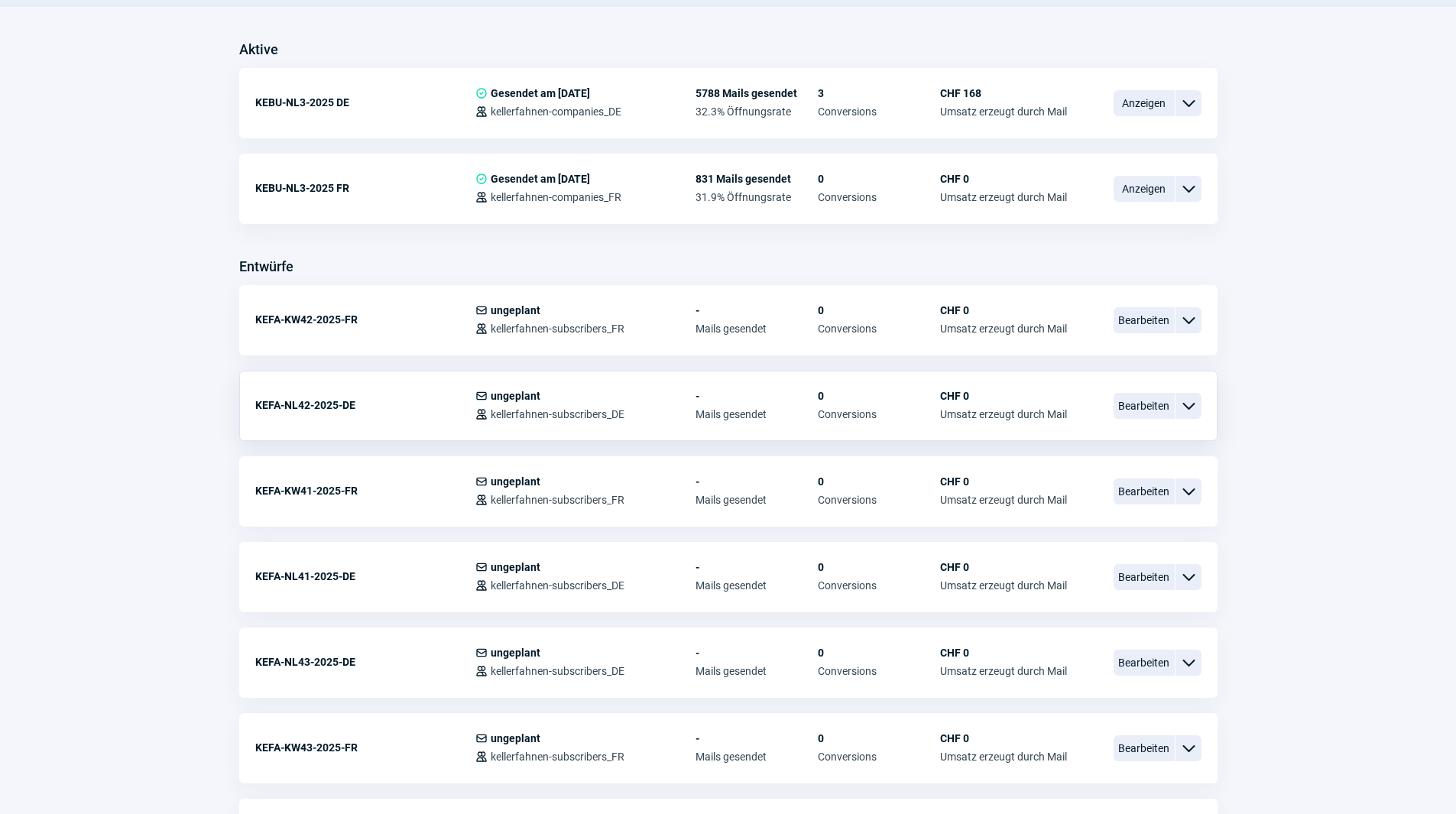
scroll to position [382, 0]
click at [1161, 398] on span "Bearbeiten" at bounding box center [1144, 403] width 62 height 26
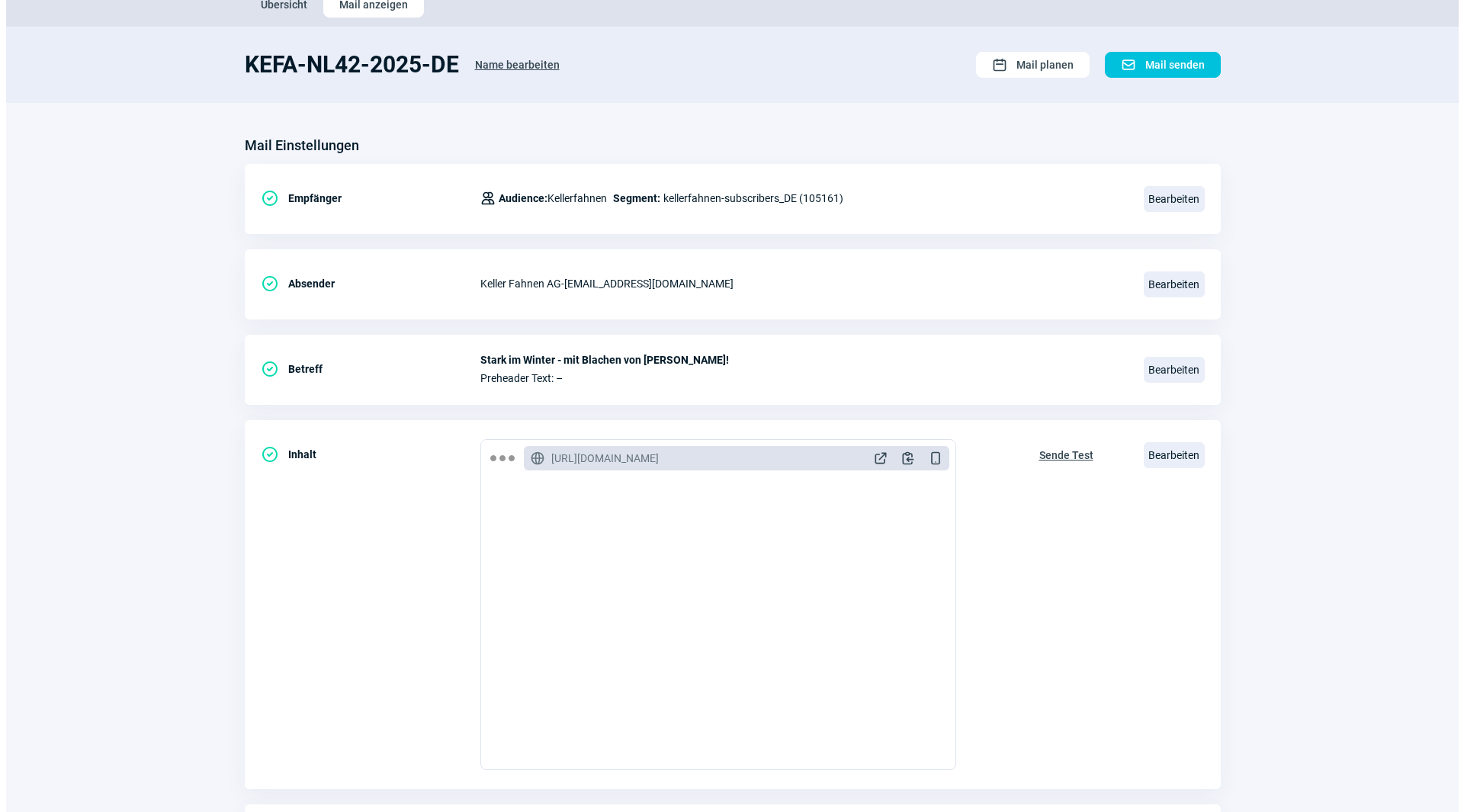
scroll to position [178, 0]
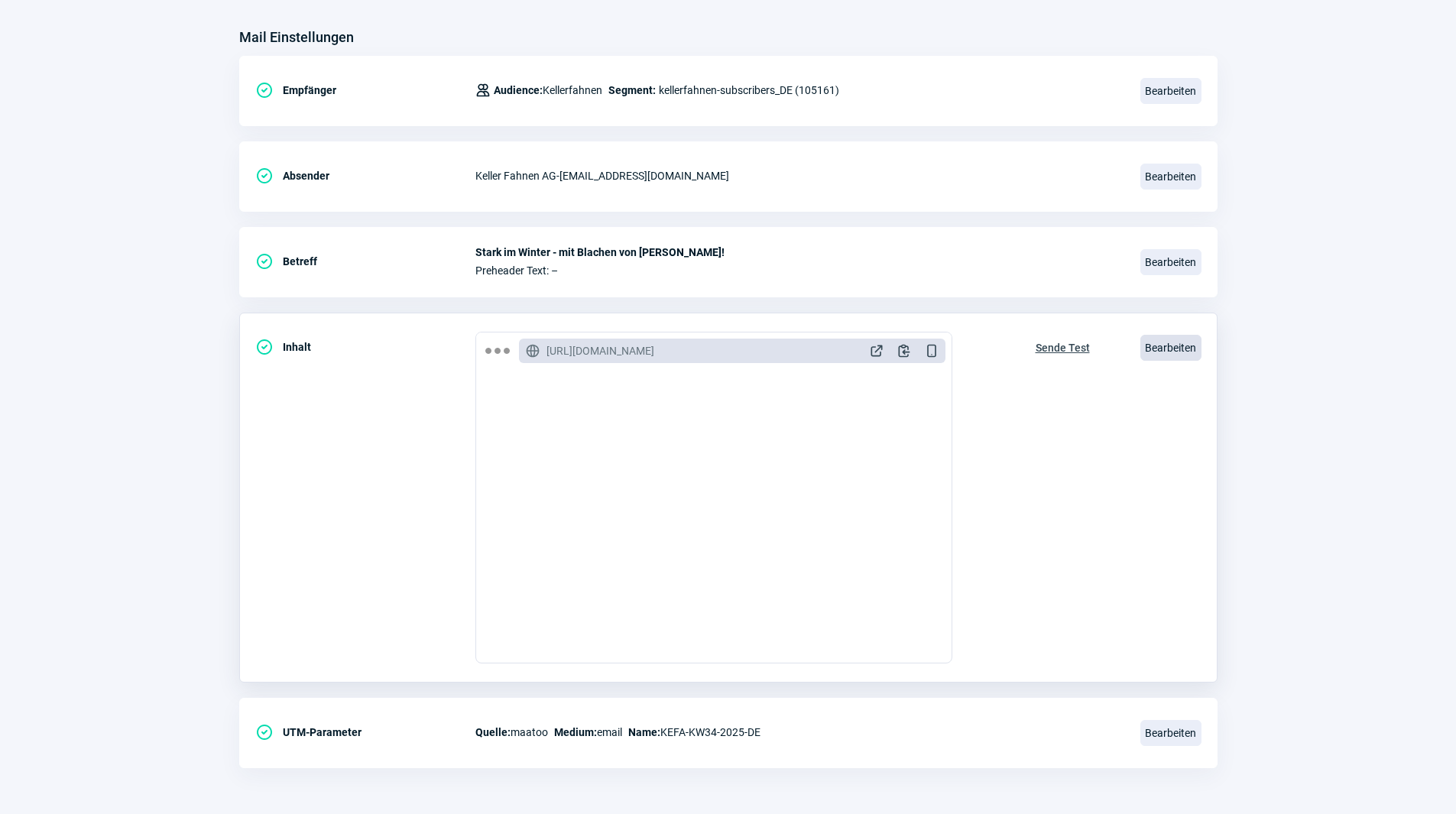
click at [1198, 345] on span "Bearbeiten" at bounding box center [1171, 347] width 62 height 26
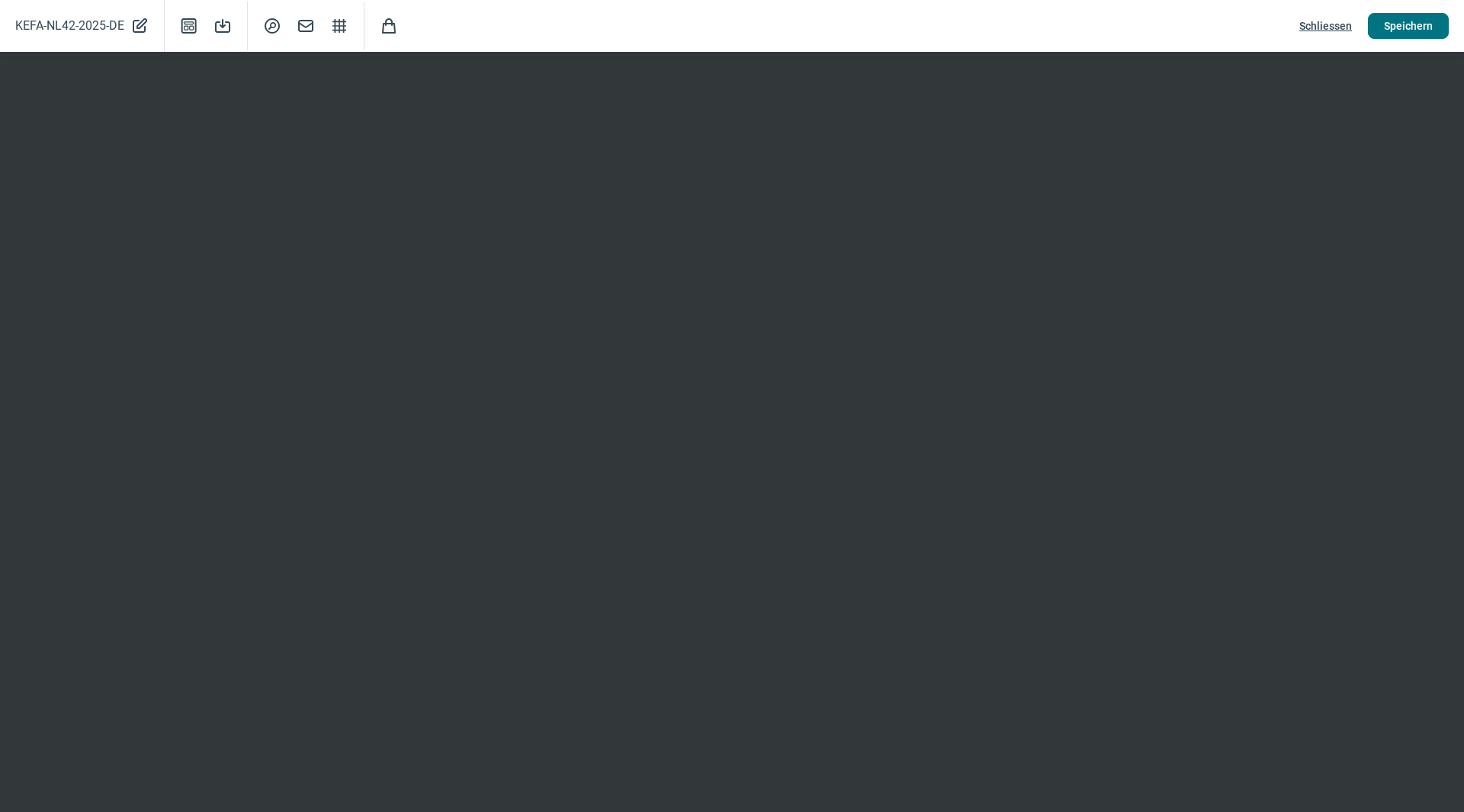
click at [1403, 25] on span "Speichern" at bounding box center [1408, 25] width 49 height 24
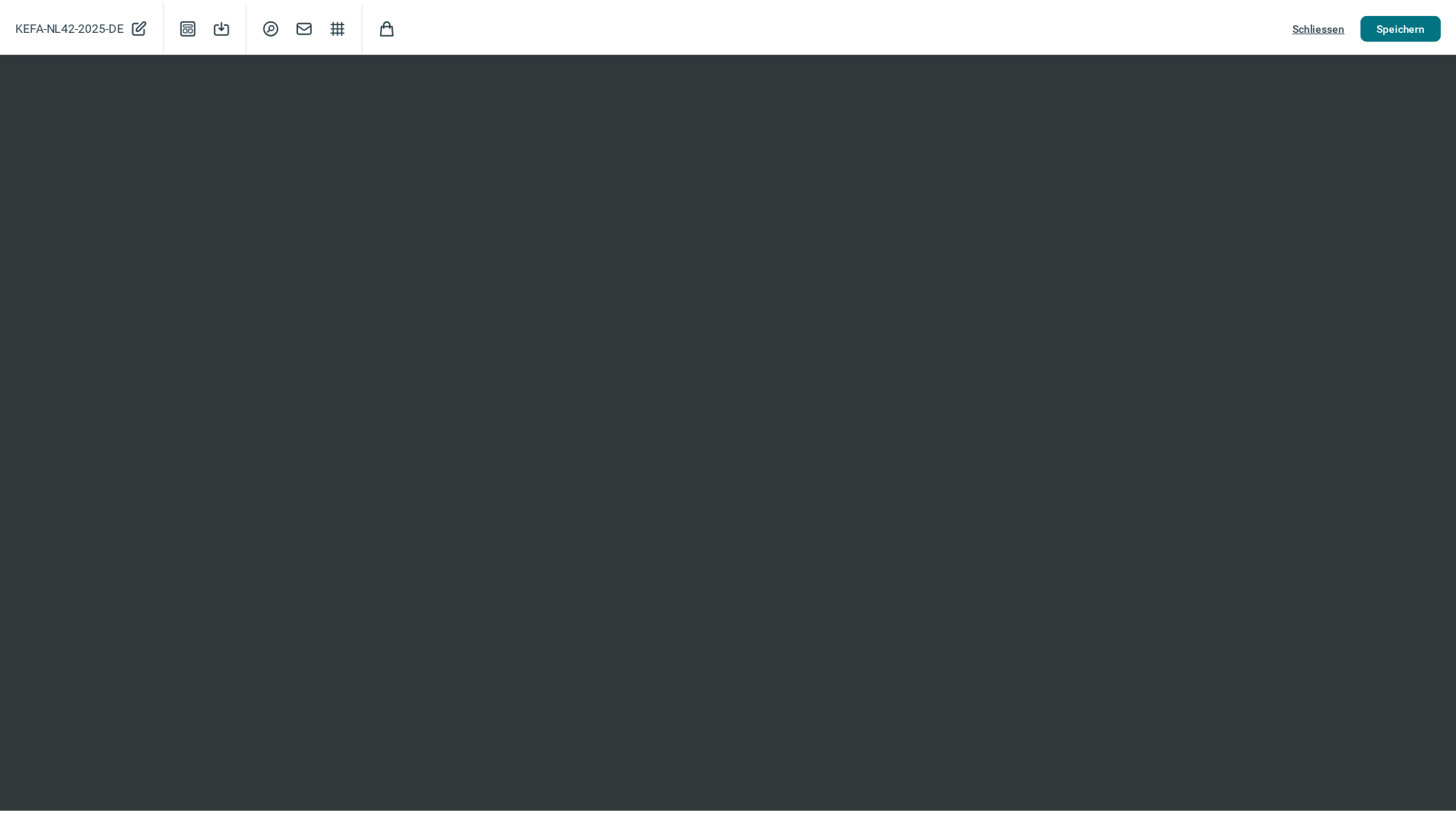
scroll to position [0, 0]
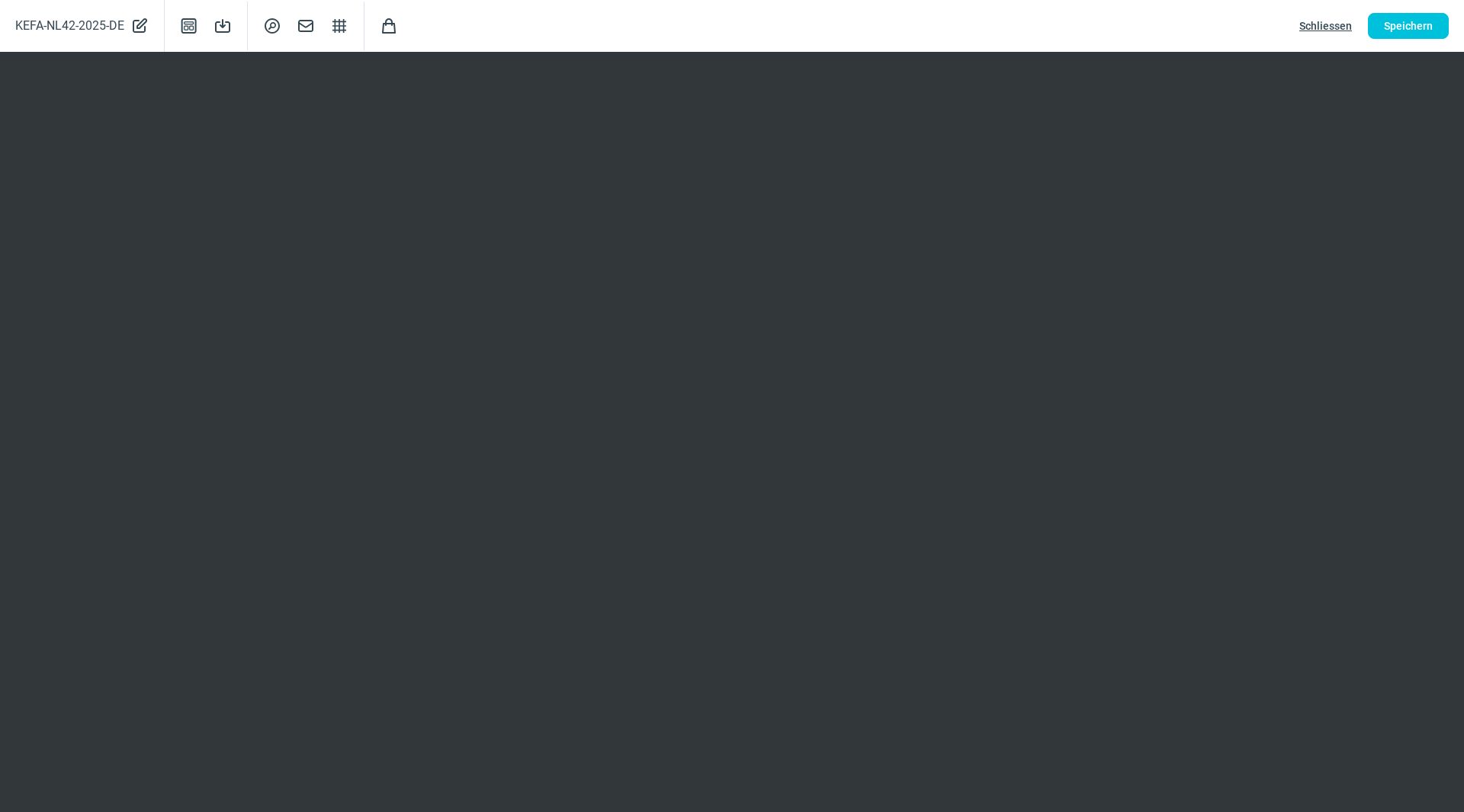
click at [1328, 22] on span "Schliessen" at bounding box center [1325, 25] width 53 height 24
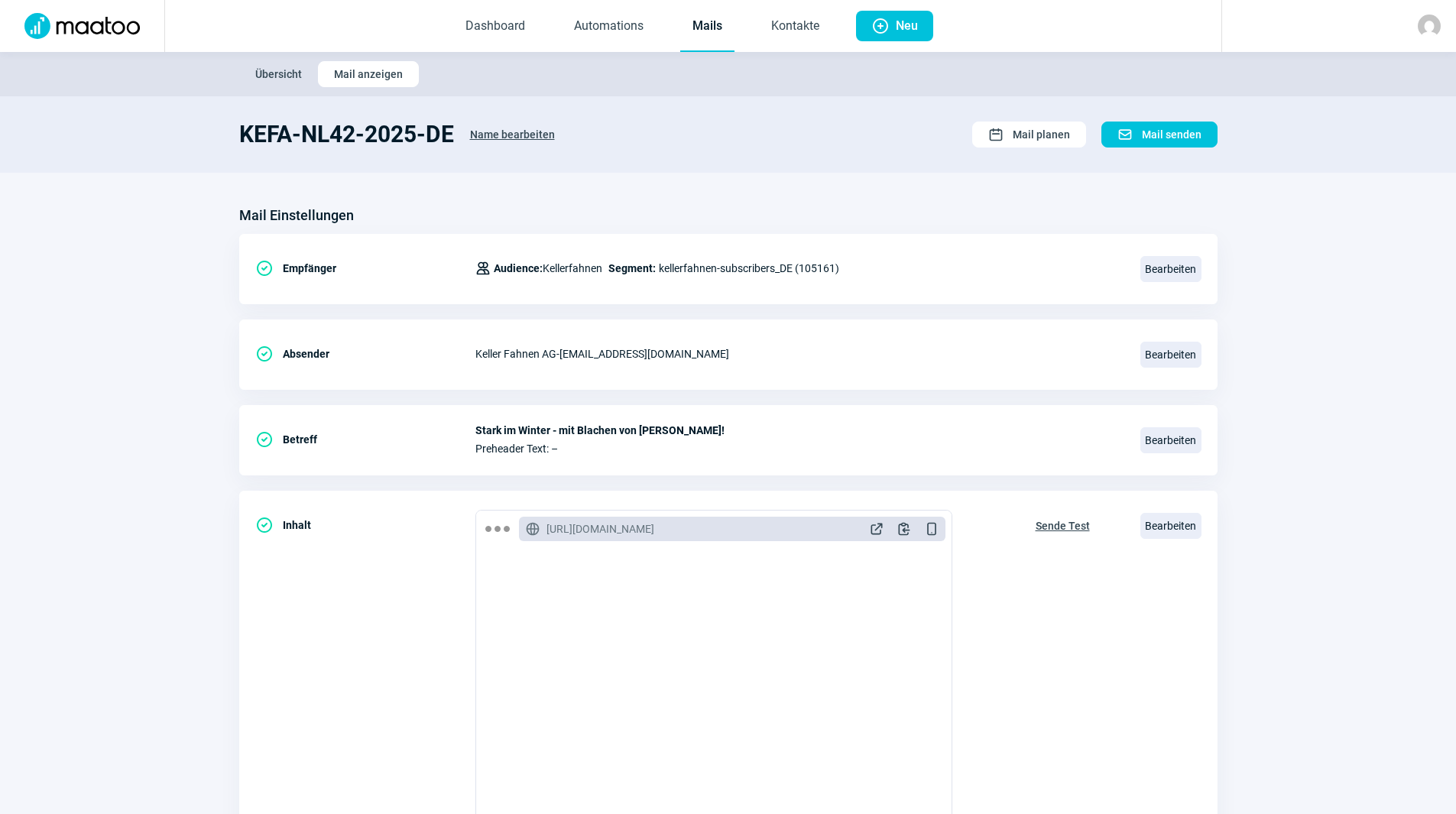
click at [711, 32] on link "Mails" at bounding box center [707, 27] width 54 height 51
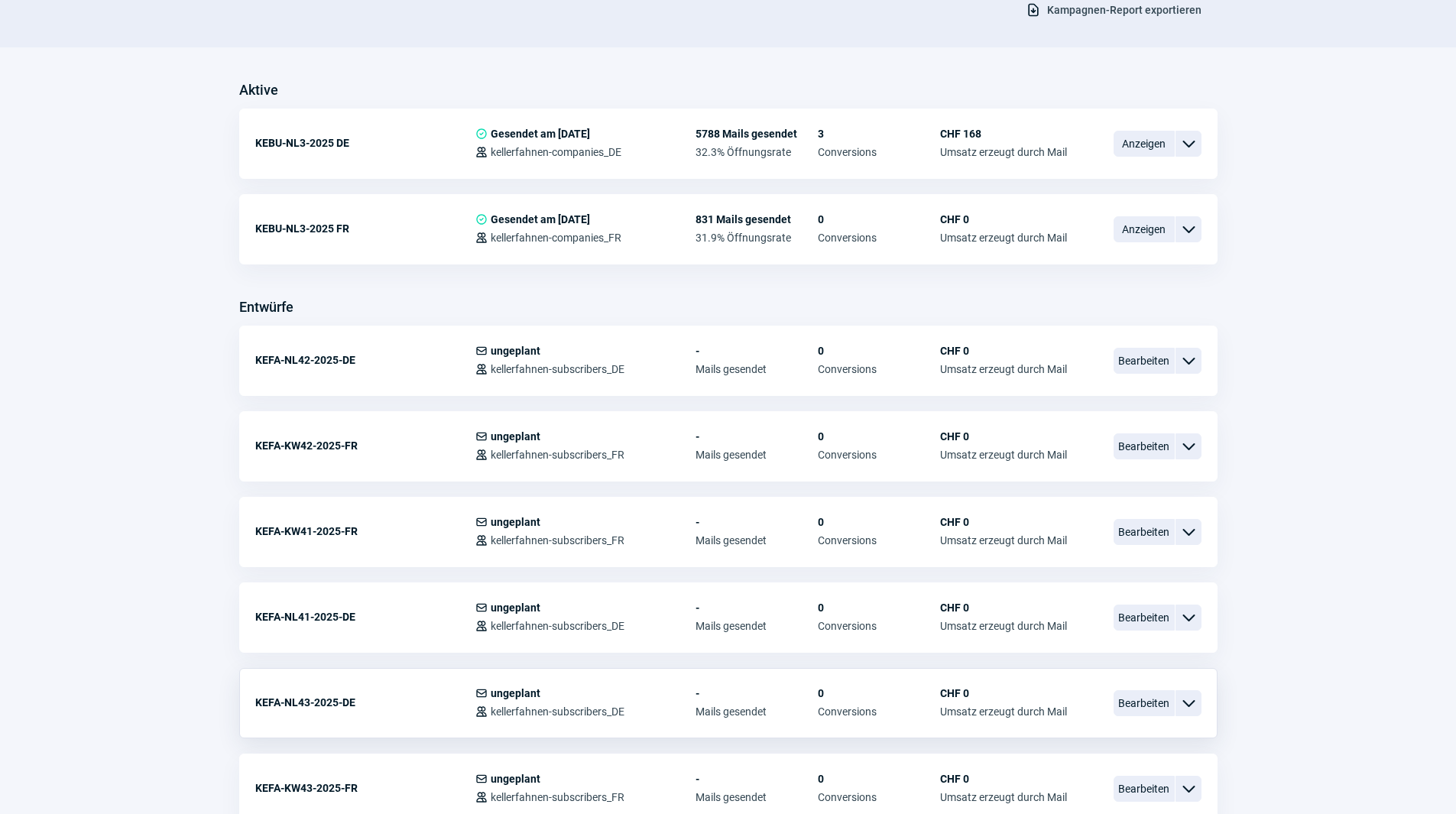
scroll to position [459, 0]
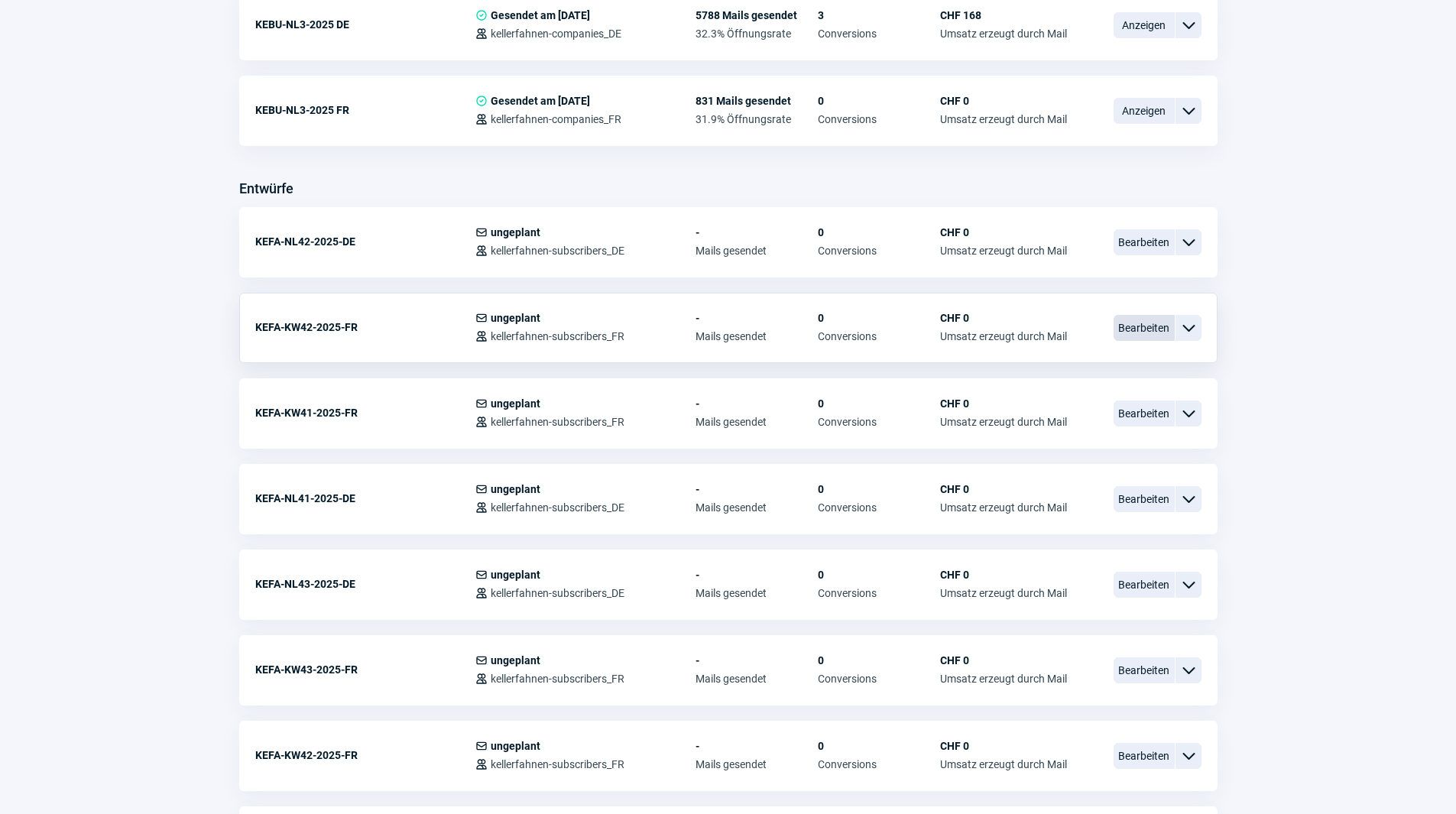
click at [1134, 325] on span "Bearbeiten" at bounding box center [1144, 328] width 62 height 26
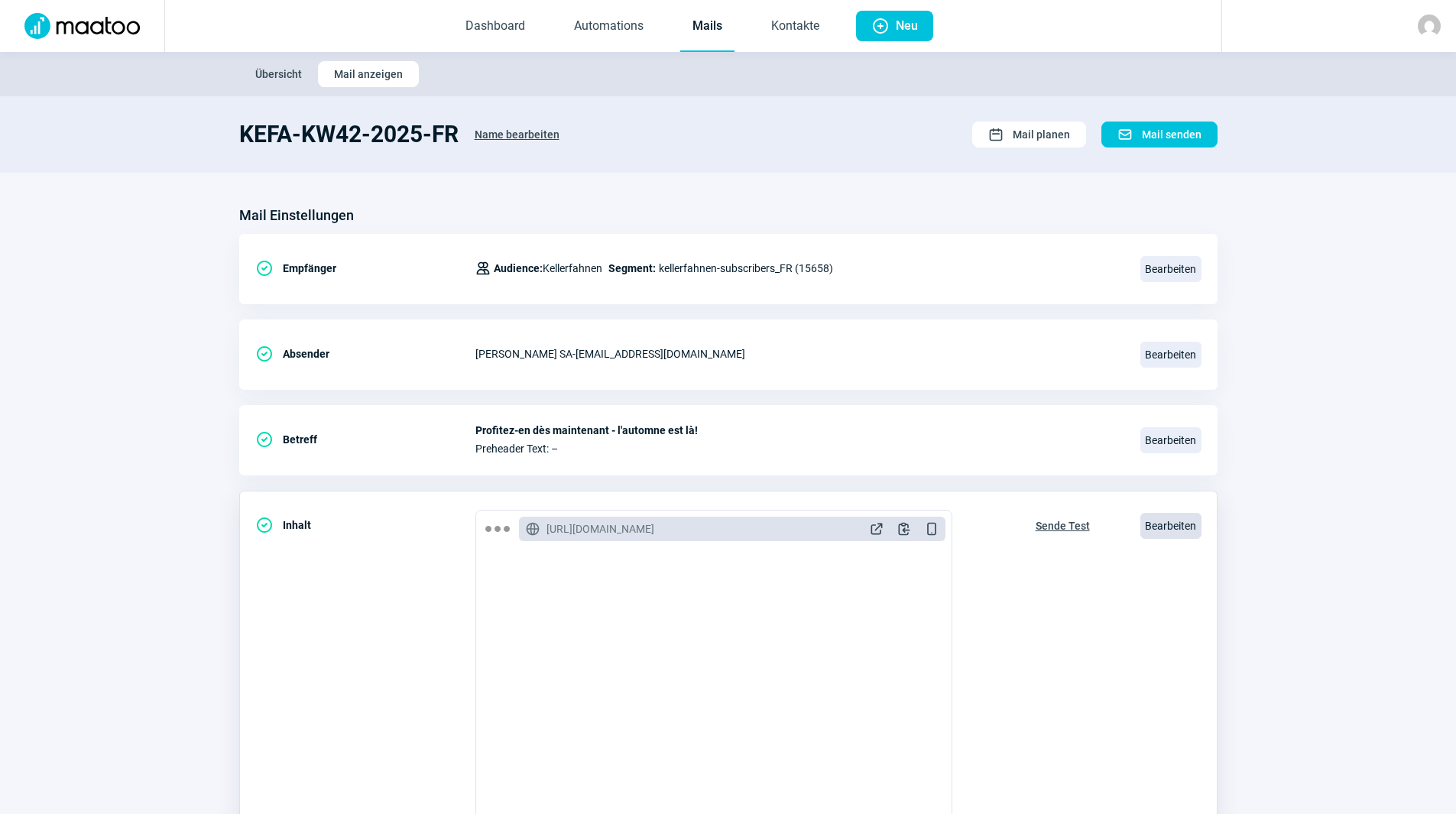
click at [1172, 536] on span "Bearbeiten" at bounding box center [1171, 526] width 62 height 26
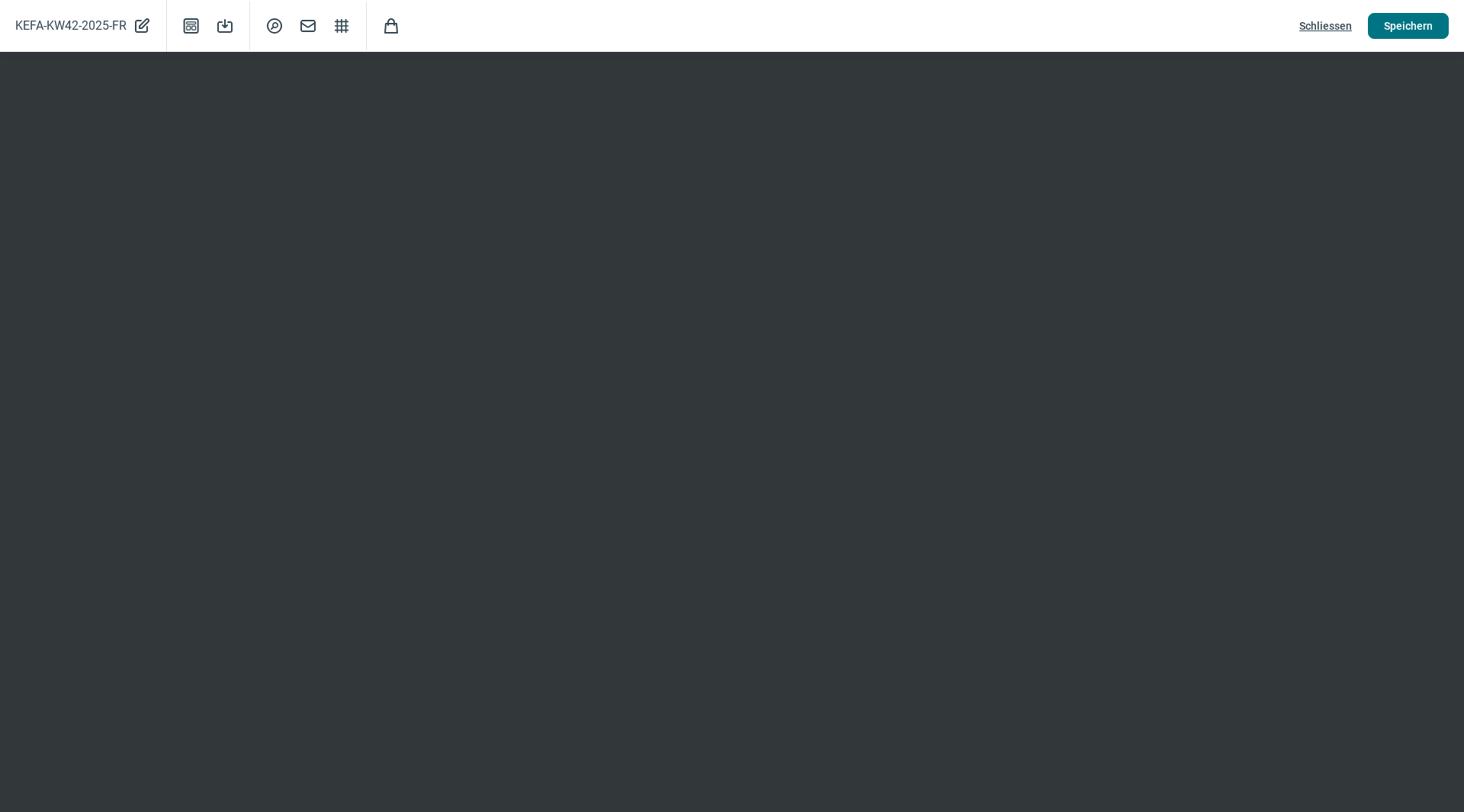
click at [1402, 28] on span "Speichern" at bounding box center [1408, 25] width 49 height 24
click at [1428, 29] on span "Speichern" at bounding box center [1408, 25] width 49 height 24
click at [1325, 24] on span "Schliessen" at bounding box center [1325, 25] width 53 height 24
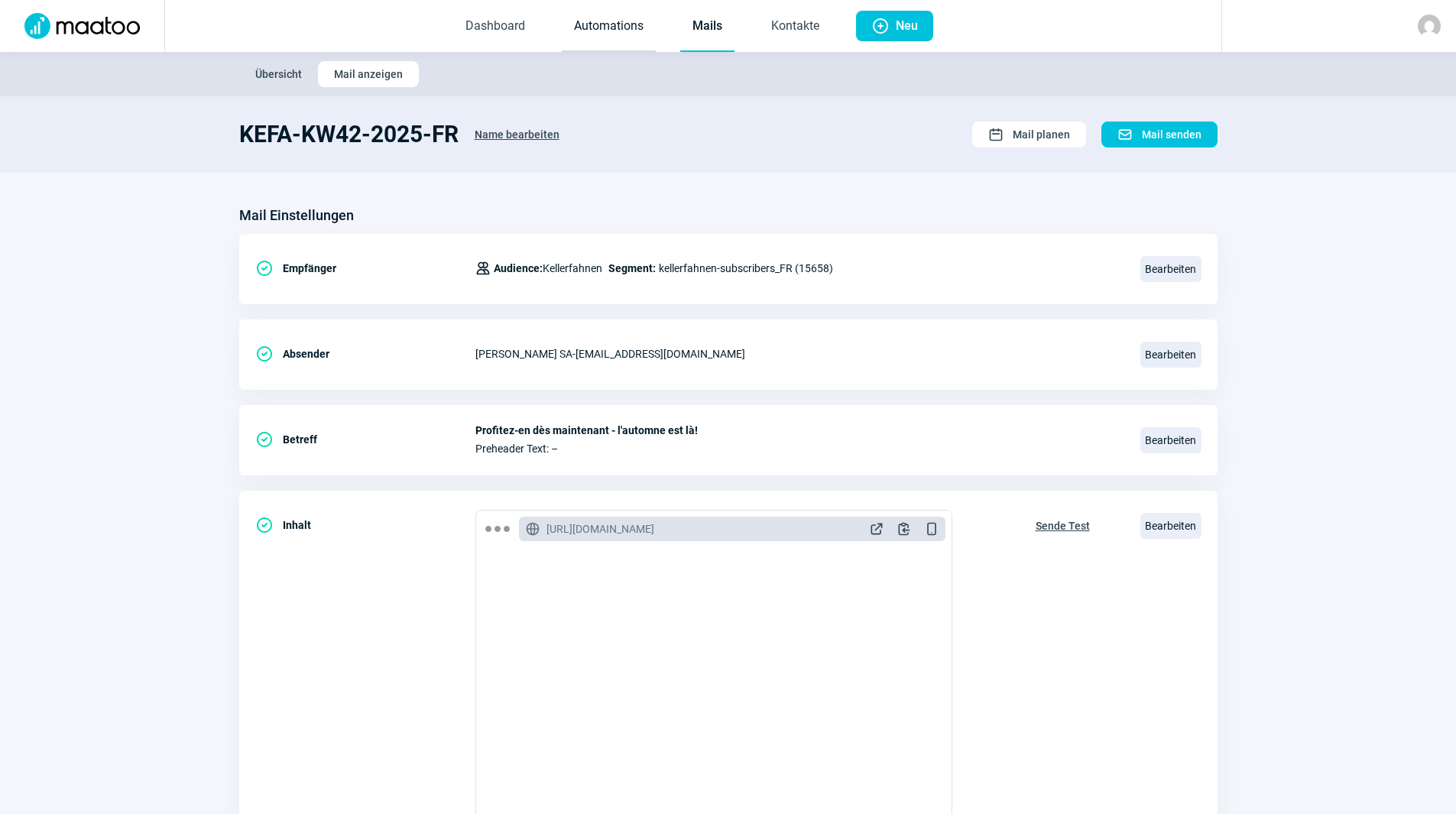
click at [594, 14] on link "Automations" at bounding box center [608, 27] width 94 height 51
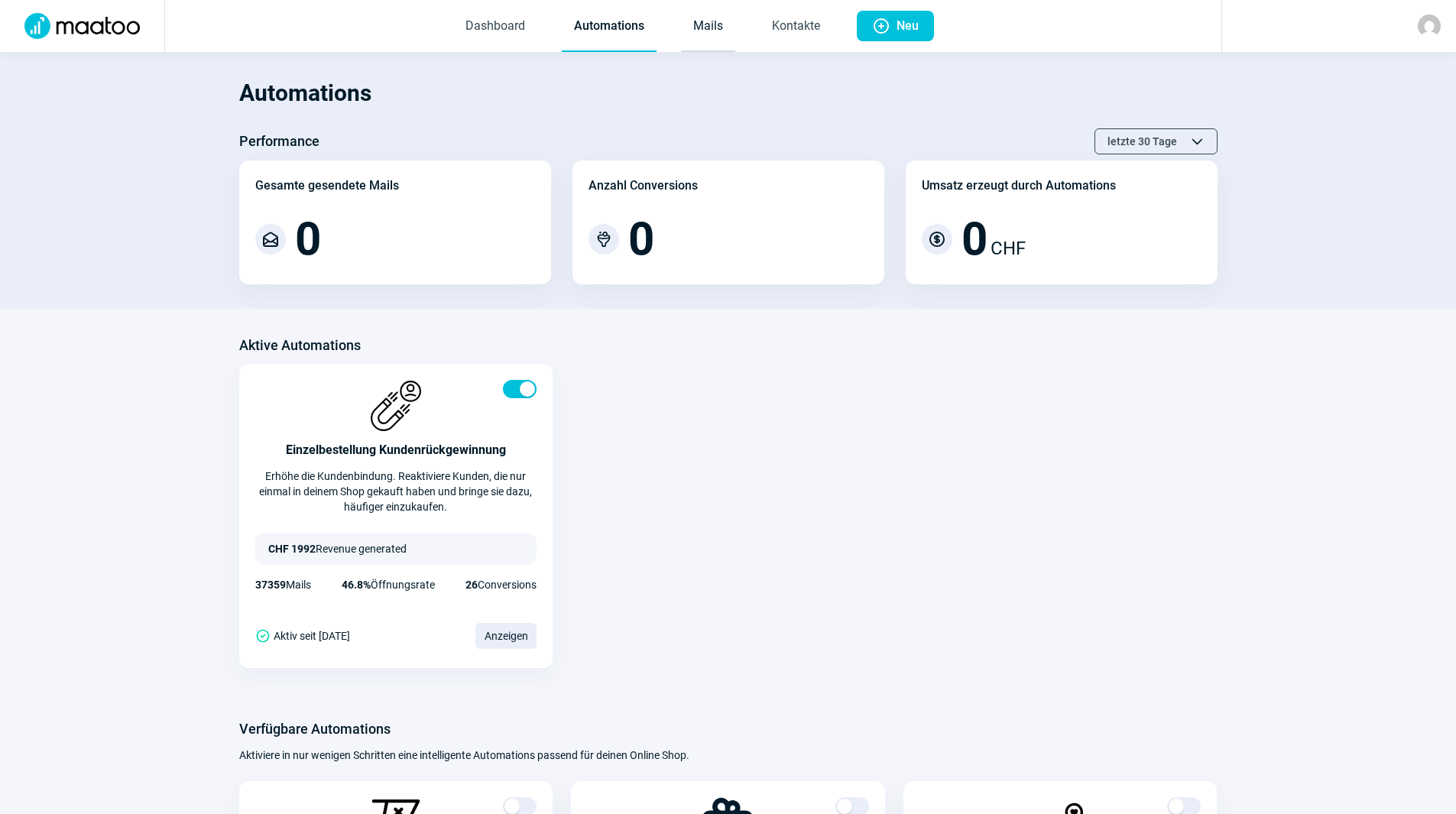
click at [703, 27] on link "Mails" at bounding box center [708, 27] width 54 height 51
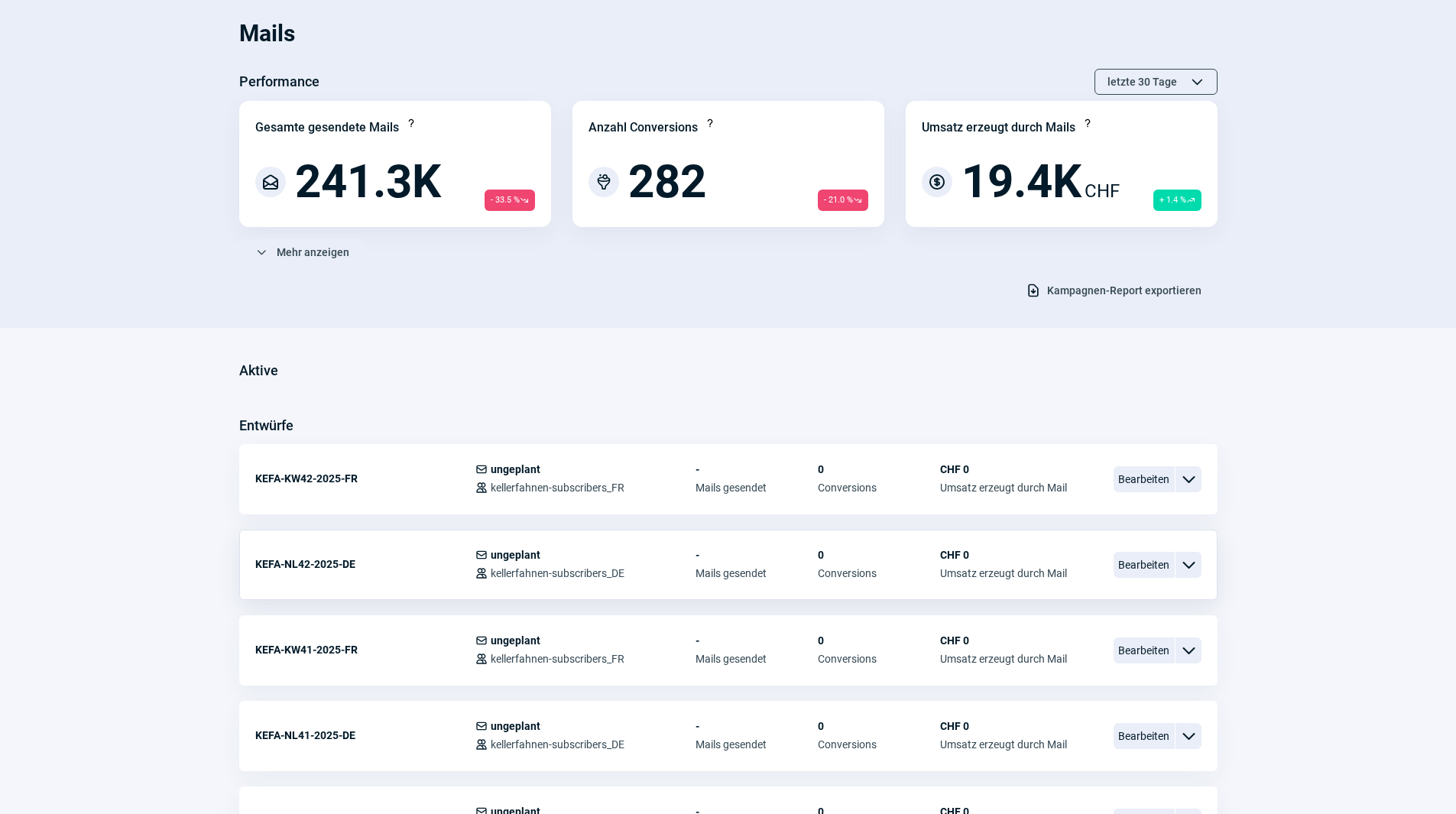
scroll to position [153, 0]
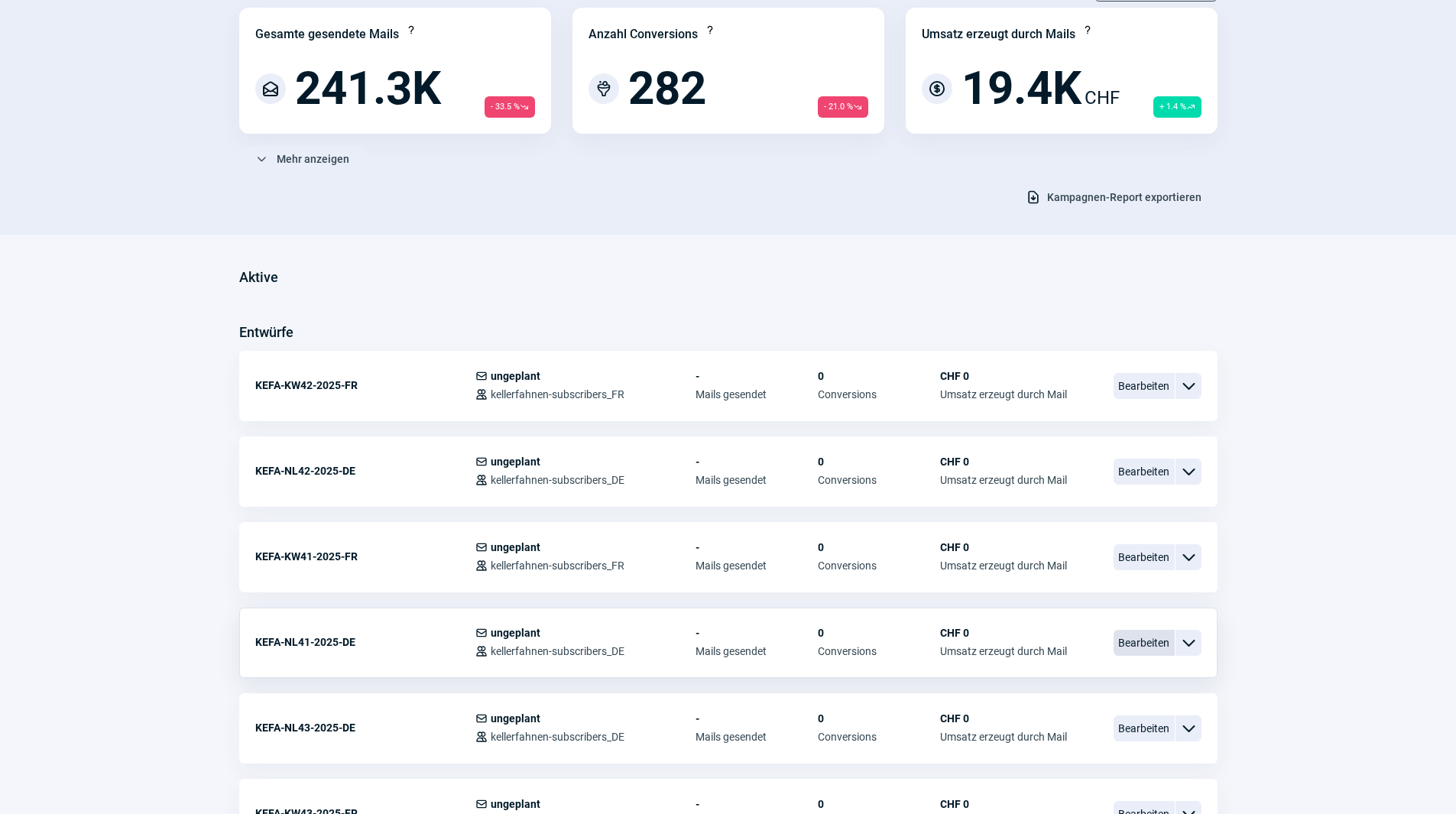
click at [1146, 637] on span "Bearbeiten" at bounding box center [1144, 643] width 62 height 26
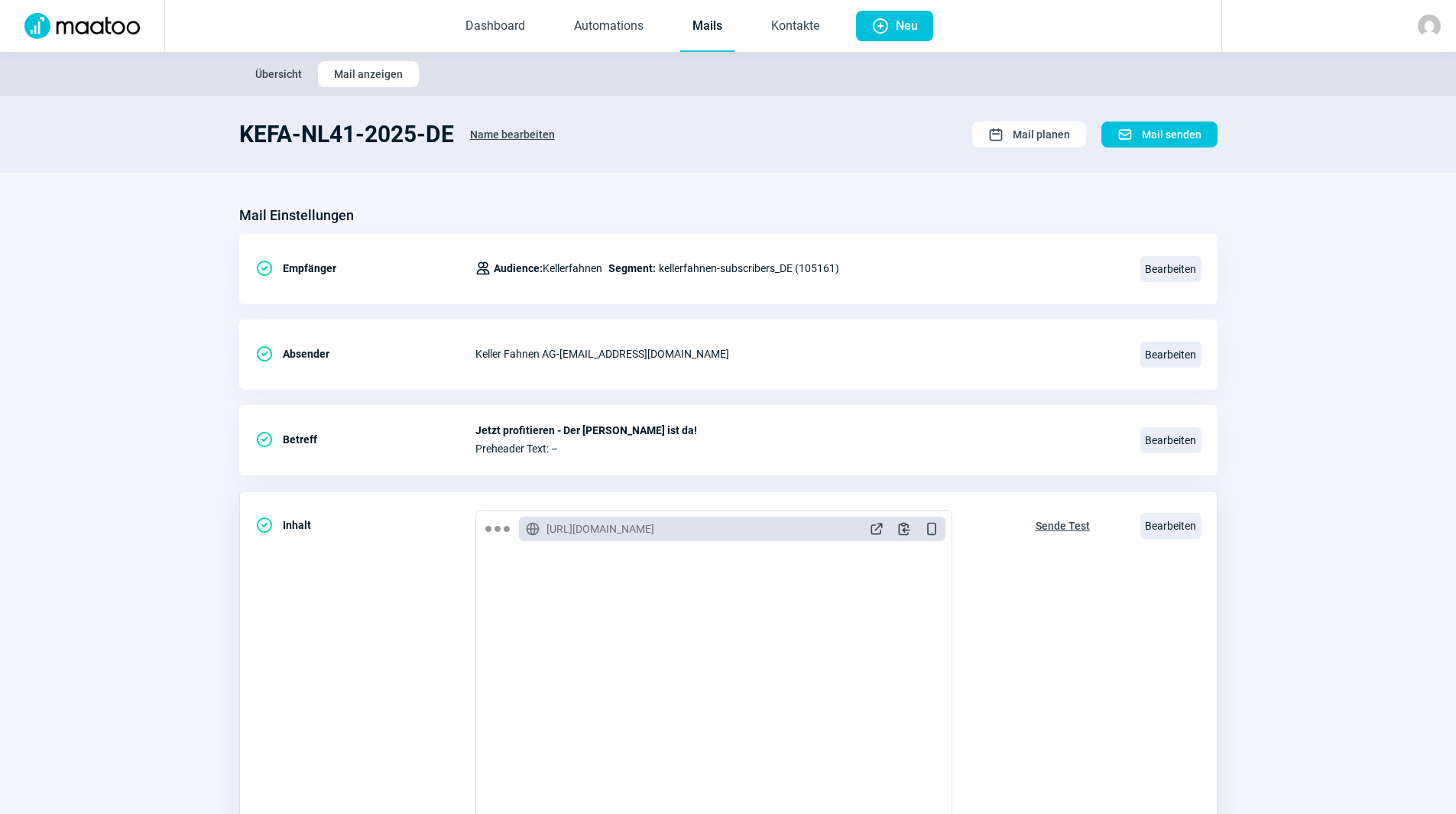
click at [1066, 525] on span "Sende Test" at bounding box center [1062, 526] width 54 height 24
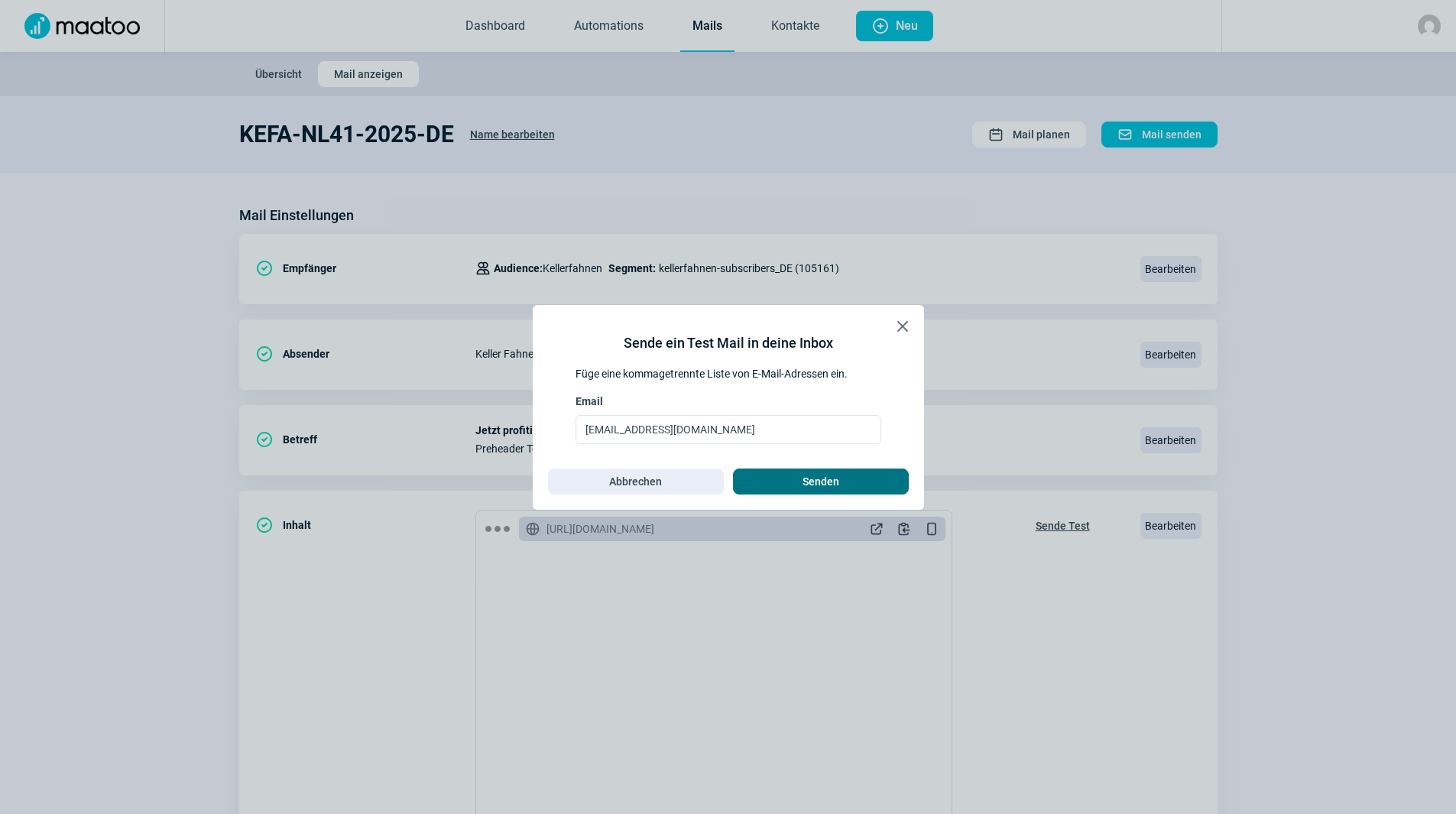
click at [822, 488] on span "Senden" at bounding box center [820, 481] width 37 height 24
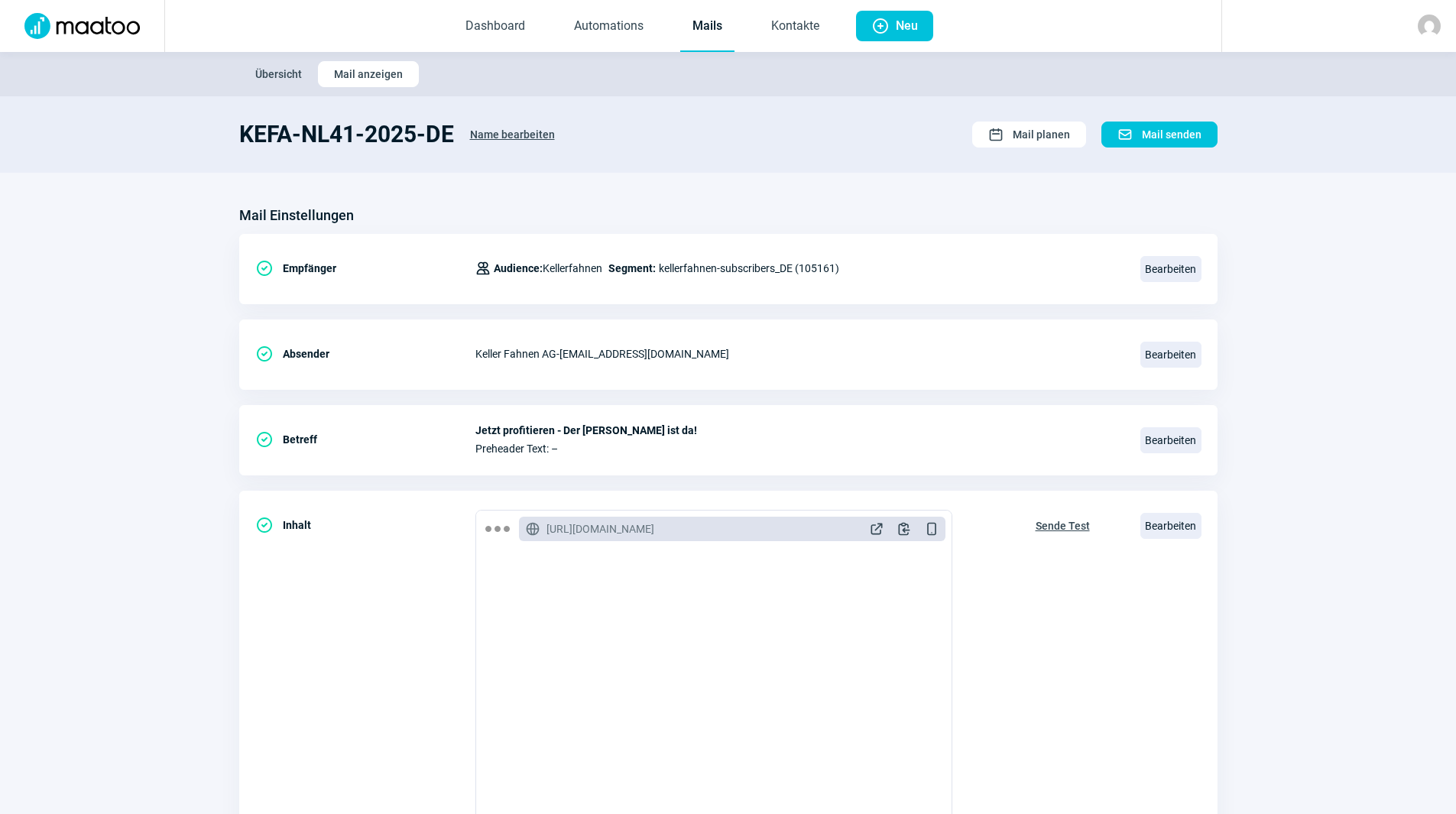
click at [716, 19] on link "Mails" at bounding box center [707, 27] width 54 height 51
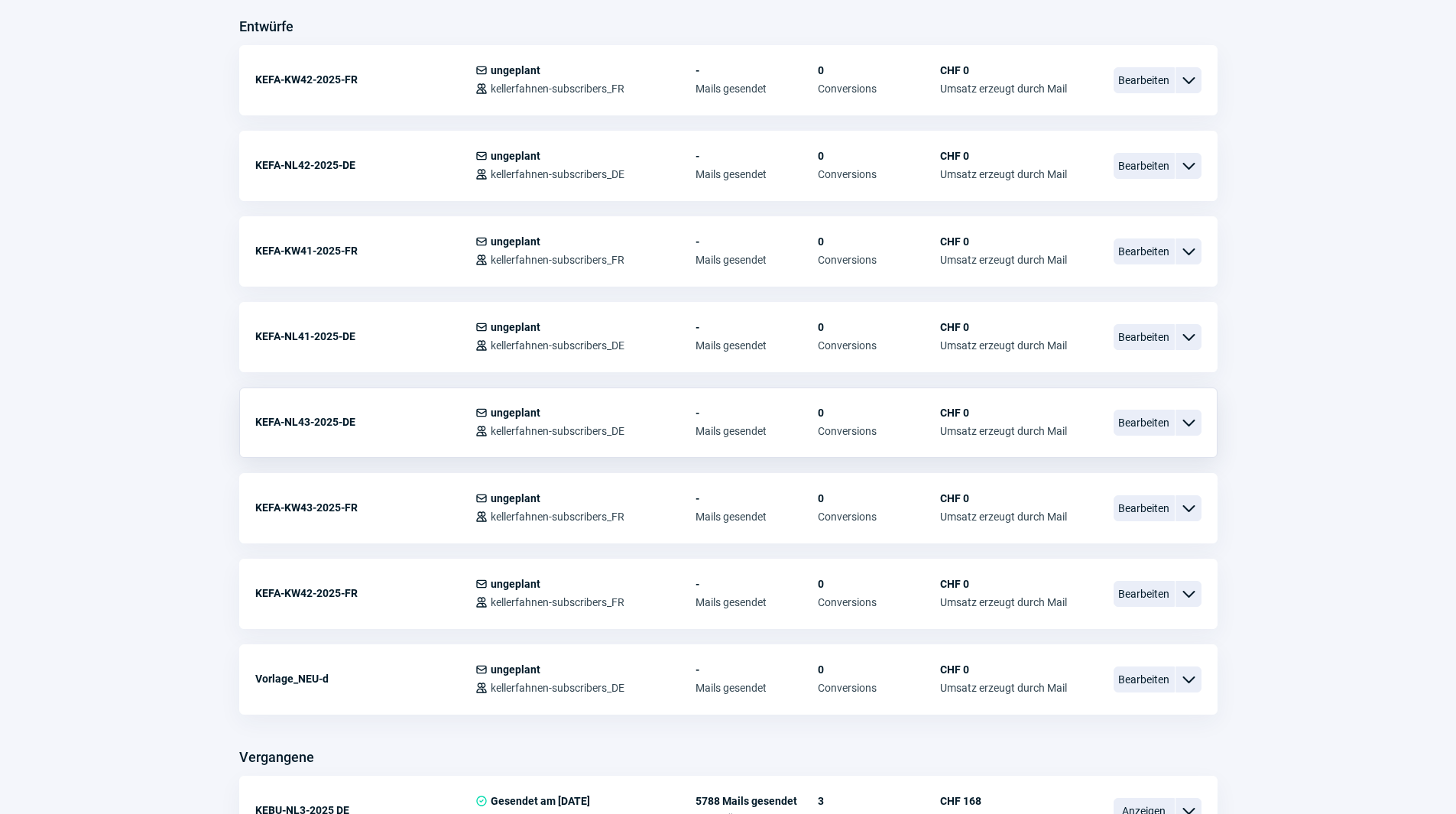
scroll to position [382, 0]
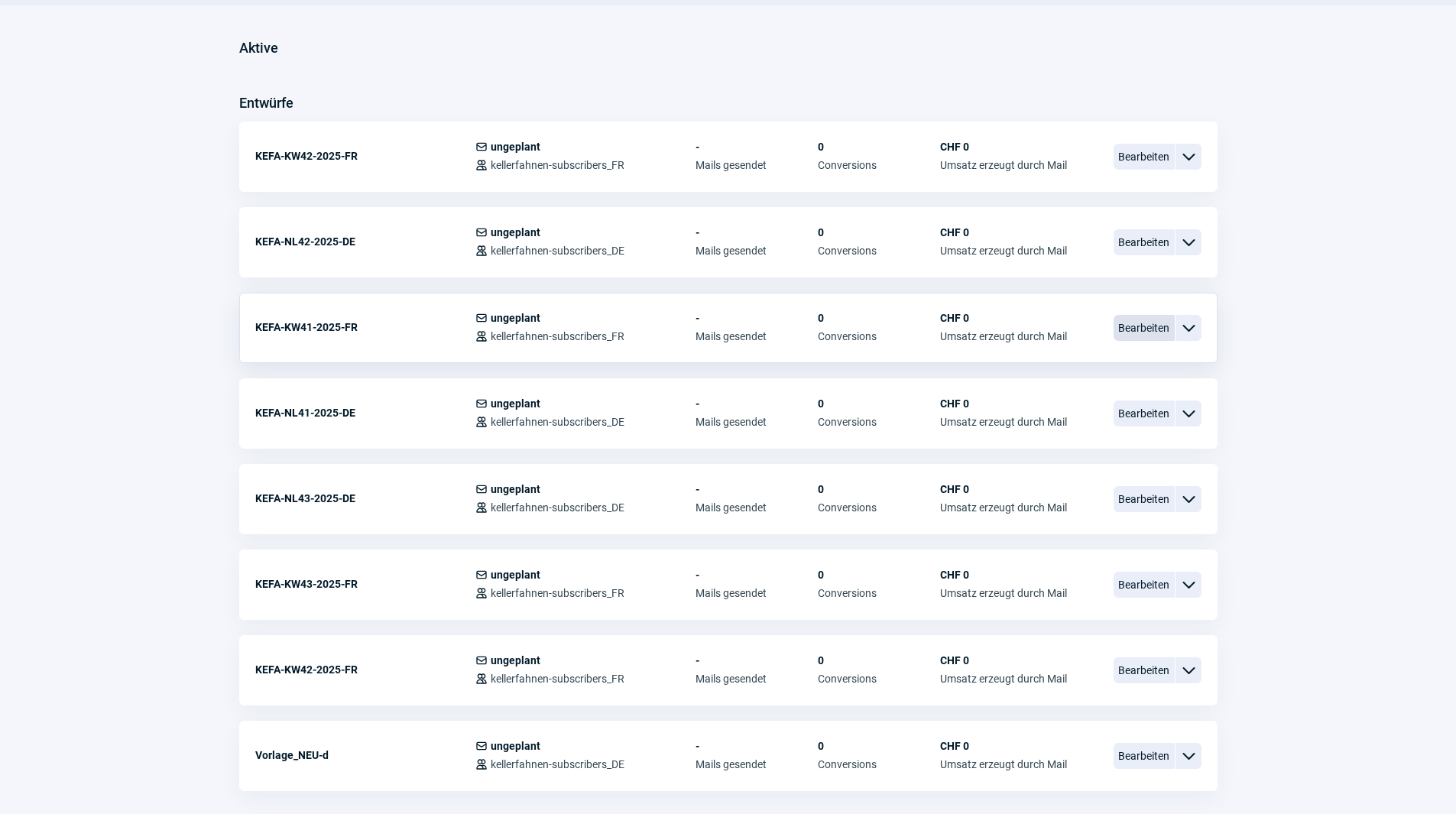
click at [1152, 328] on span "Bearbeiten" at bounding box center [1144, 328] width 62 height 26
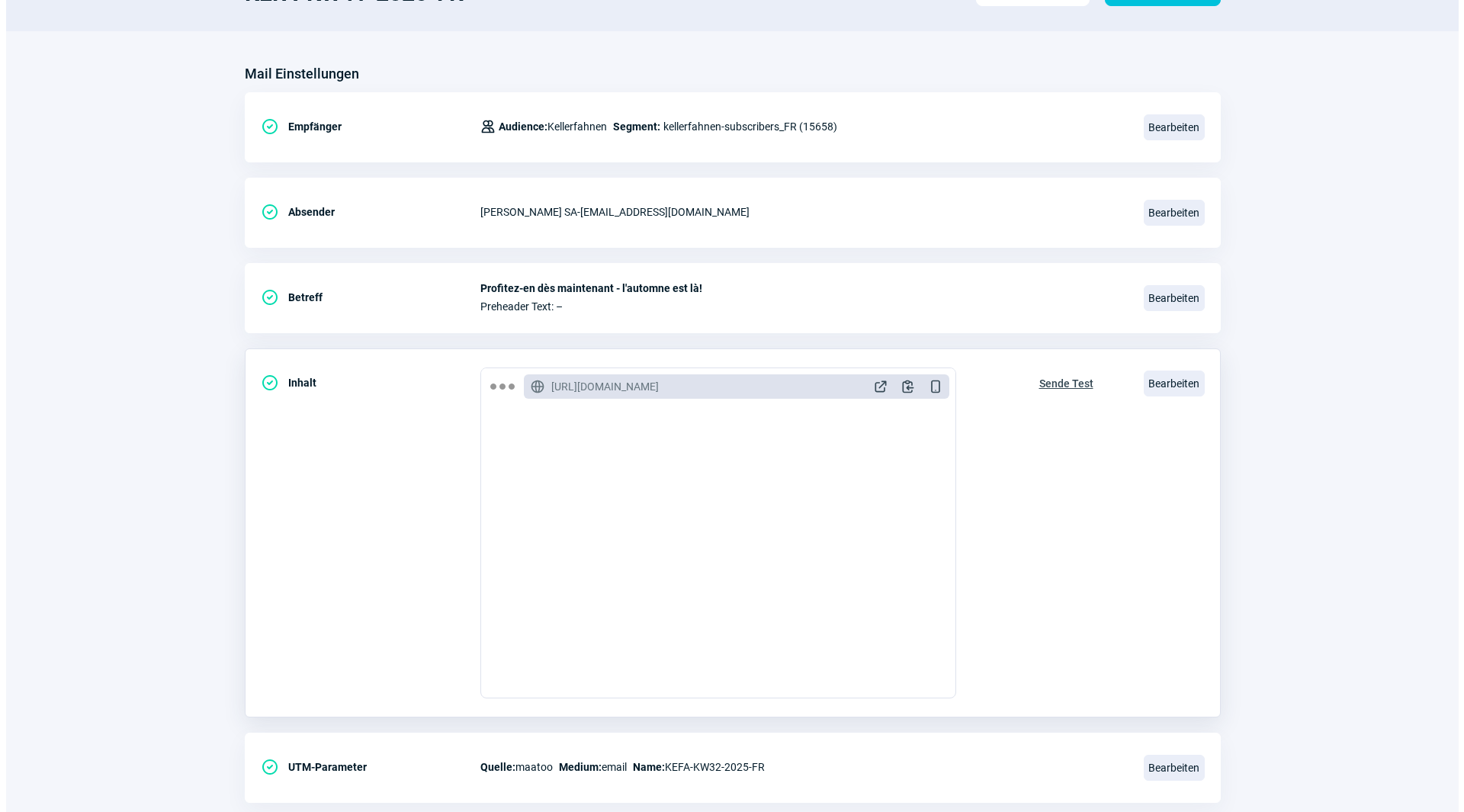
scroll to position [152, 0]
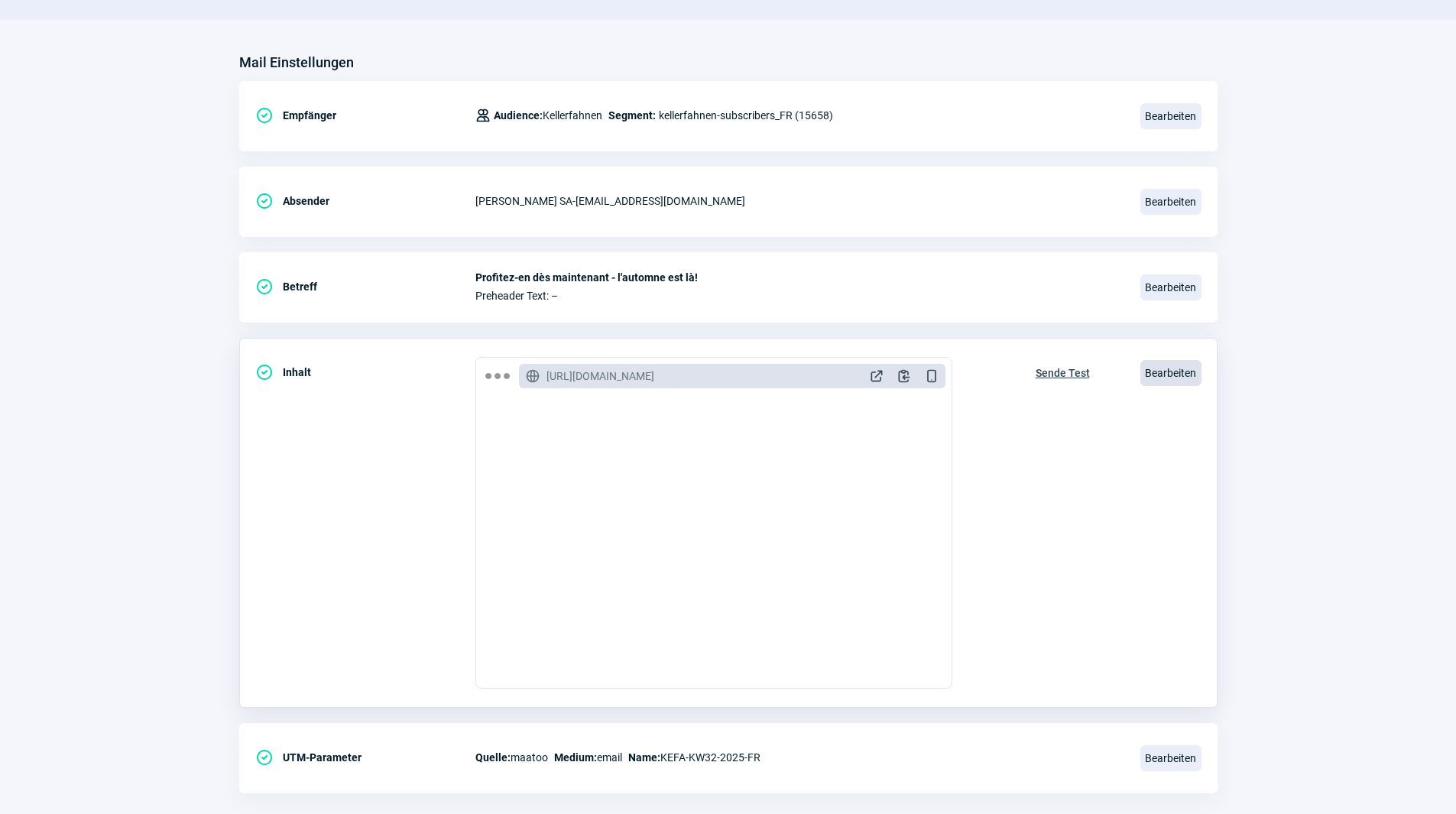
click at [1149, 365] on span "Bearbeiten" at bounding box center [1171, 372] width 62 height 26
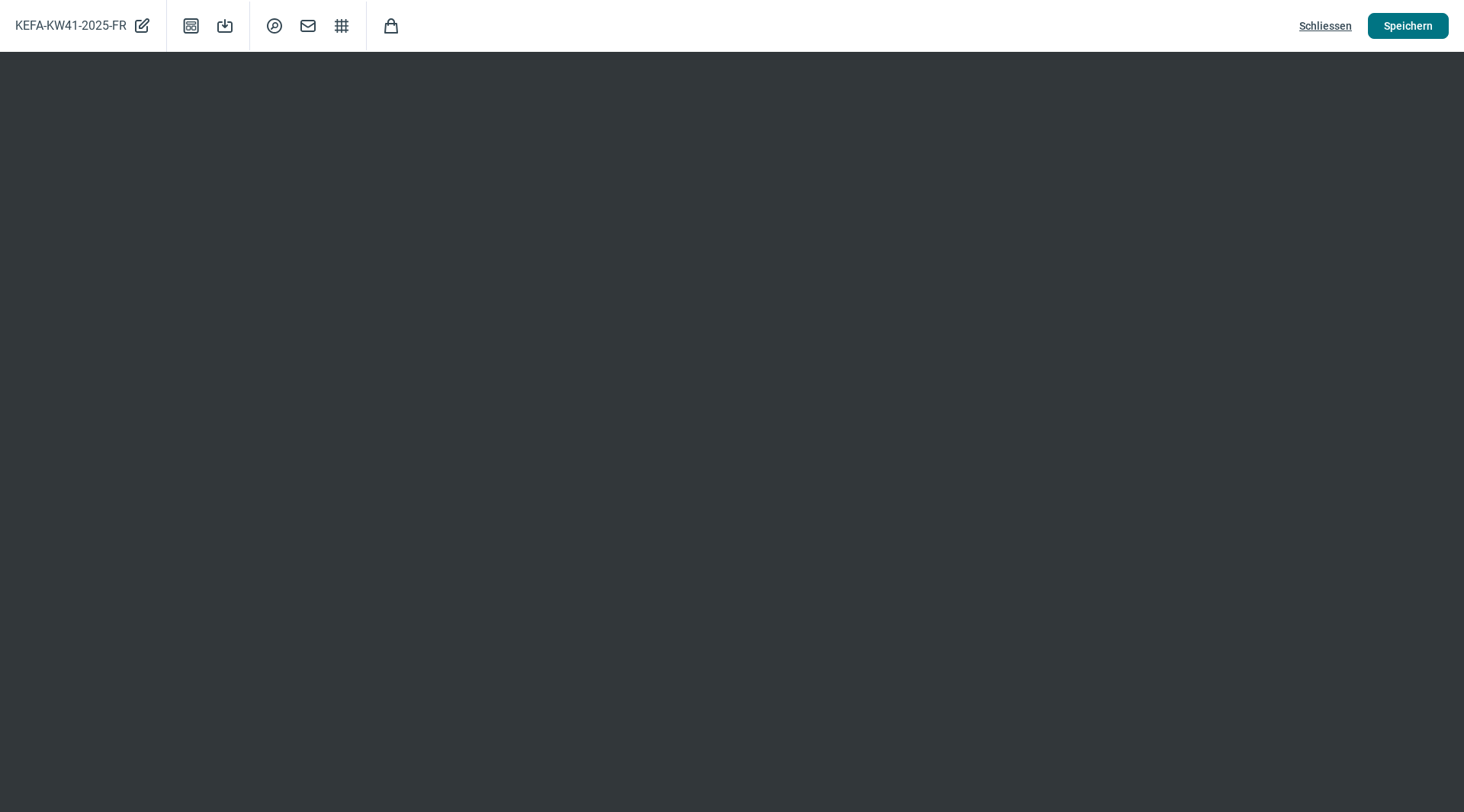
click at [1381, 25] on button "Speichern" at bounding box center [1408, 26] width 81 height 26
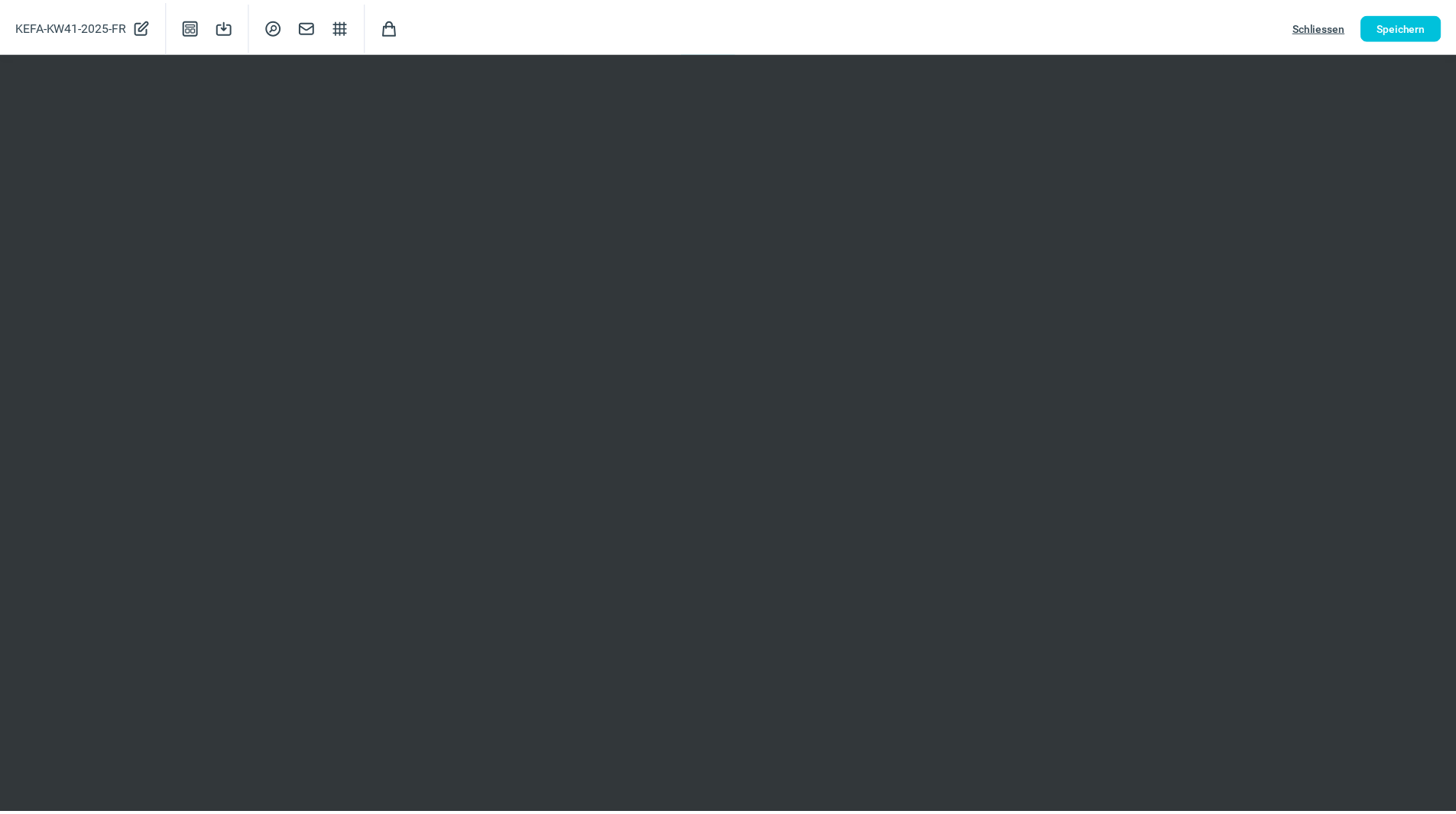
scroll to position [0, 0]
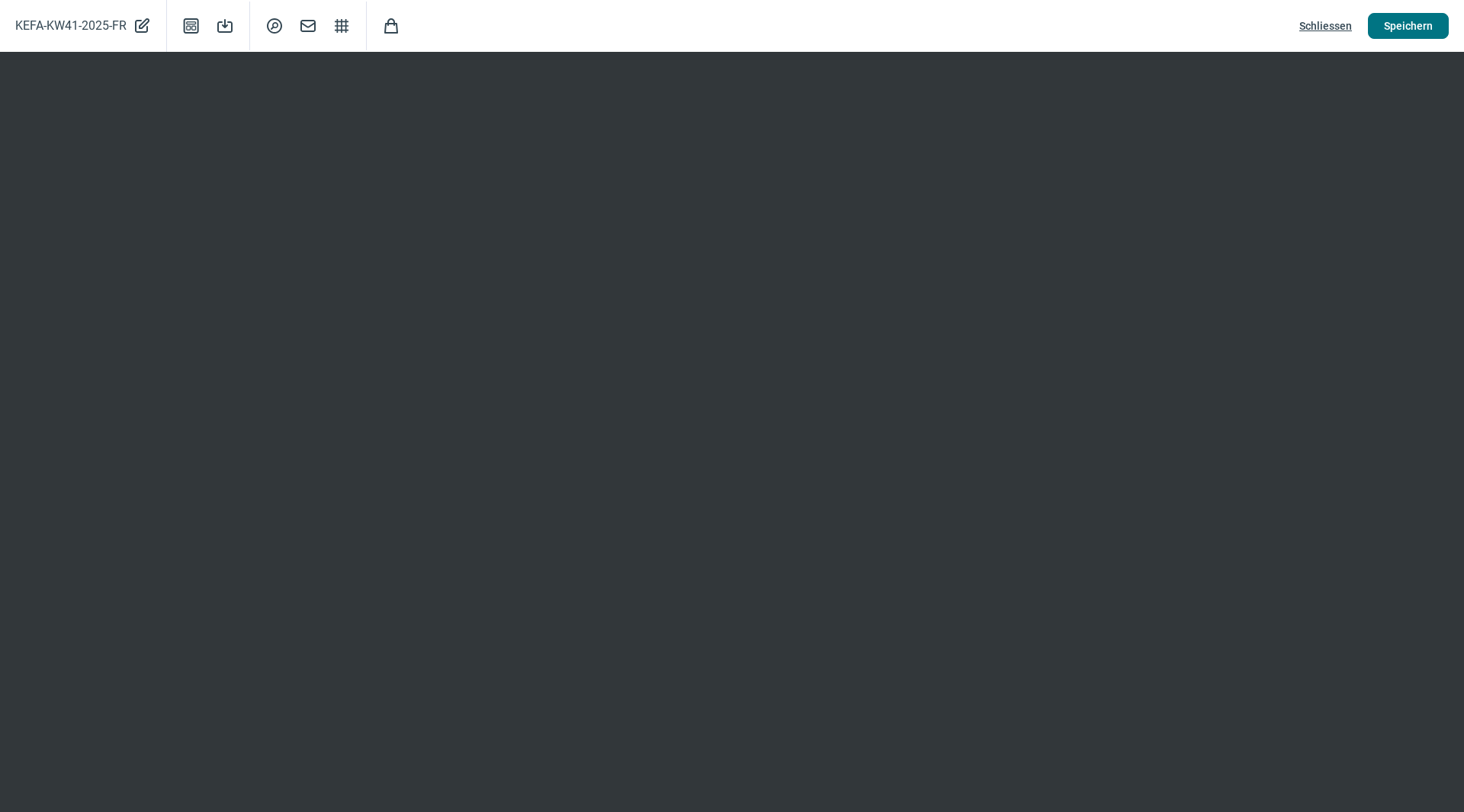
click at [1404, 25] on span "Speichern" at bounding box center [1408, 25] width 49 height 24
click at [1330, 28] on span "Schliessen" at bounding box center [1325, 25] width 53 height 24
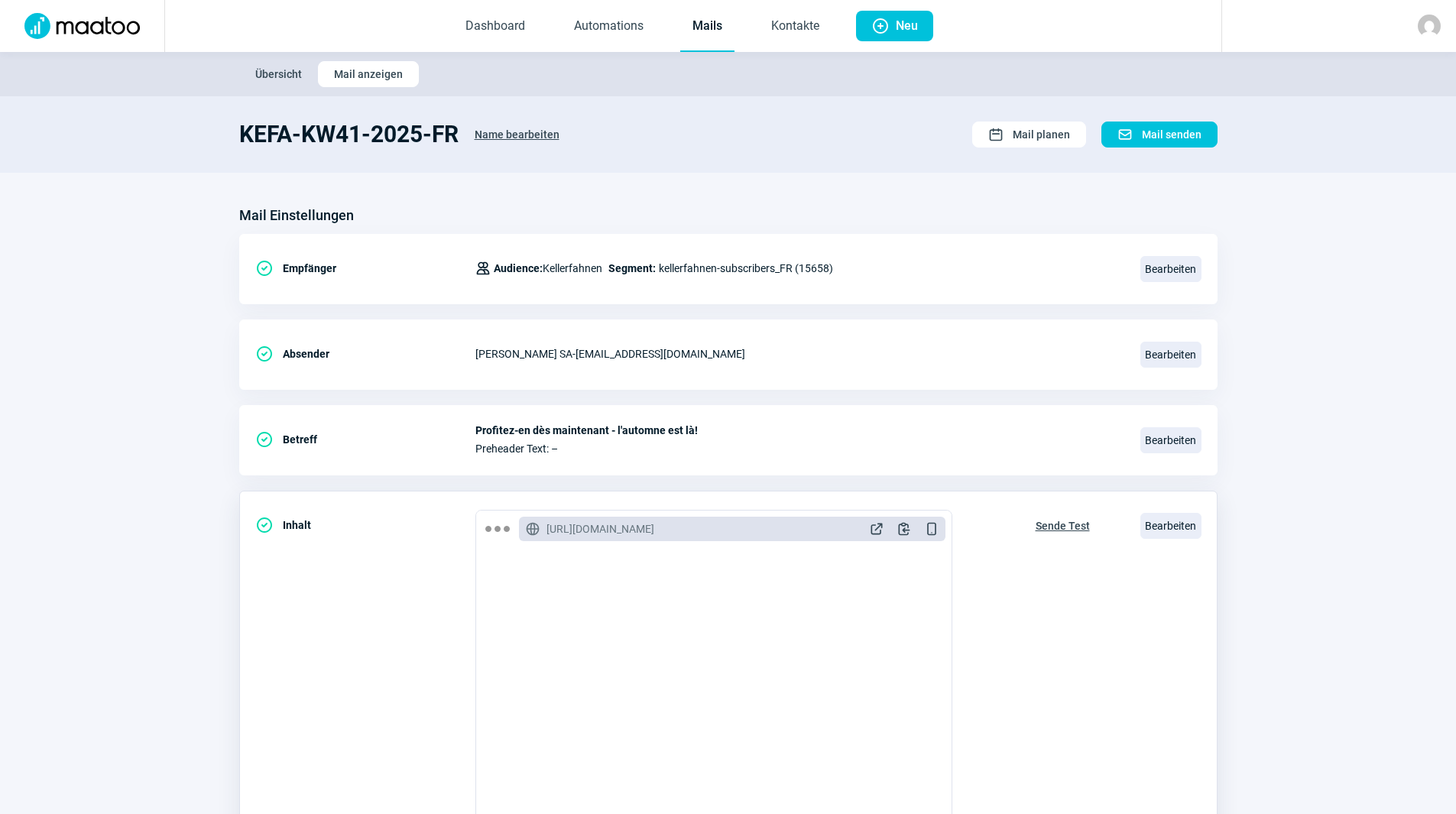
click at [1059, 527] on span "Sende Test" at bounding box center [1062, 526] width 54 height 24
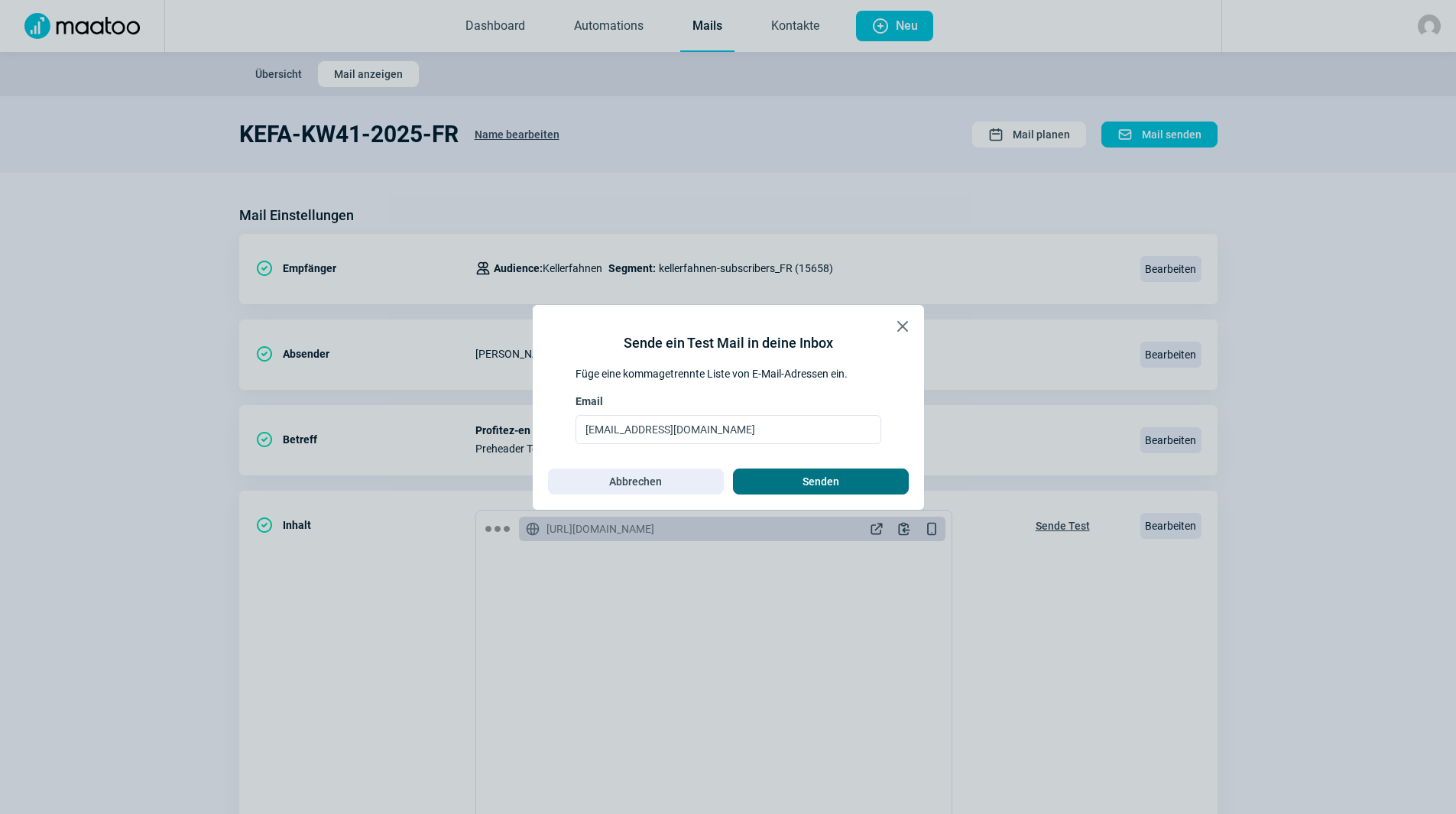
click at [807, 479] on span "Senden" at bounding box center [820, 481] width 37 height 24
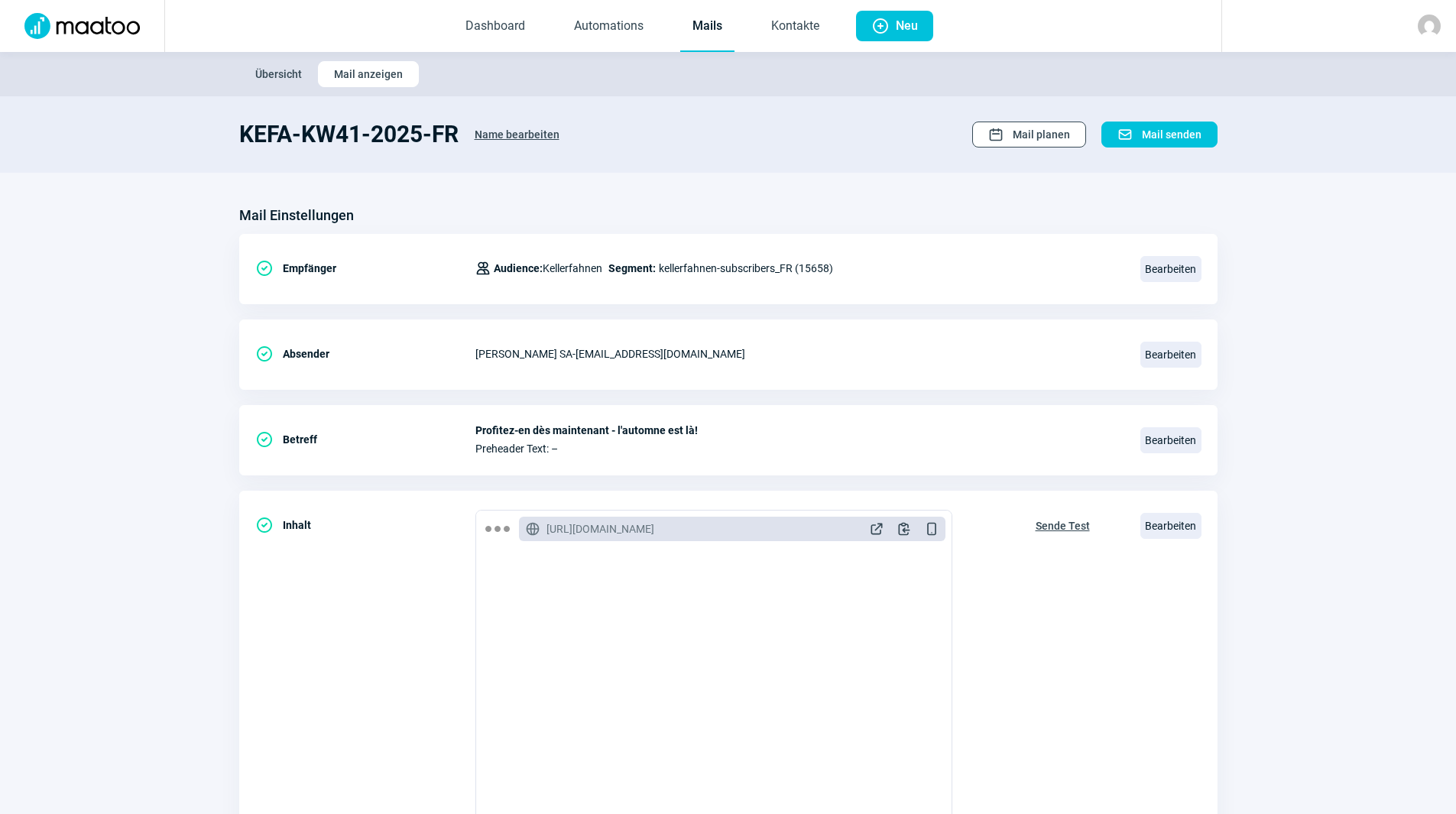
click at [1029, 146] on span "Mail planen" at bounding box center [1042, 134] width 57 height 24
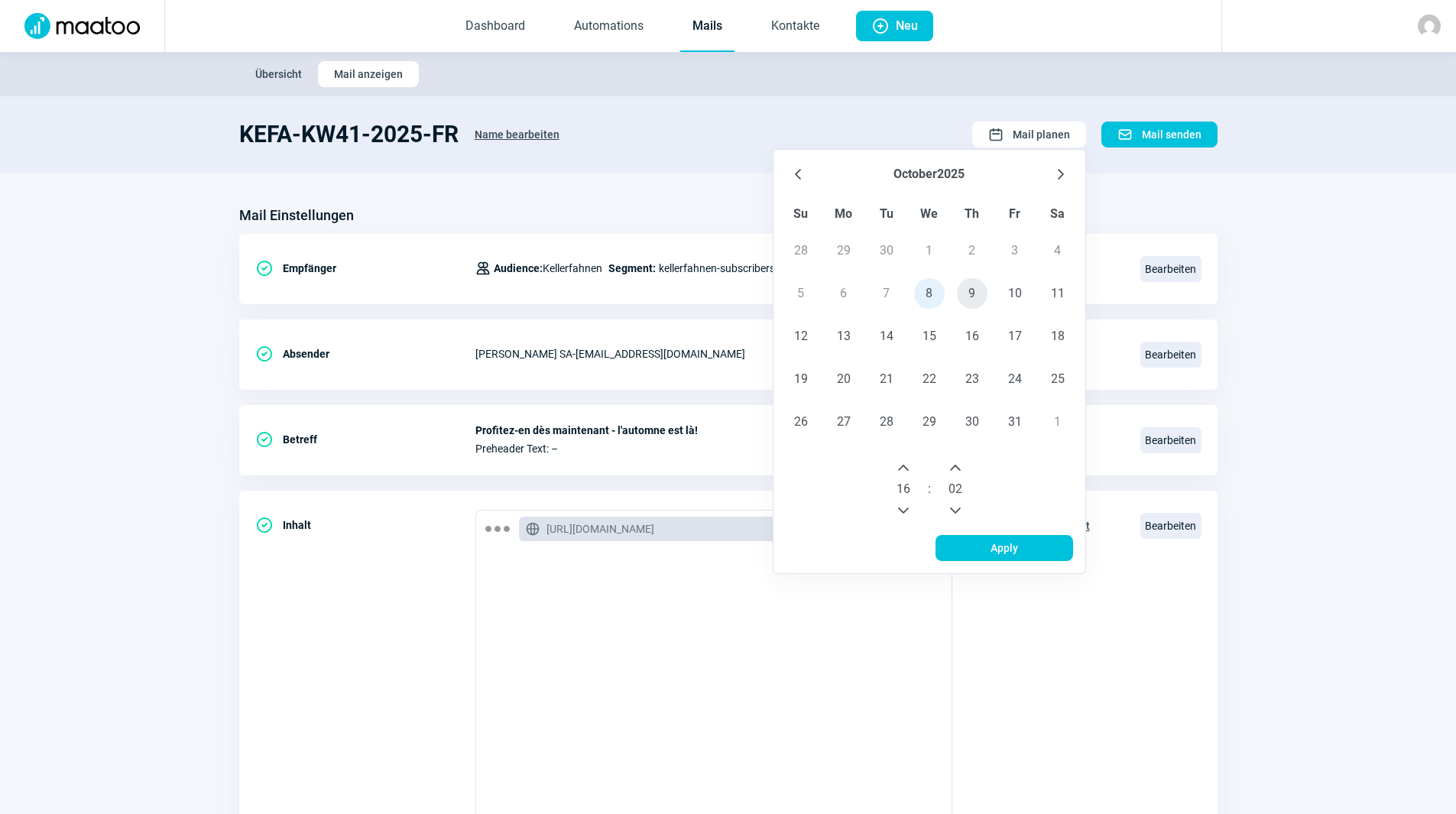
click at [977, 287] on span "9" at bounding box center [972, 294] width 30 height 30
click at [908, 464] on icon "Next Hour" at bounding box center [903, 468] width 12 height 12
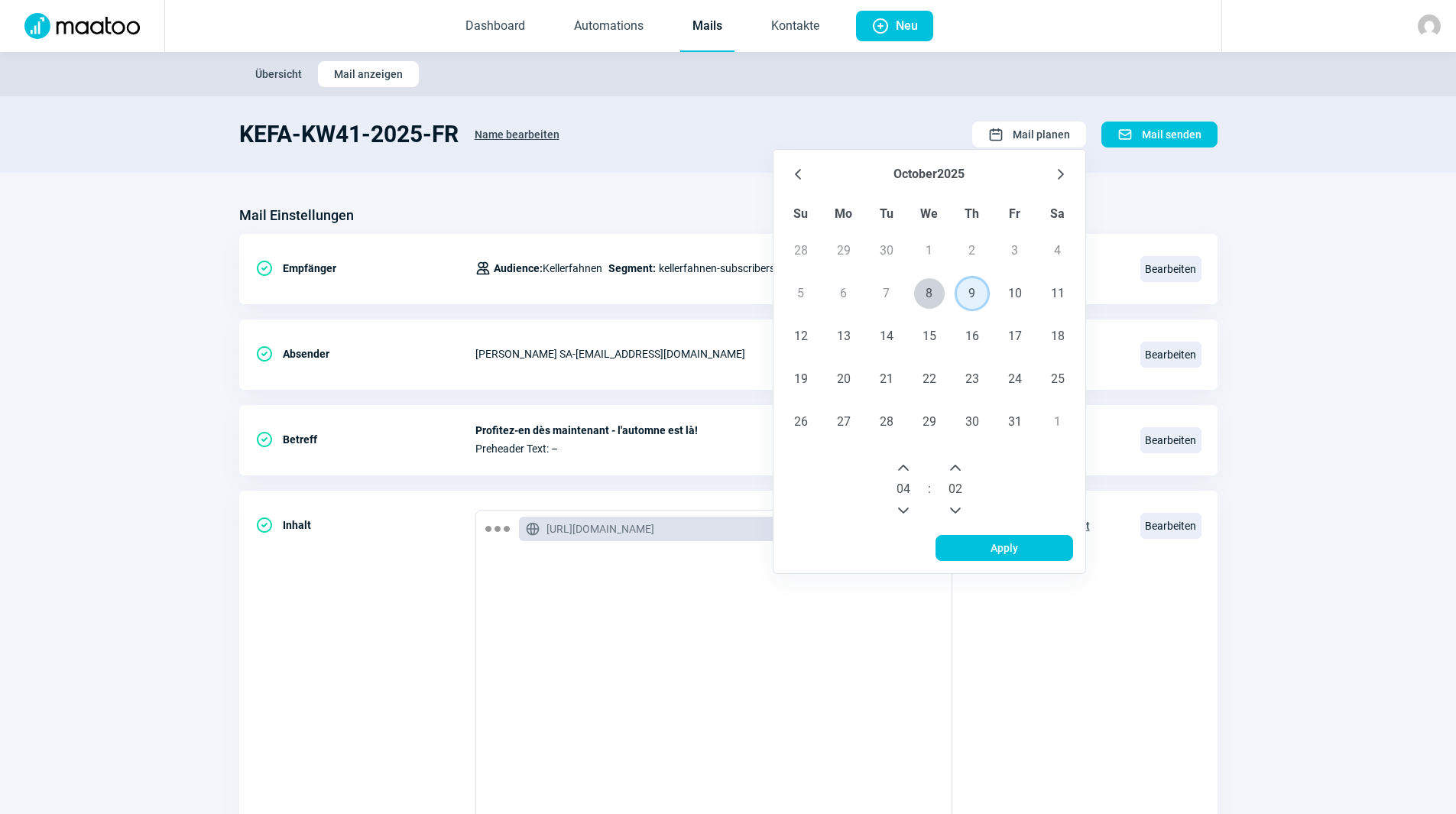
click at [908, 464] on icon "Next Hour" at bounding box center [903, 468] width 12 height 12
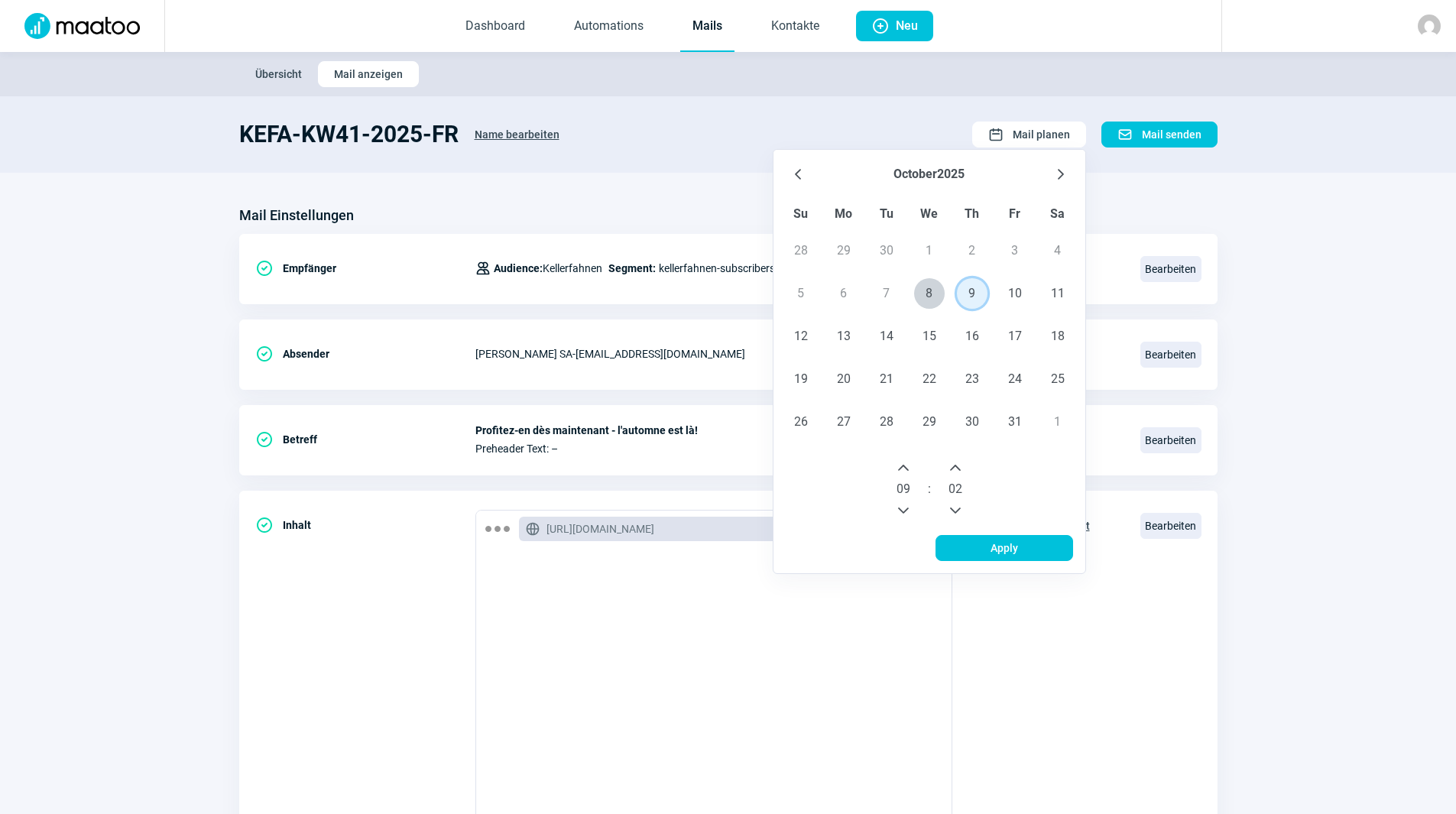
click at [908, 464] on icon "Next Hour" at bounding box center [903, 468] width 12 height 12
click at [956, 512] on icon "Previous Minute" at bounding box center [956, 511] width 11 height 6
click at [958, 509] on icon "Previous Minute" at bounding box center [956, 511] width 12 height 12
click at [972, 545] on span "Apply" at bounding box center [1004, 547] width 105 height 24
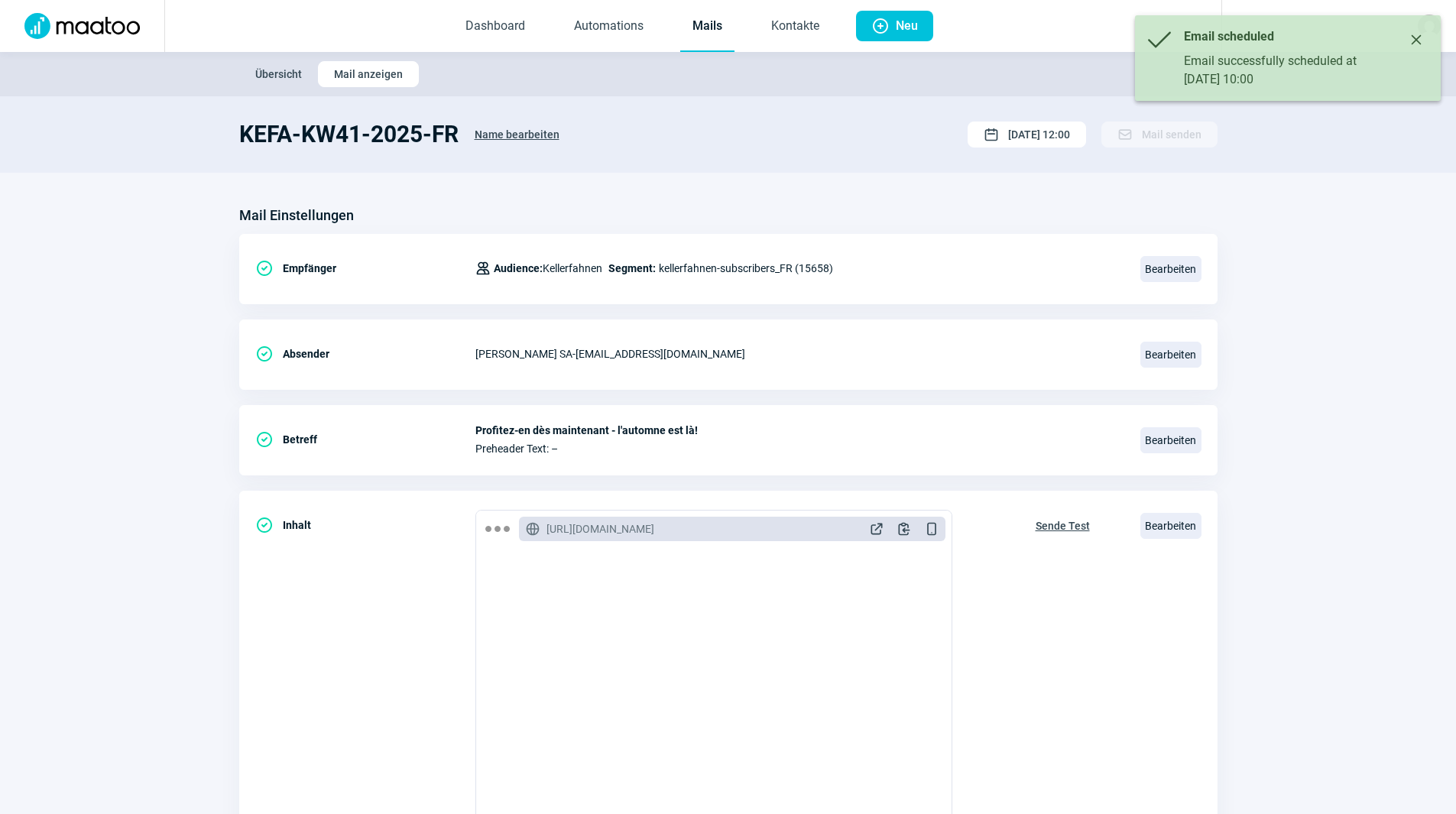
click at [705, 25] on link "Mails" at bounding box center [707, 27] width 54 height 51
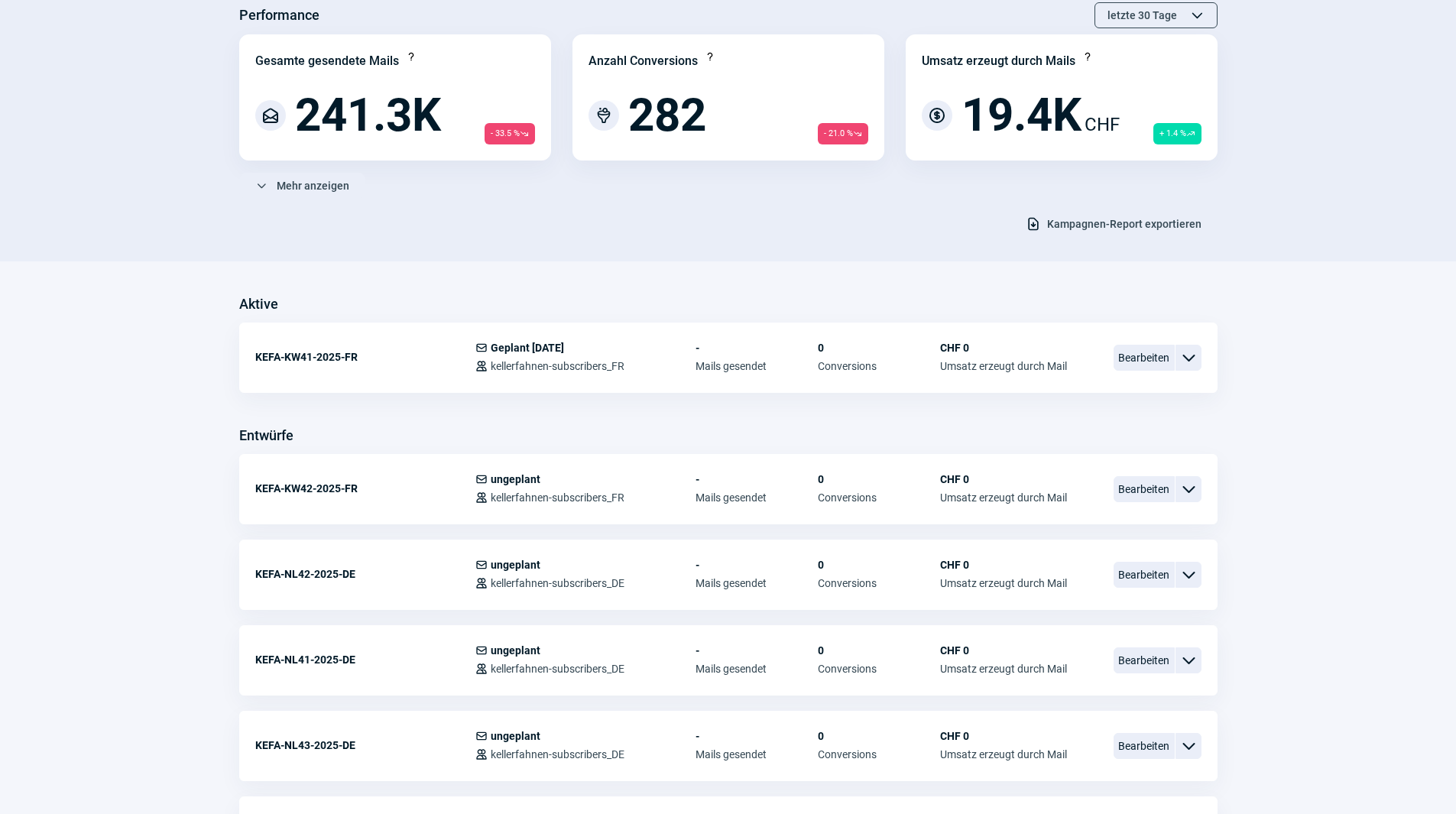
scroll to position [153, 0]
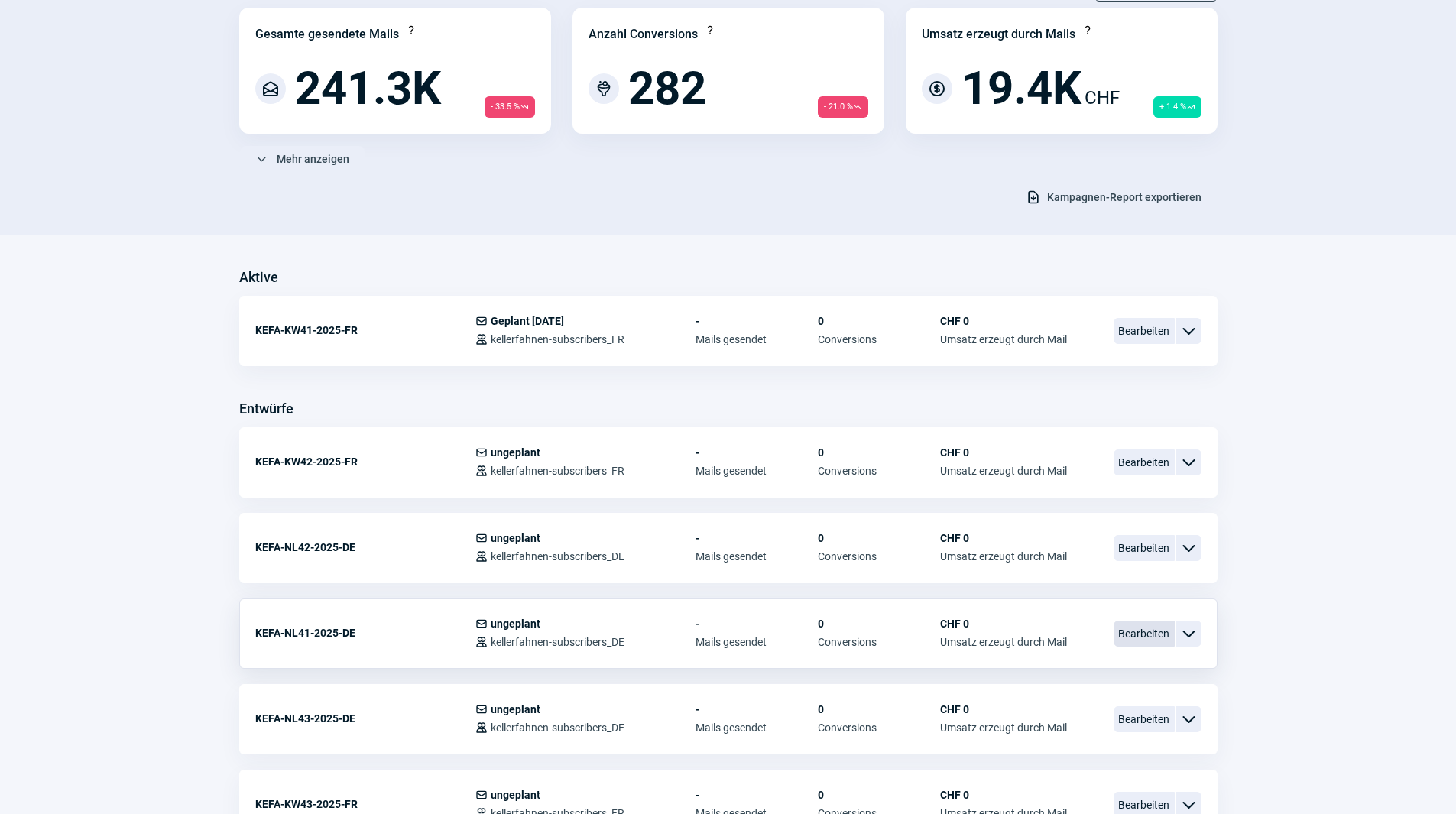
click at [1158, 629] on span "Bearbeiten" at bounding box center [1144, 633] width 62 height 26
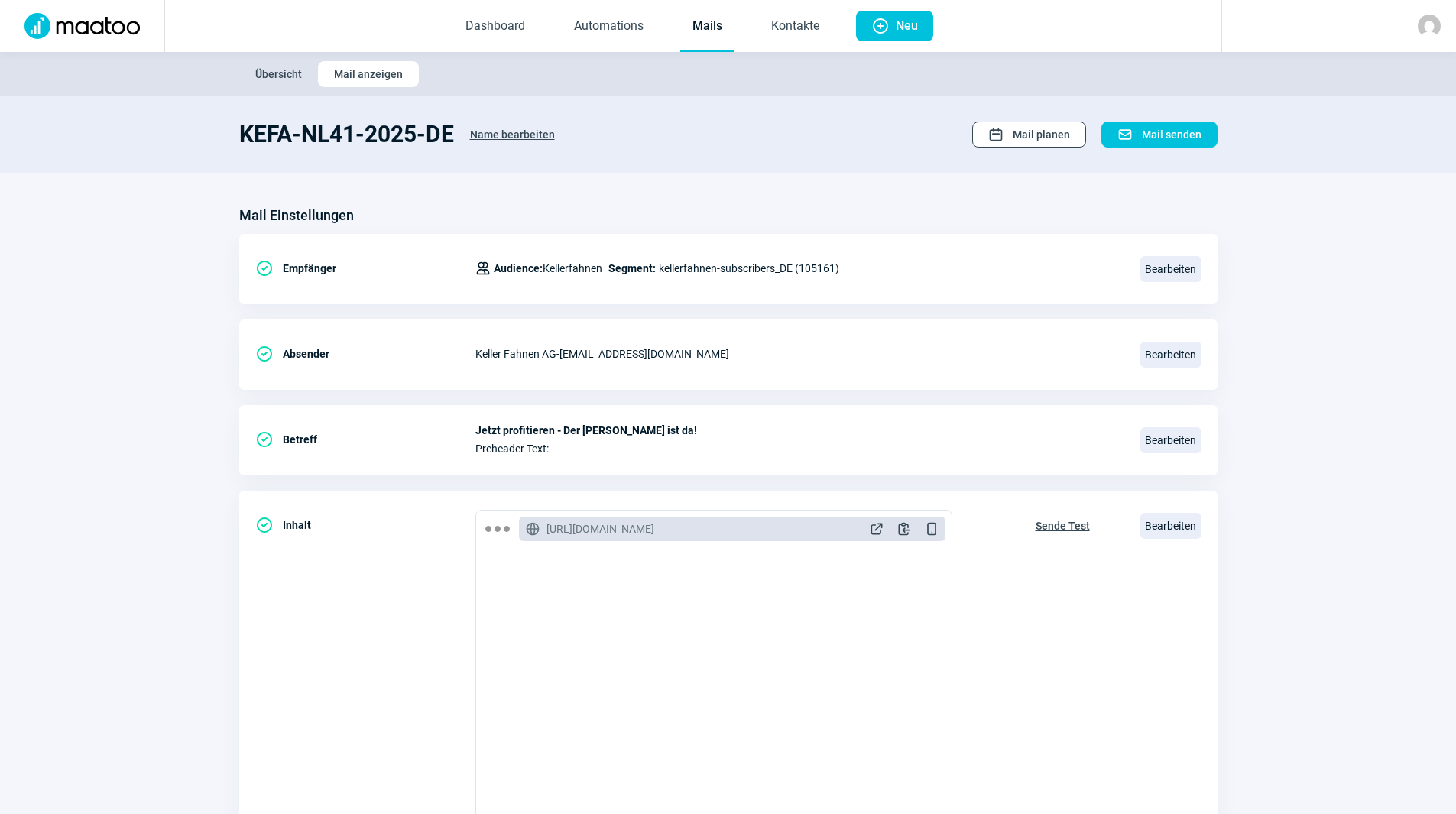
click at [1048, 136] on span "Mail planen" at bounding box center [1042, 134] width 57 height 24
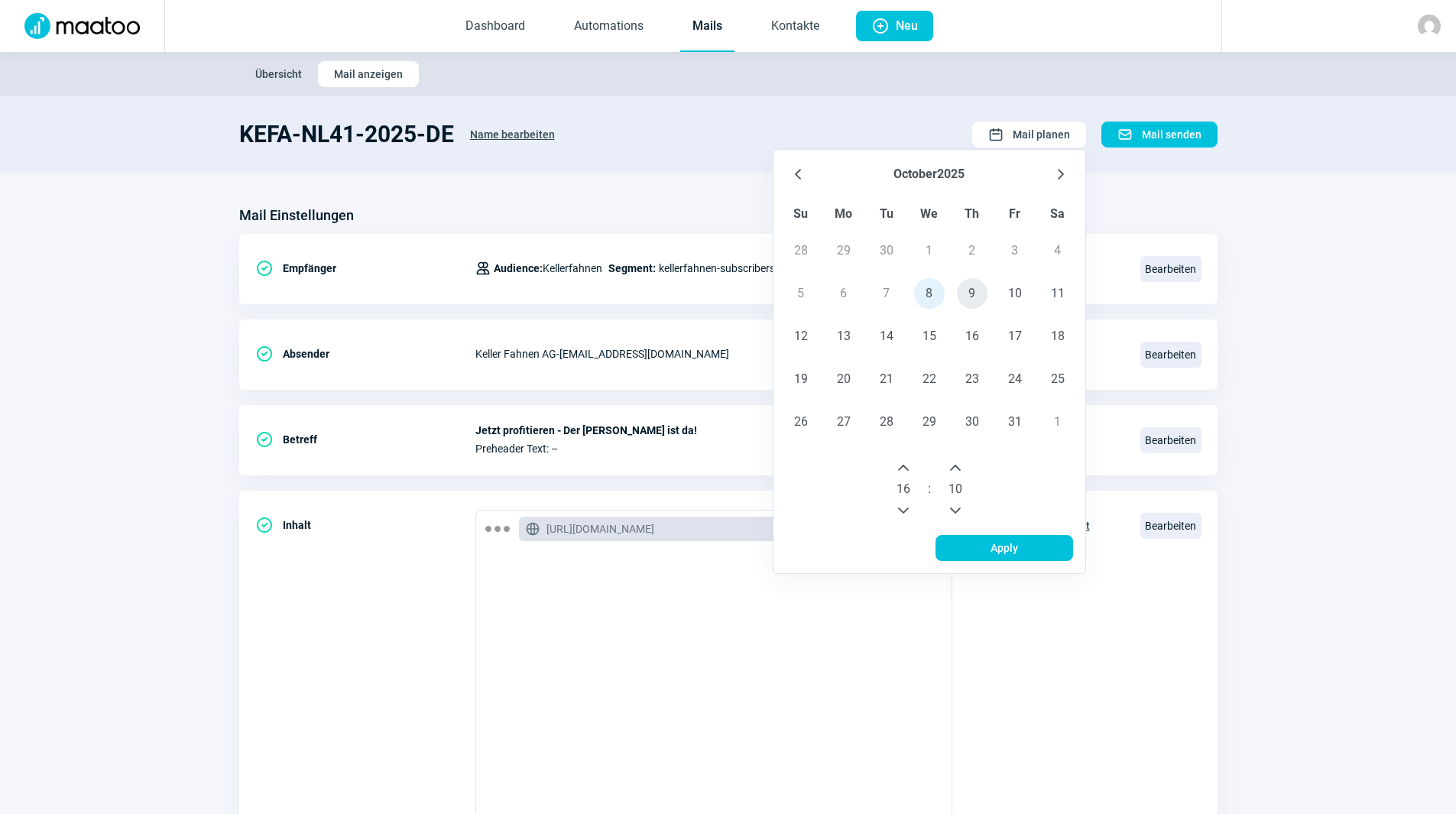
click at [977, 293] on span "9" at bounding box center [972, 294] width 30 height 30
click at [913, 467] on button "Next Hour" at bounding box center [903, 467] width 24 height 24
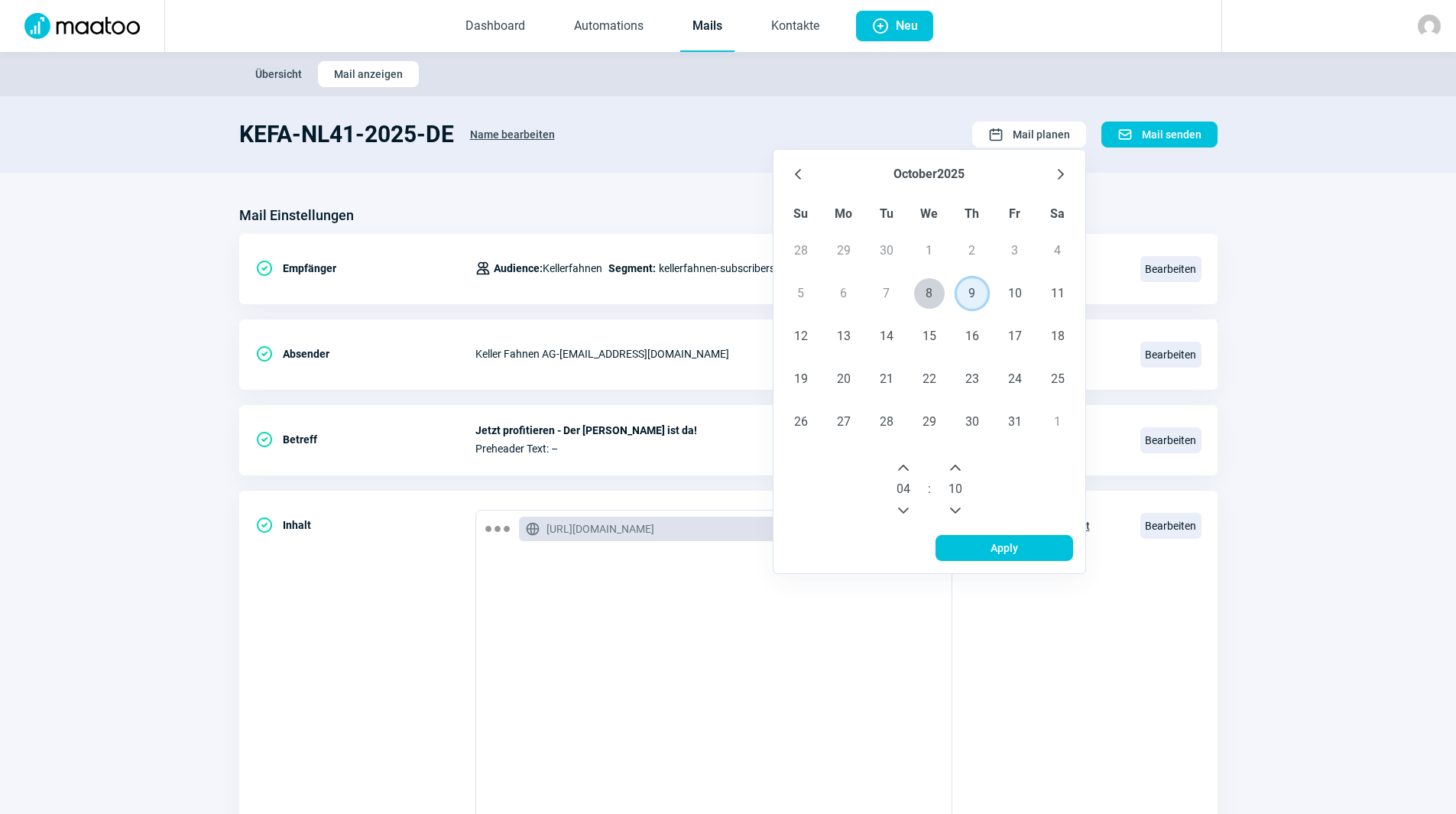
click at [913, 467] on button "Next Hour" at bounding box center [903, 467] width 24 height 24
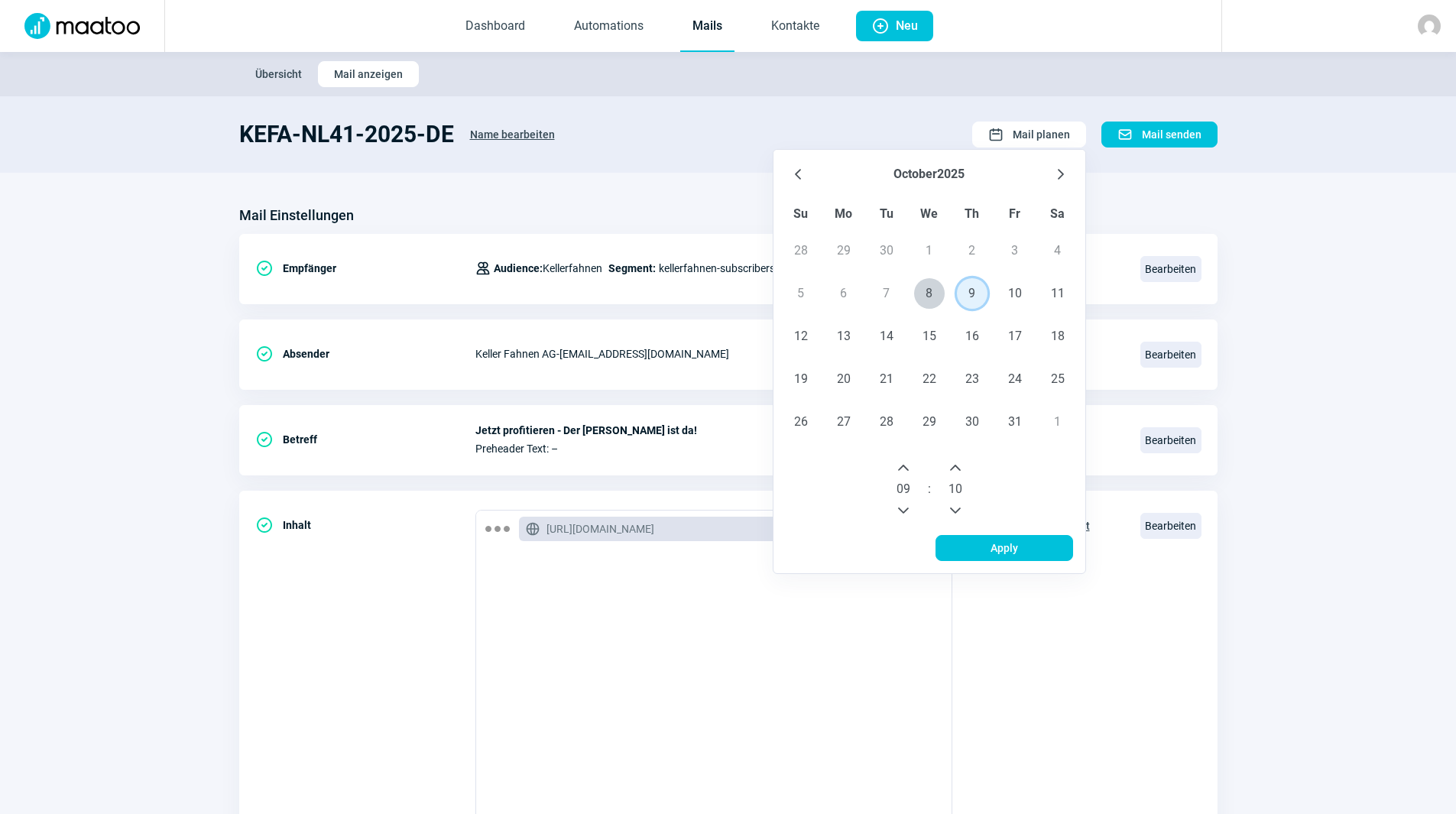
click at [910, 467] on button "Next Hour" at bounding box center [903, 467] width 24 height 24
click at [908, 467] on icon "Next Hour" at bounding box center [903, 468] width 12 height 12
click at [903, 503] on button "Previous Hour" at bounding box center [903, 510] width 24 height 24
click at [957, 503] on button "Previous Minute" at bounding box center [955, 510] width 24 height 24
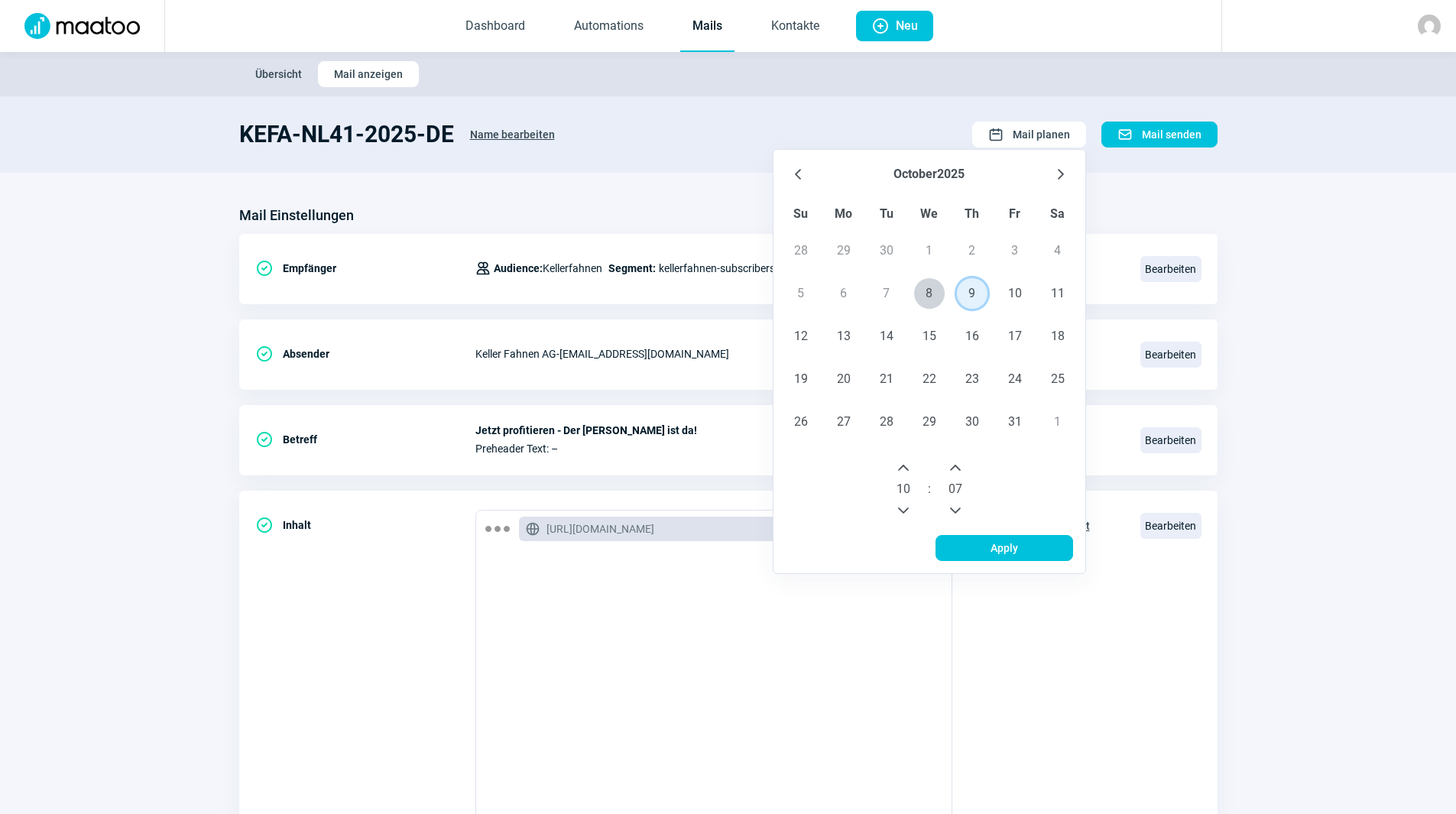
click at [957, 503] on button "Previous Minute" at bounding box center [955, 510] width 24 height 24
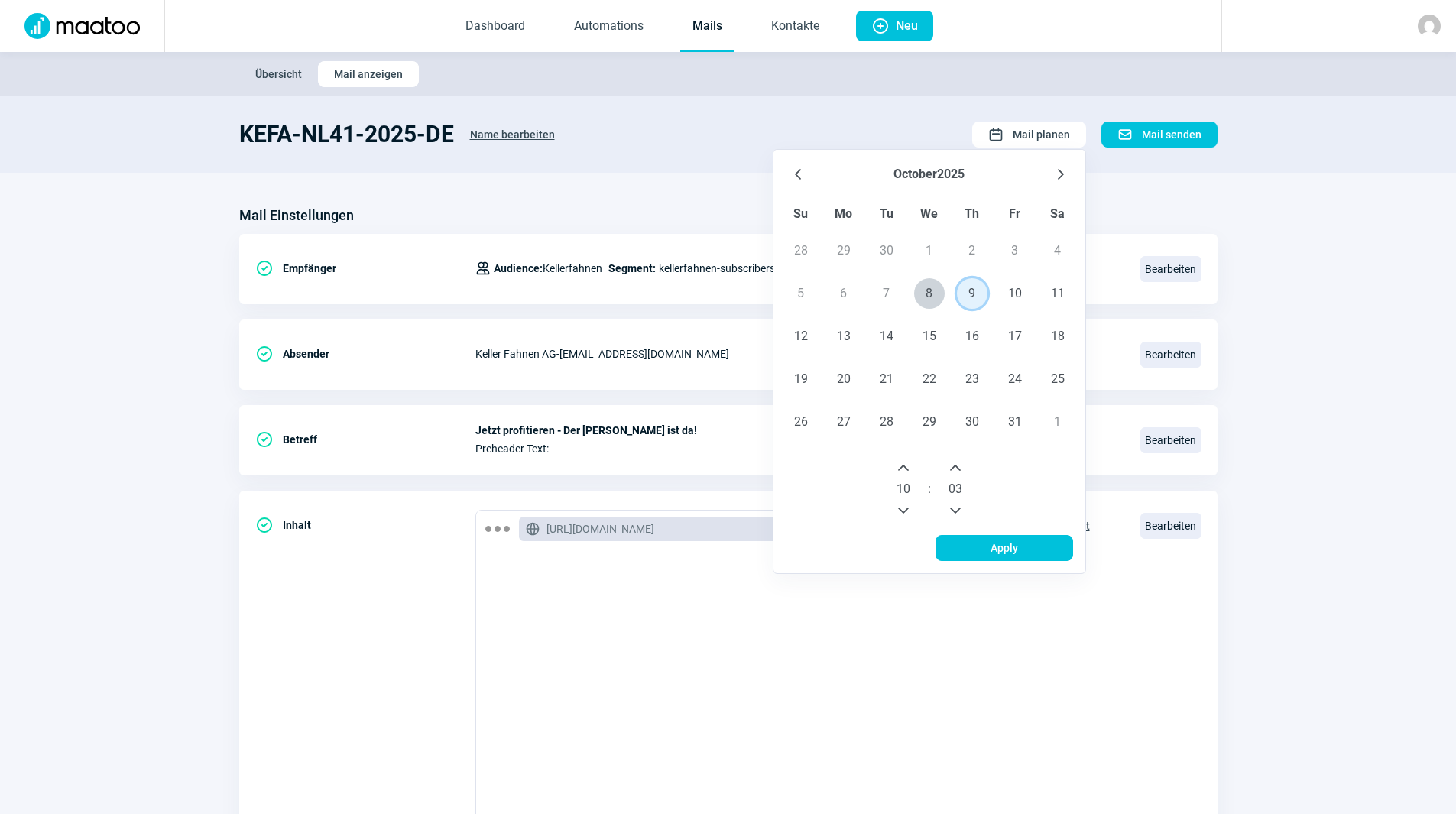
click at [957, 503] on button "Previous Minute" at bounding box center [955, 510] width 24 height 24
click at [955, 507] on icon "Previous Minute" at bounding box center [956, 511] width 12 height 12
click at [966, 544] on span "Apply" at bounding box center [1004, 547] width 105 height 24
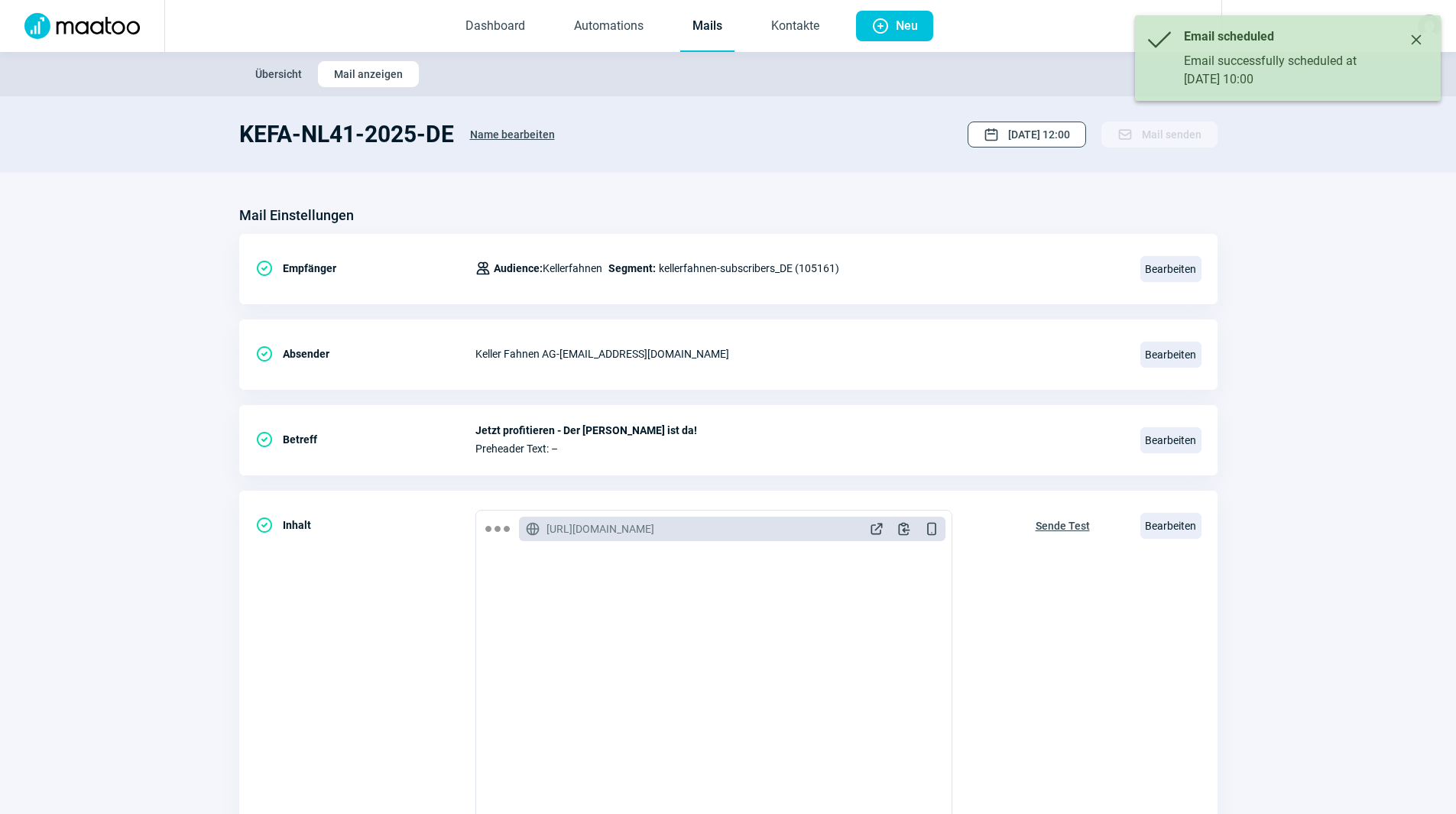
click at [1039, 141] on span "[DATE] 12:00" at bounding box center [1039, 134] width 62 height 24
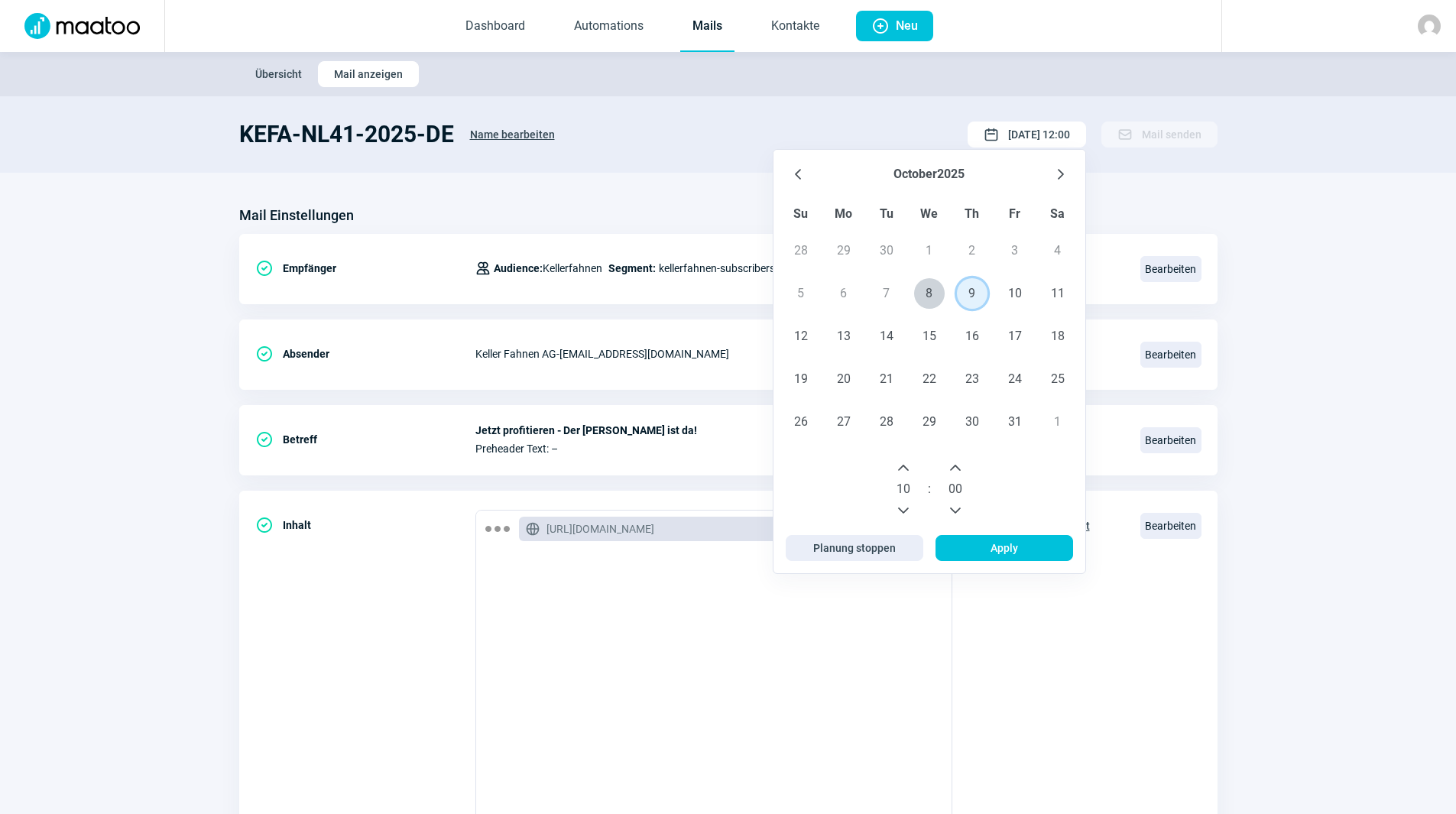
click at [972, 290] on span "9" at bounding box center [972, 294] width 30 height 30
click at [908, 466] on icon "Next Hour" at bounding box center [903, 468] width 12 height 12
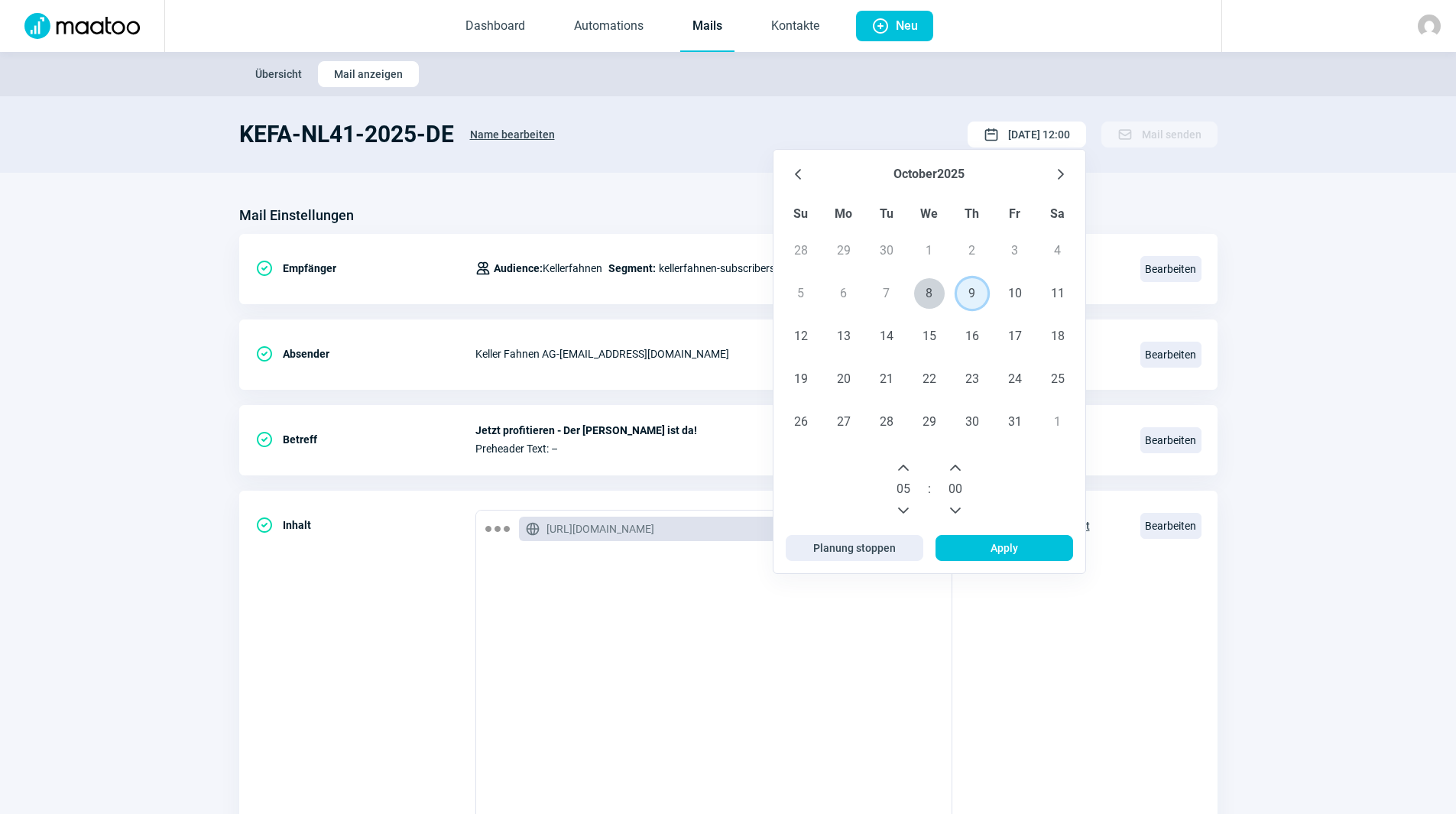
click at [908, 466] on icon "Next Hour" at bounding box center [903, 468] width 12 height 12
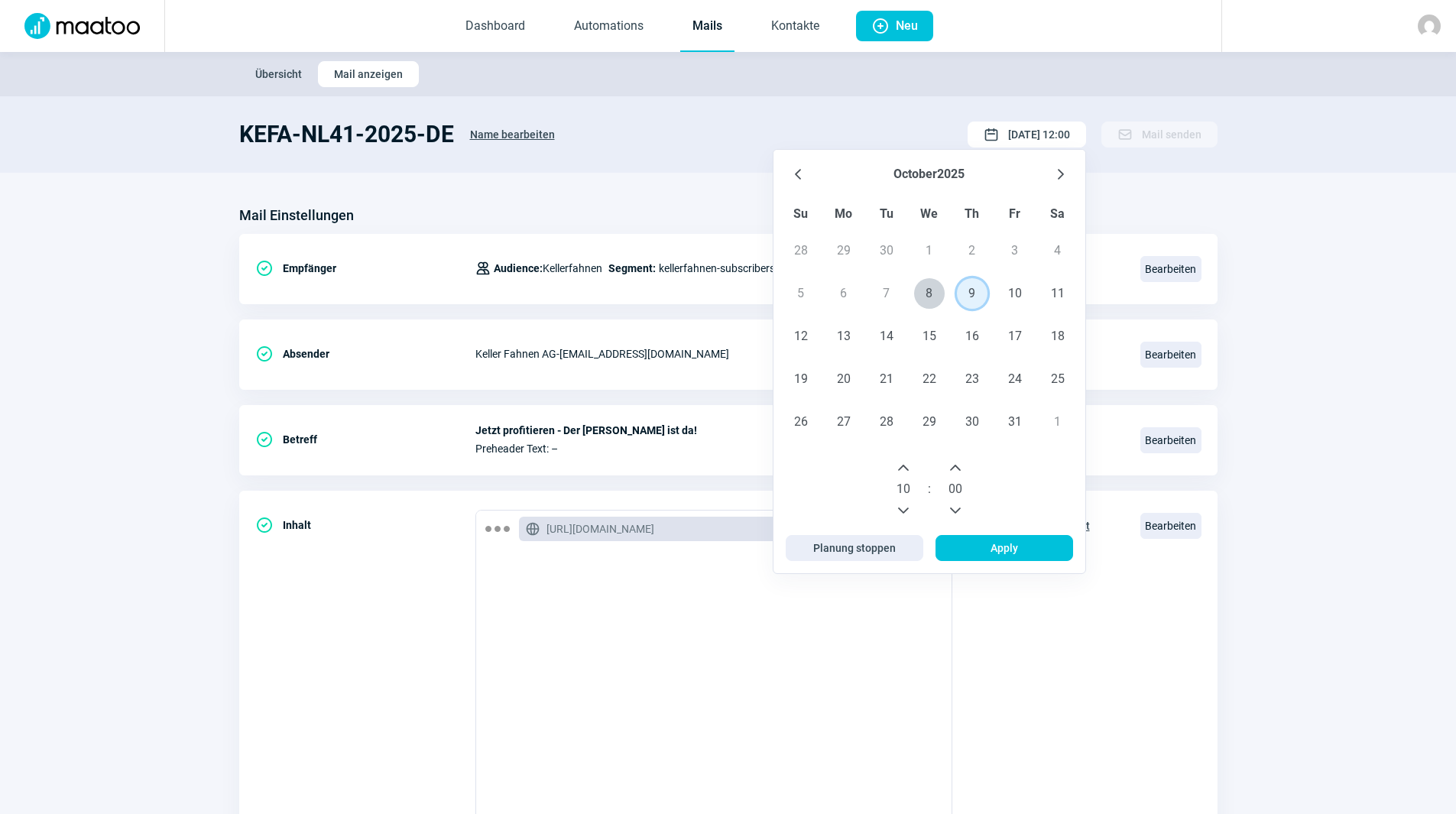
click at [908, 466] on icon "Next Hour" at bounding box center [903, 468] width 12 height 12
click at [993, 537] on span "Apply" at bounding box center [1004, 547] width 28 height 24
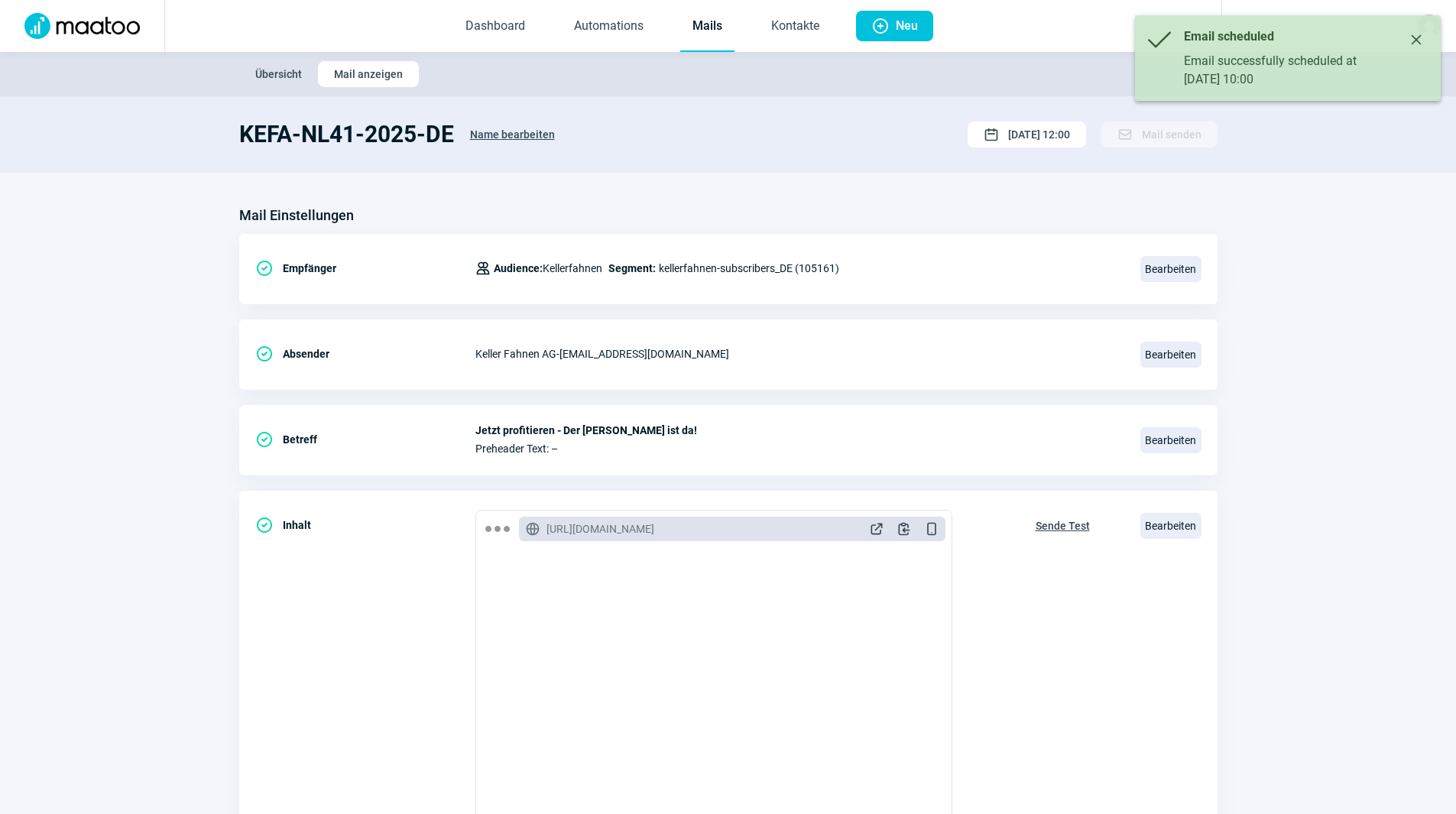
click at [1425, 34] on button "Close" at bounding box center [1416, 39] width 24 height 24
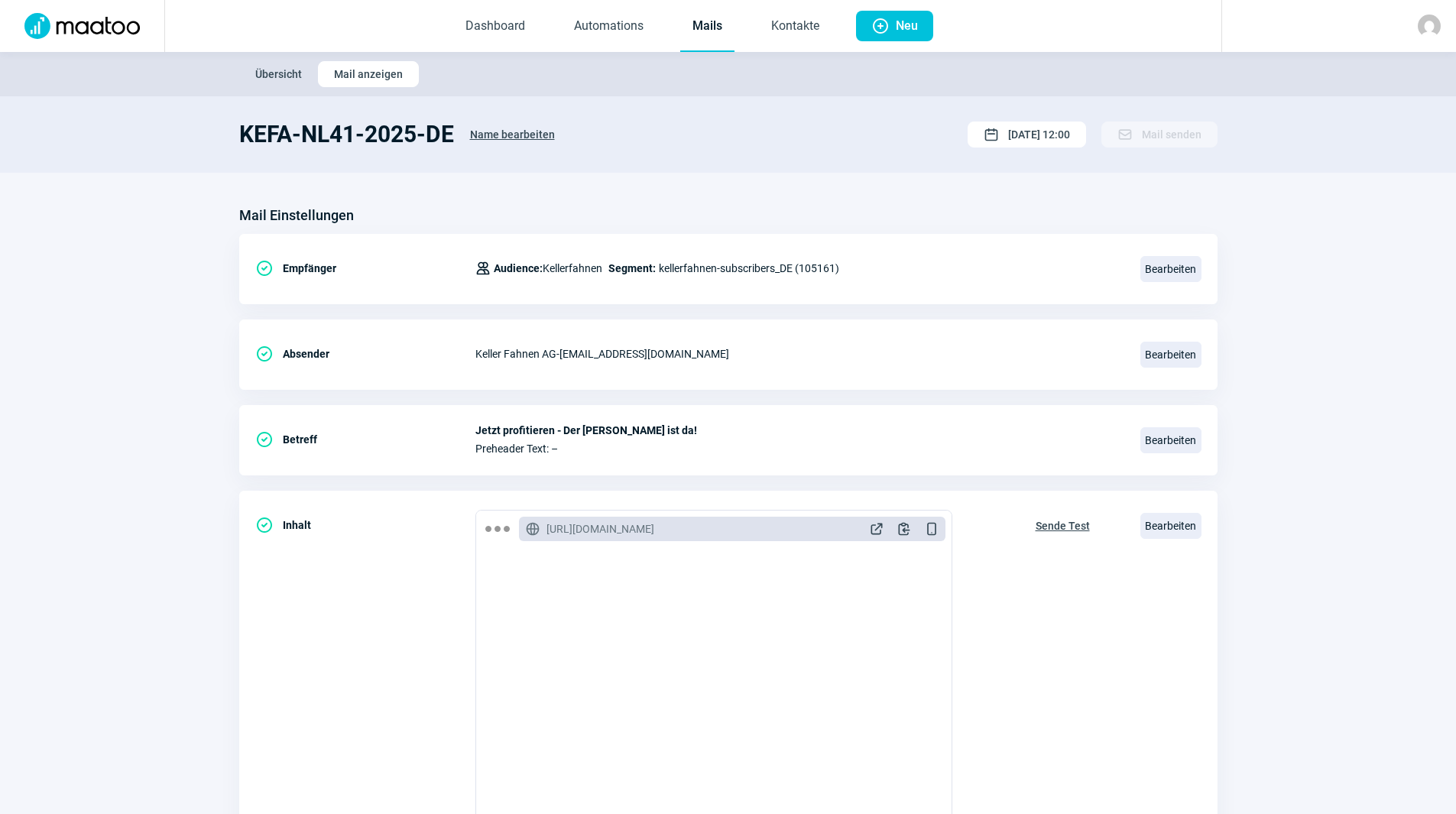
click at [707, 28] on link "Mails" at bounding box center [707, 27] width 54 height 51
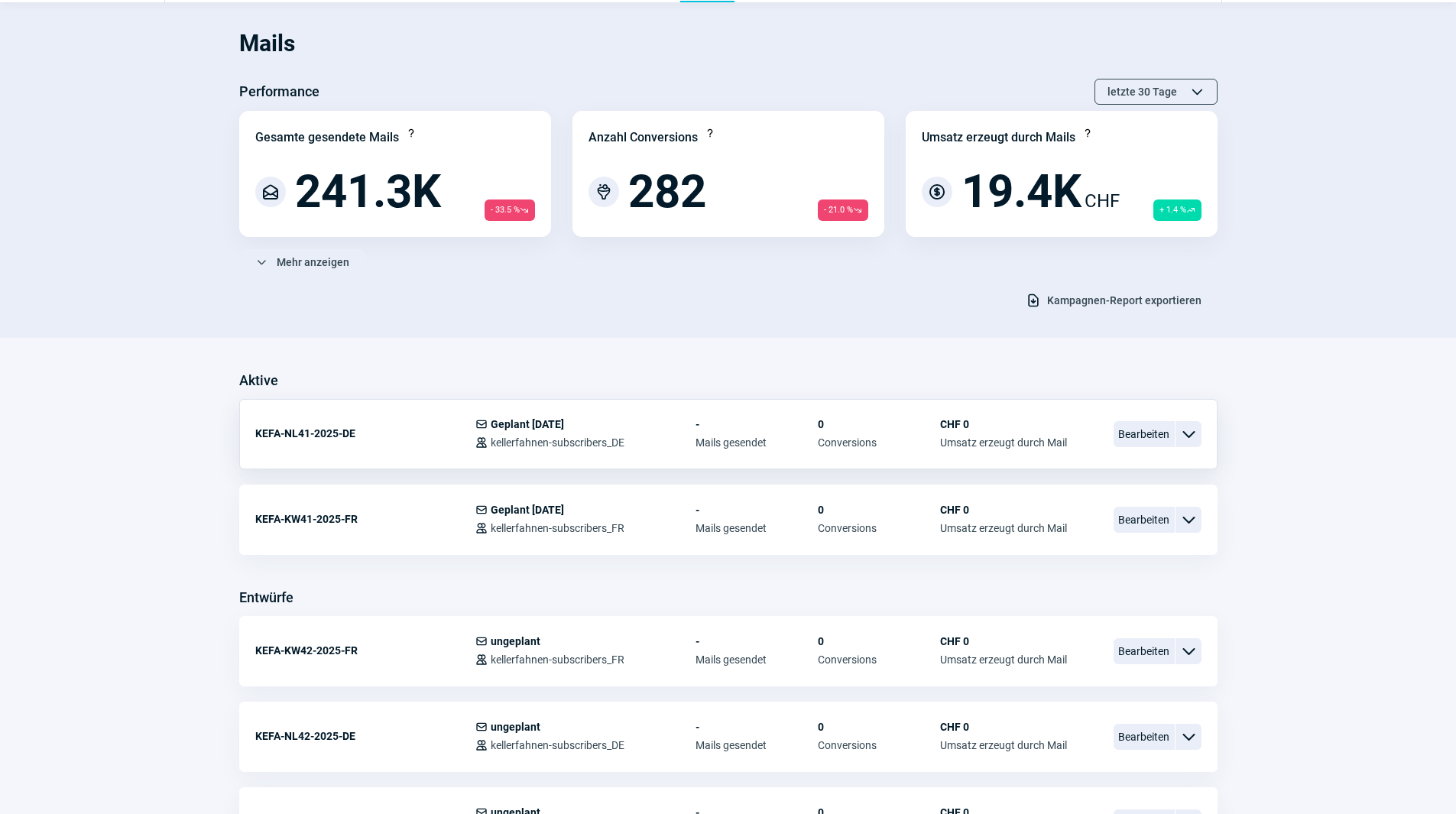
scroll to position [77, 0]
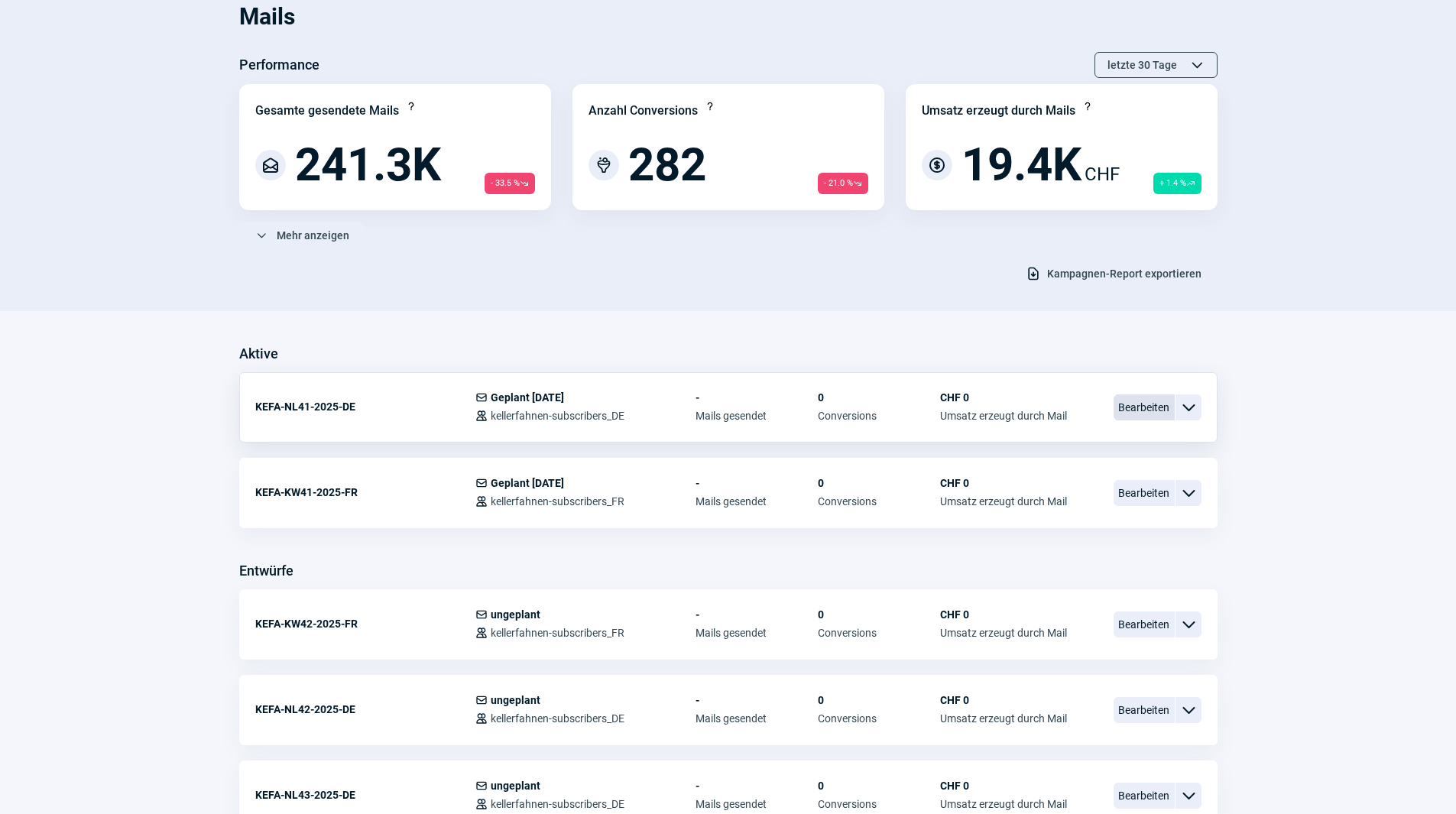
click at [1143, 409] on span "Bearbeiten" at bounding box center [1144, 407] width 62 height 26
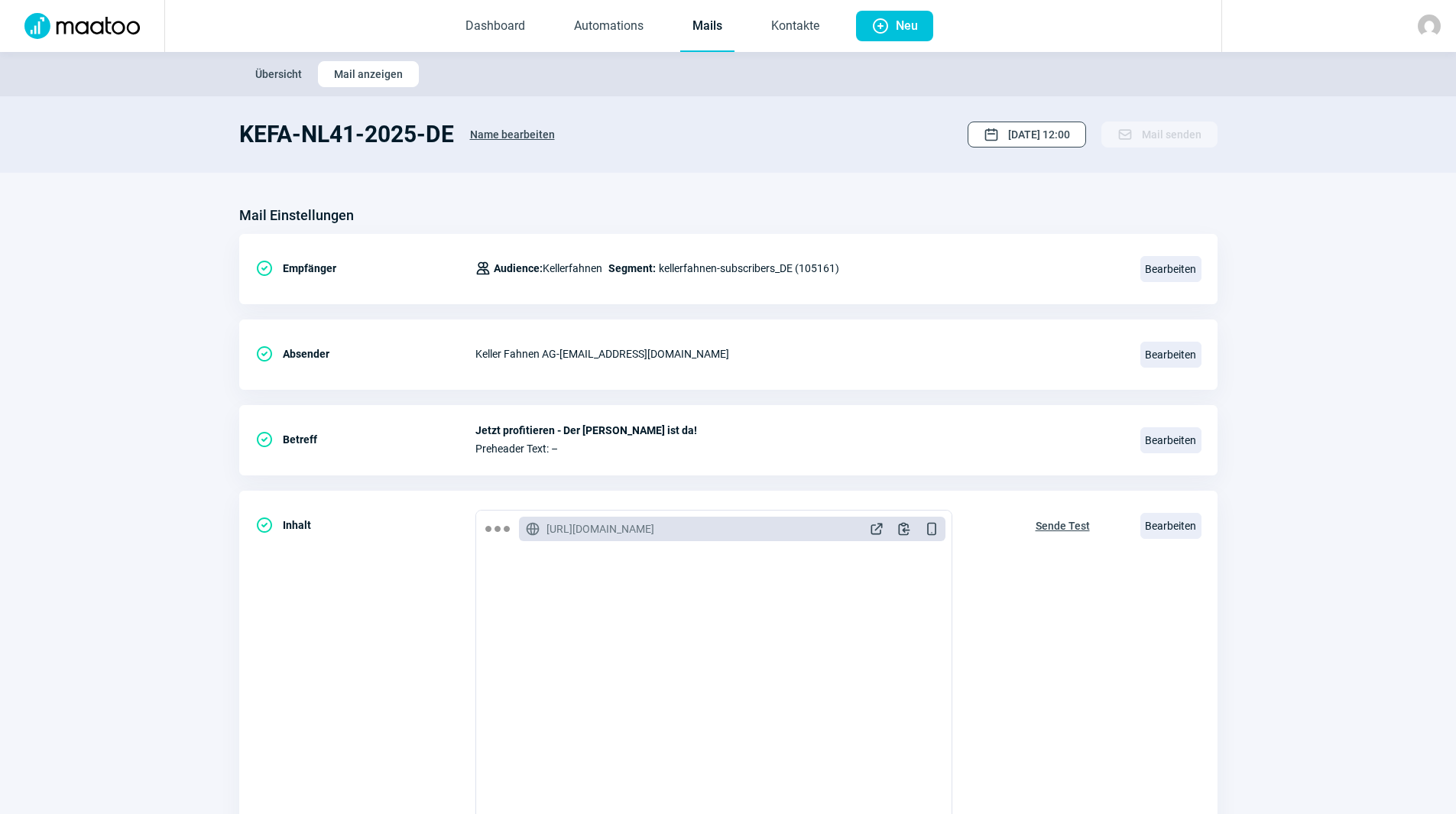
click at [1036, 142] on span "[DATE] 12:00" at bounding box center [1039, 134] width 62 height 24
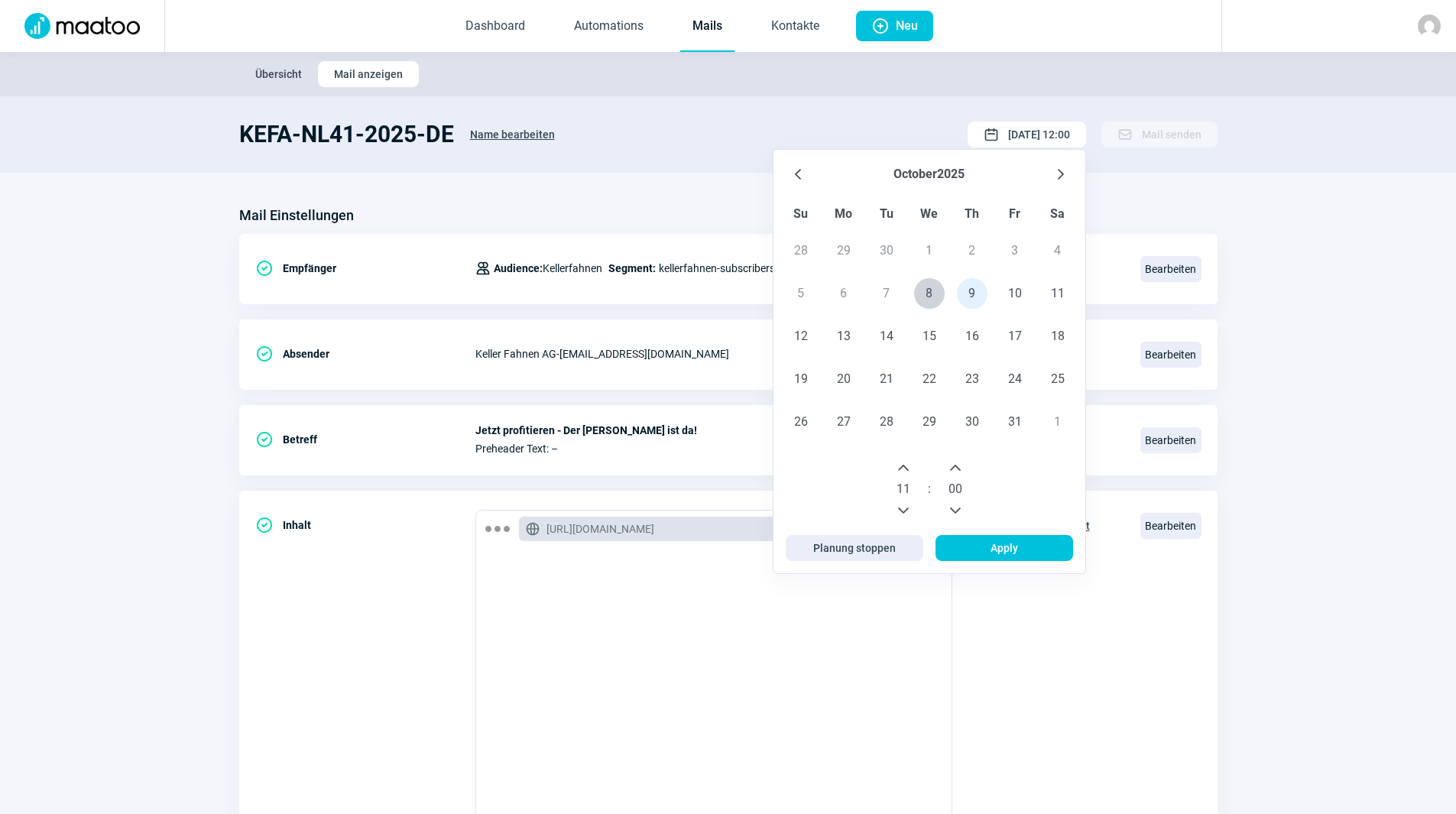
click at [906, 510] on icon "Previous Hour" at bounding box center [903, 511] width 12 height 12
click at [978, 552] on span "Apply" at bounding box center [1004, 547] width 105 height 24
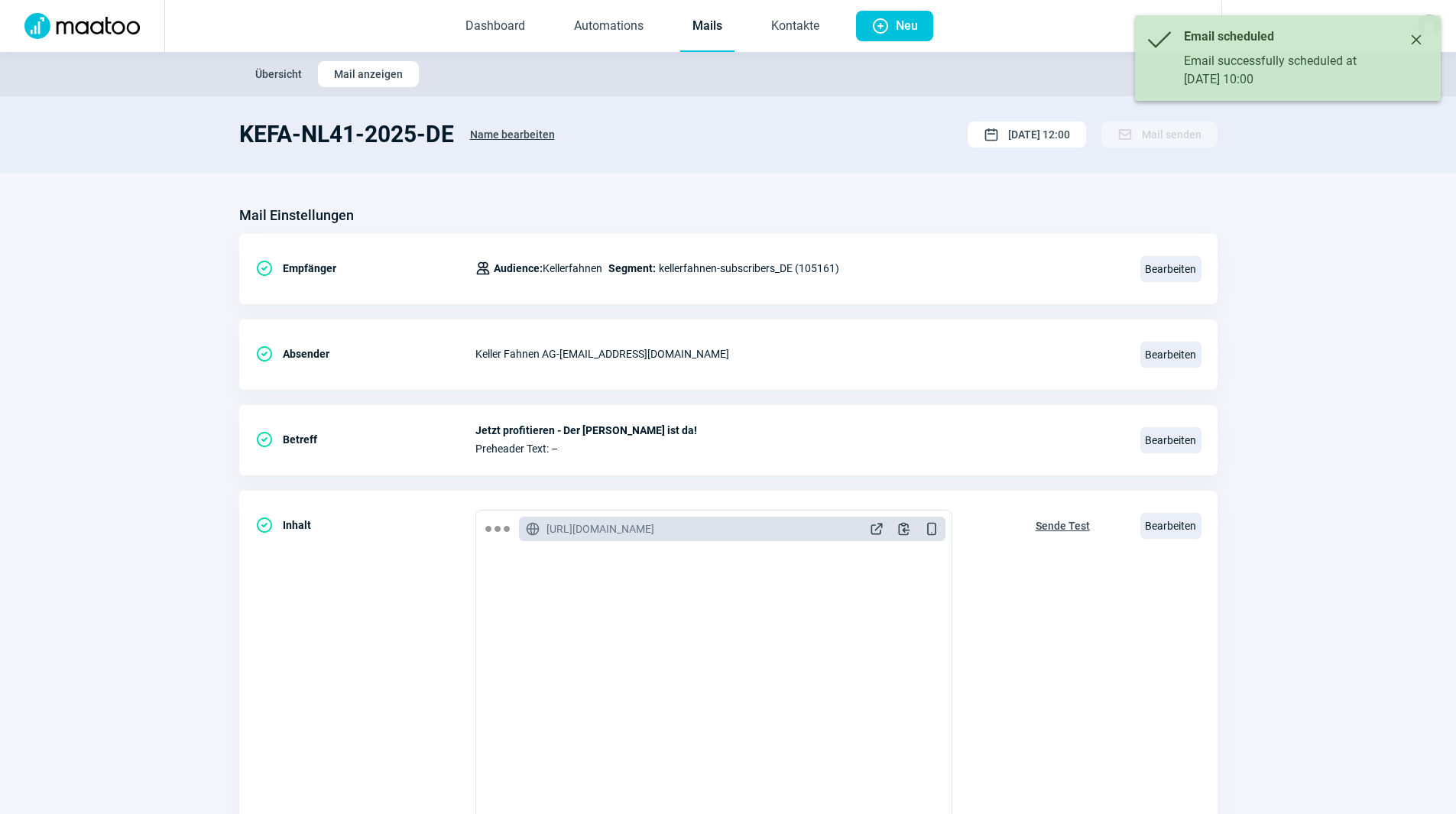
click at [1068, 183] on section "Mail Einstellungen CheckCircle icon Empfänger Users icon Audience: Kellerfahnen…" at bounding box center [728, 583] width 1456 height 819
click at [1418, 36] on icon "Close" at bounding box center [1417, 40] width 12 height 12
